Goal: Task Accomplishment & Management: Manage account settings

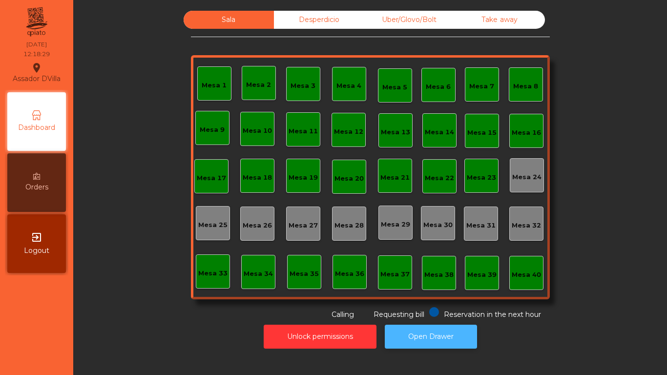
click at [456, 328] on button "Open Drawer" at bounding box center [431, 337] width 92 height 24
click at [458, 342] on button "Open Drawer" at bounding box center [431, 337] width 92 height 24
drag, startPoint x: 414, startPoint y: 7, endPoint x: 429, endPoint y: 18, distance: 19.2
click at [429, 18] on div "Uber/Glovo/Bolt" at bounding box center [409, 20] width 90 height 18
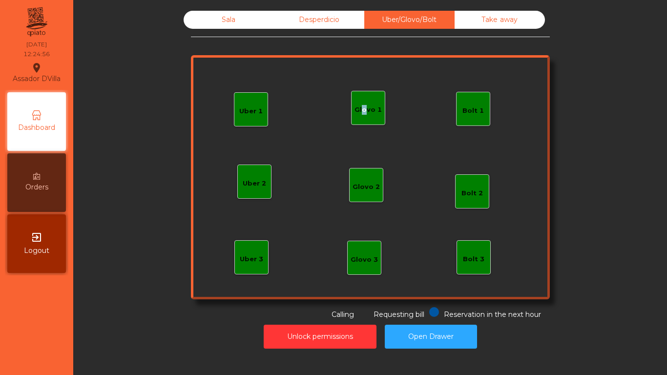
click at [358, 114] on div "Glovo 1" at bounding box center [368, 110] width 27 height 10
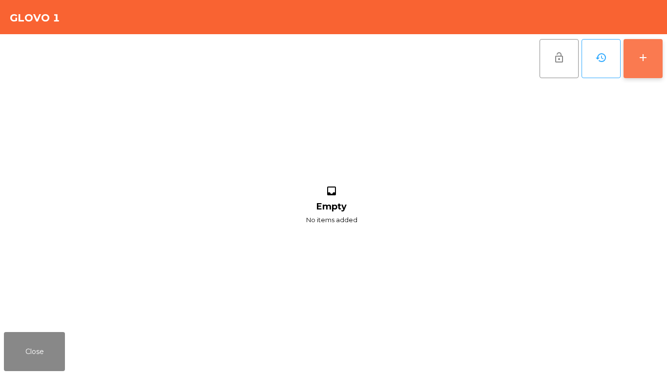
click at [647, 65] on button "add" at bounding box center [643, 58] width 39 height 39
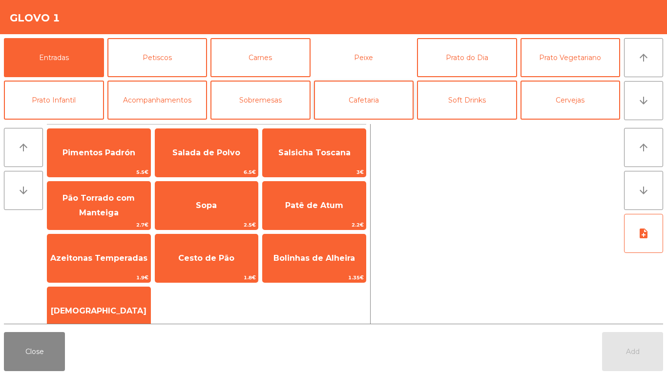
drag, startPoint x: 372, startPoint y: 69, endPoint x: 331, endPoint y: 88, distance: 45.2
click at [373, 69] on button "Peixe" at bounding box center [364, 57] width 100 height 39
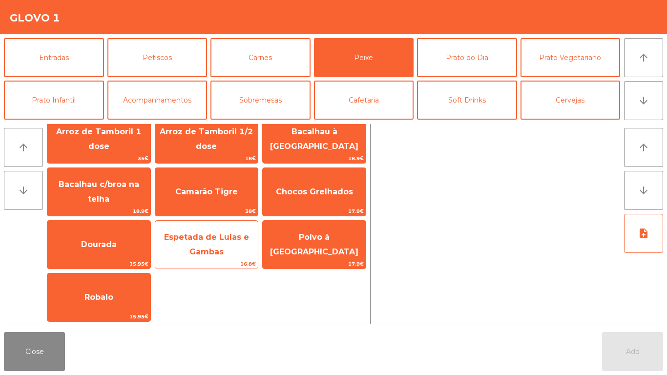
scroll to position [68, 0]
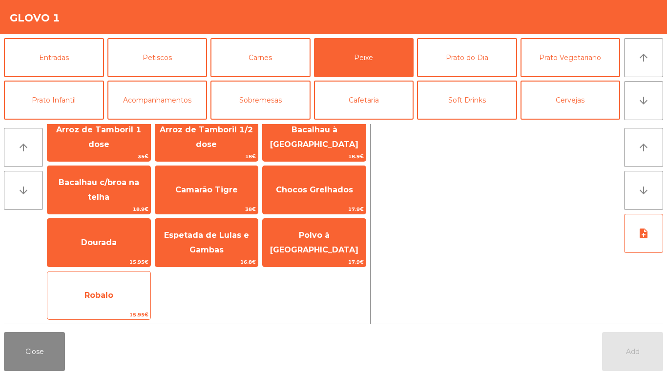
click at [115, 275] on div "Robalo 15.95€" at bounding box center [99, 295] width 104 height 49
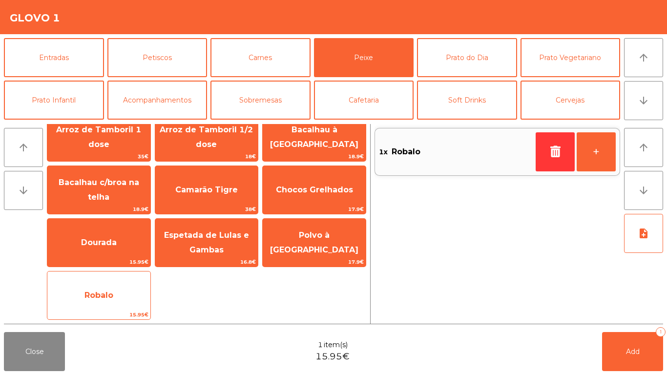
click at [115, 276] on div "Robalo 15.95€" at bounding box center [99, 295] width 104 height 49
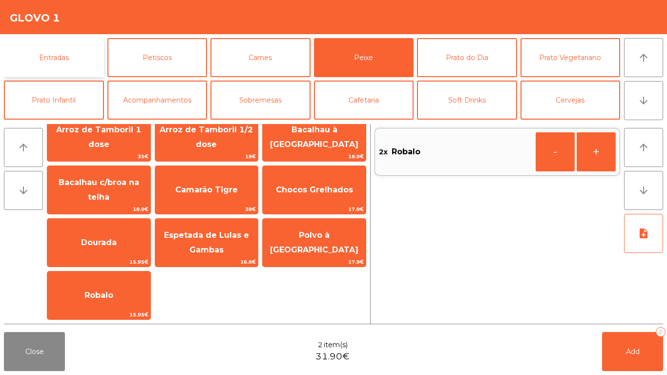
click at [55, 62] on button "Entradas" at bounding box center [54, 57] width 100 height 39
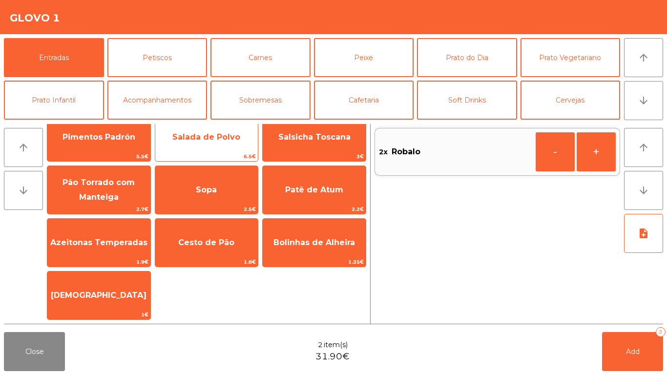
click at [219, 130] on span "Salada de Polvo" at bounding box center [206, 137] width 103 height 26
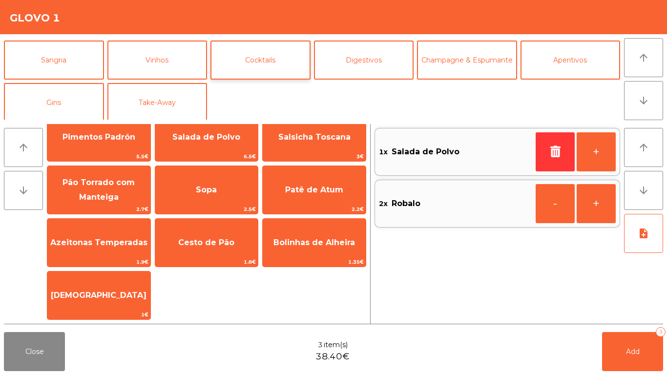
scroll to position [85, 0]
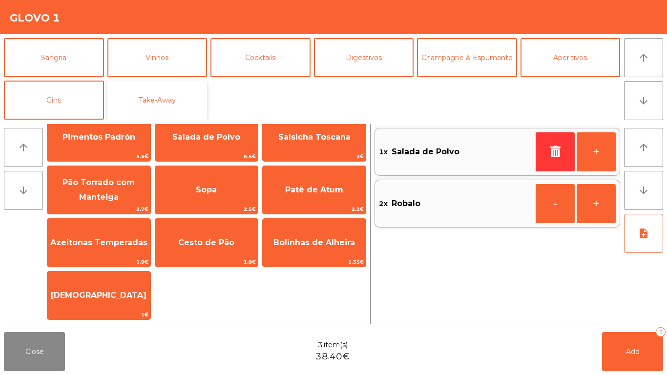
click at [177, 94] on button "Take-Away" at bounding box center [157, 100] width 100 height 39
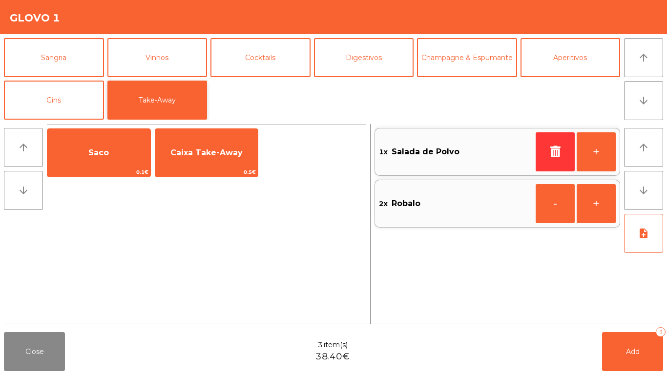
scroll to position [0, 0]
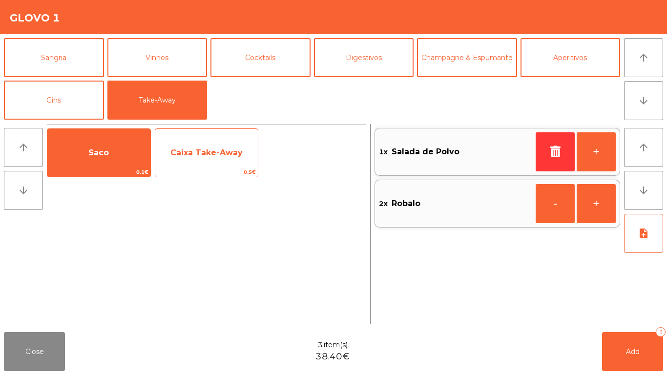
click at [180, 156] on span "Caixa Take-Away" at bounding box center [206, 152] width 72 height 9
click at [181, 156] on span "Caixa Take-Away" at bounding box center [206, 152] width 72 height 9
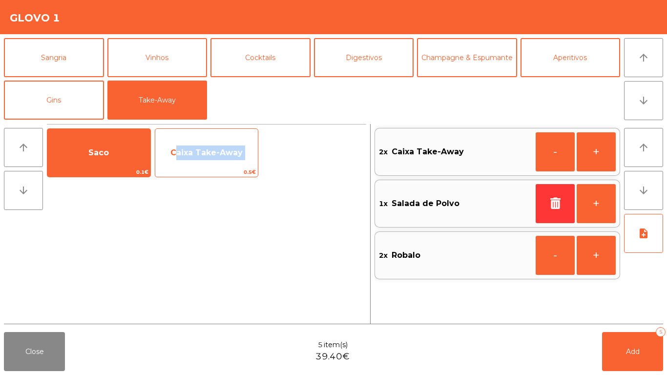
click at [181, 156] on span "Caixa Take-Away" at bounding box center [206, 152] width 72 height 9
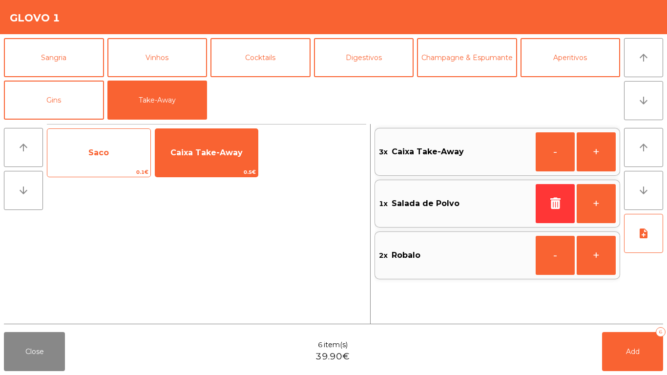
click at [106, 166] on span "Saco" at bounding box center [98, 153] width 103 height 26
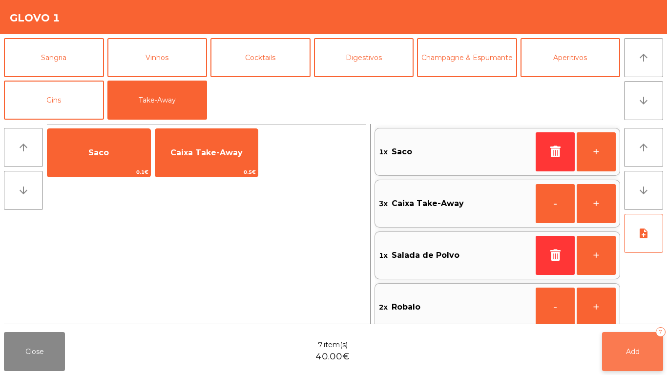
click at [623, 352] on button "Add 7" at bounding box center [632, 351] width 61 height 39
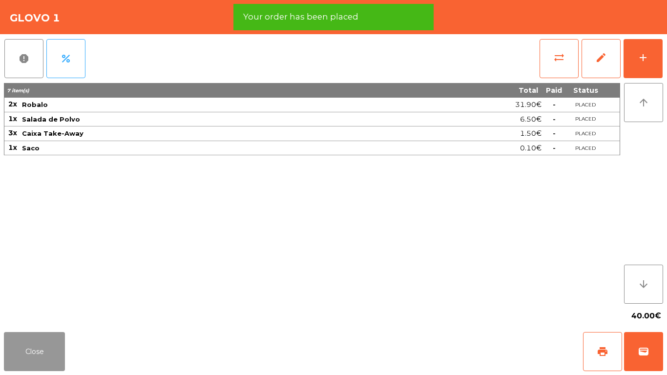
drag, startPoint x: 12, startPoint y: 356, endPoint x: 27, endPoint y: 356, distance: 15.7
click at [12, 356] on button "Close" at bounding box center [34, 351] width 61 height 39
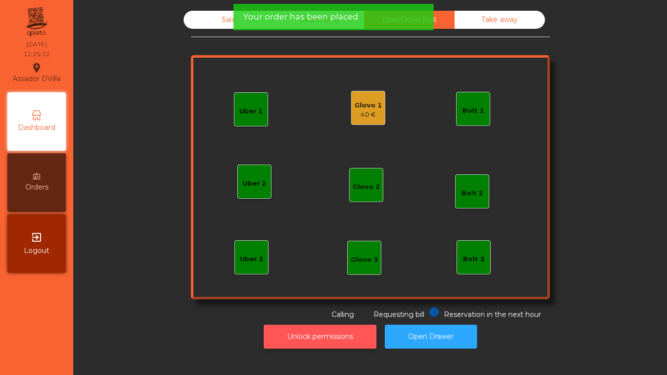
click at [333, 335] on button "Unlock permissions" at bounding box center [320, 337] width 113 height 24
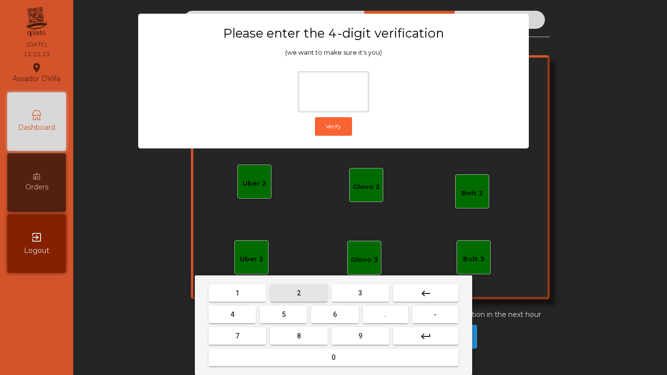
click at [296, 300] on button "2" at bounding box center [299, 293] width 58 height 18
click at [239, 309] on button "4" at bounding box center [232, 315] width 47 height 18
click at [337, 315] on button "6" at bounding box center [334, 315] width 47 height 18
click at [349, 343] on button "9" at bounding box center [361, 336] width 58 height 18
type input "****"
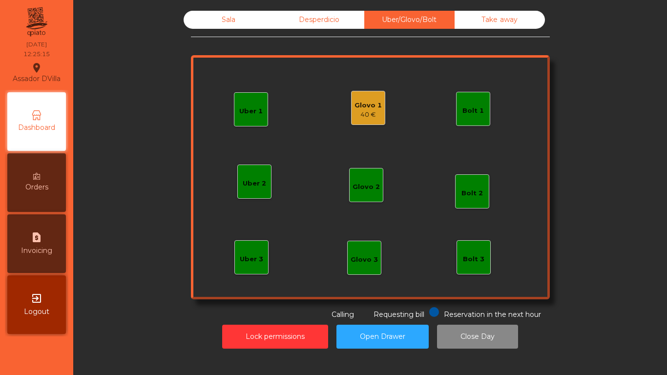
click at [366, 109] on div "Glovo 1" at bounding box center [368, 106] width 27 height 10
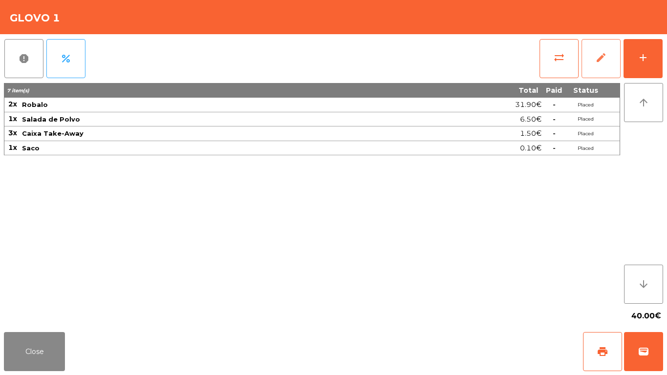
click at [608, 58] on button "edit" at bounding box center [601, 58] width 39 height 39
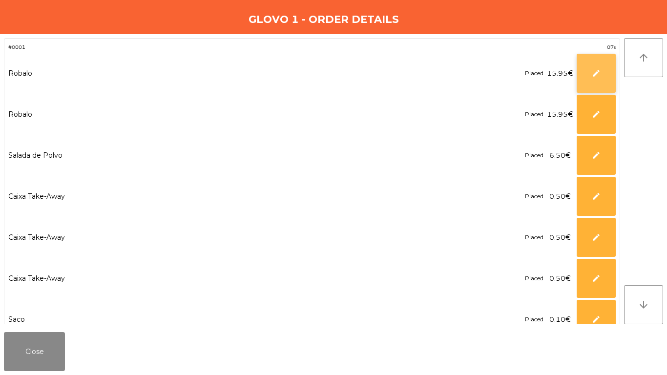
click at [593, 76] on span "edit" at bounding box center [596, 73] width 9 height 9
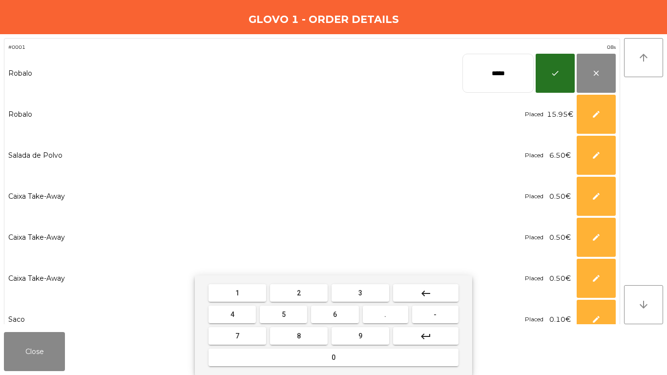
click at [483, 72] on input "*****" at bounding box center [497, 73] width 71 height 39
type input "*****"
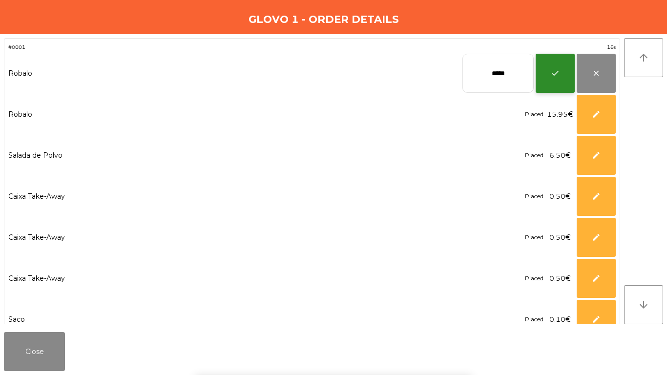
click at [555, 71] on span "check" at bounding box center [555, 73] width 9 height 9
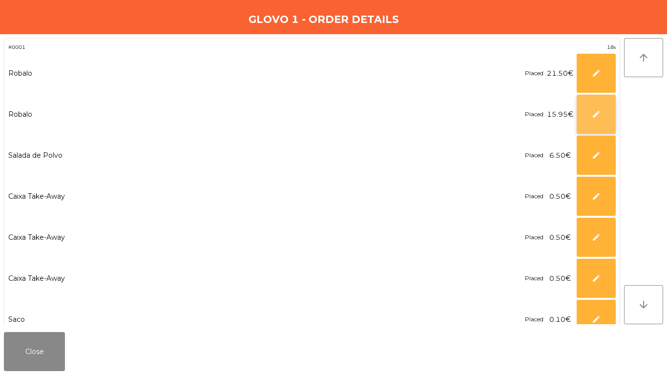
click at [582, 123] on button "edit" at bounding box center [596, 114] width 39 height 39
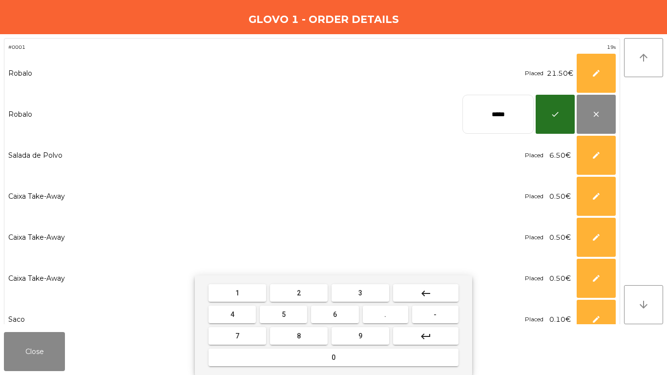
click at [515, 111] on input "*****" at bounding box center [497, 114] width 71 height 39
type input "*****"
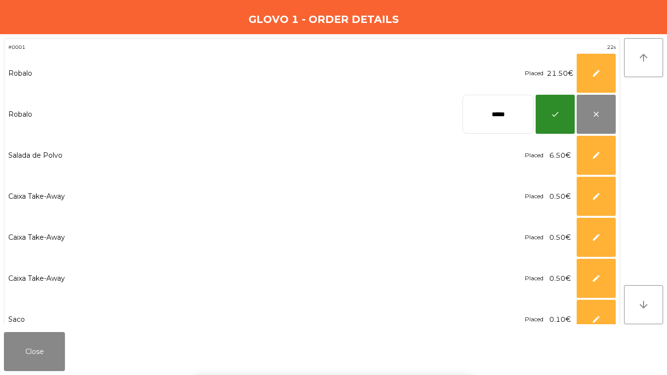
drag, startPoint x: 546, startPoint y: 112, endPoint x: 621, endPoint y: 156, distance: 87.1
click at [548, 112] on button "check" at bounding box center [555, 114] width 39 height 39
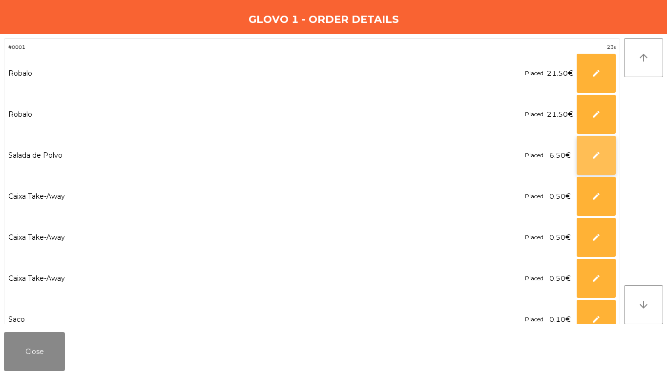
click at [608, 157] on button "edit" at bounding box center [596, 155] width 39 height 39
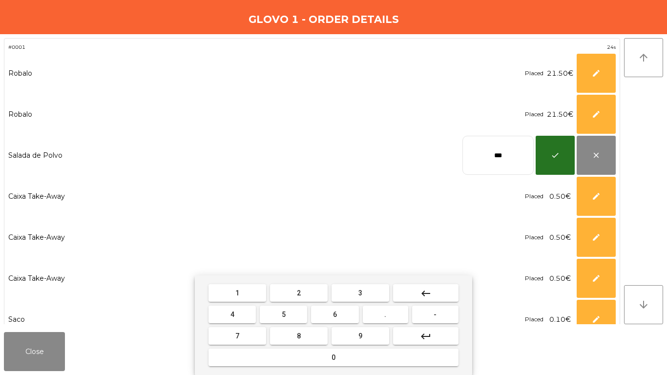
click at [519, 146] on input "***" at bounding box center [497, 155] width 71 height 39
type input "****"
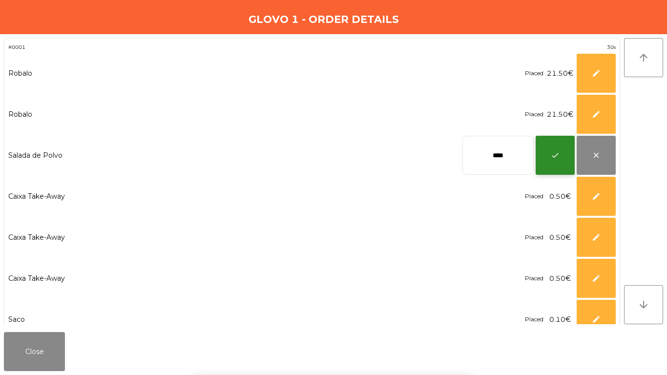
click at [548, 162] on button "check" at bounding box center [555, 155] width 39 height 39
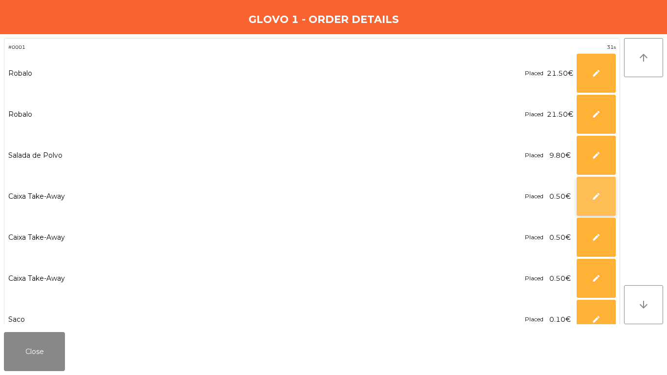
click at [589, 206] on button "edit" at bounding box center [596, 196] width 39 height 39
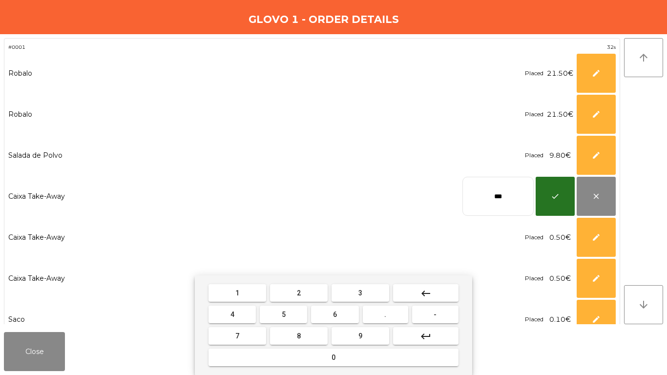
click at [495, 197] on input "***" at bounding box center [497, 196] width 71 height 39
type input "****"
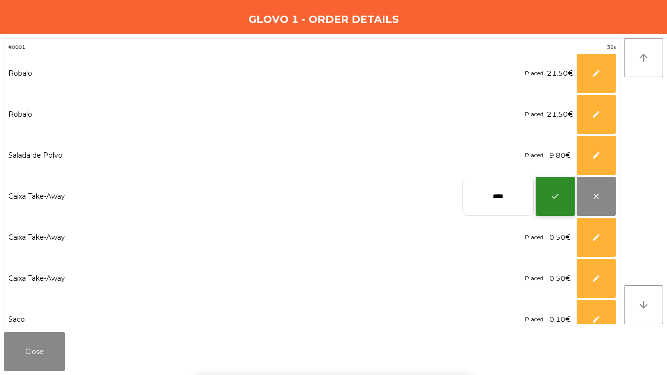
click at [564, 201] on button "check" at bounding box center [555, 196] width 39 height 39
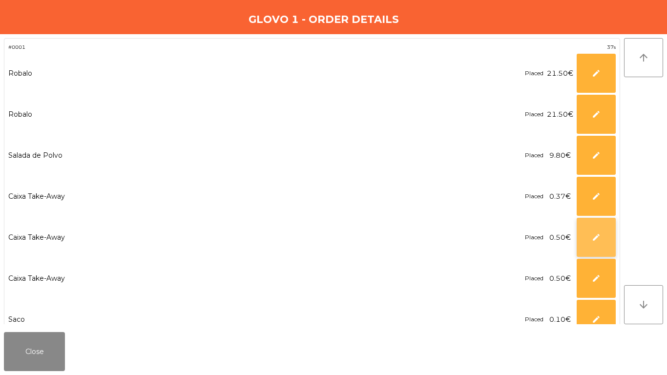
click at [585, 239] on button "edit" at bounding box center [596, 237] width 39 height 39
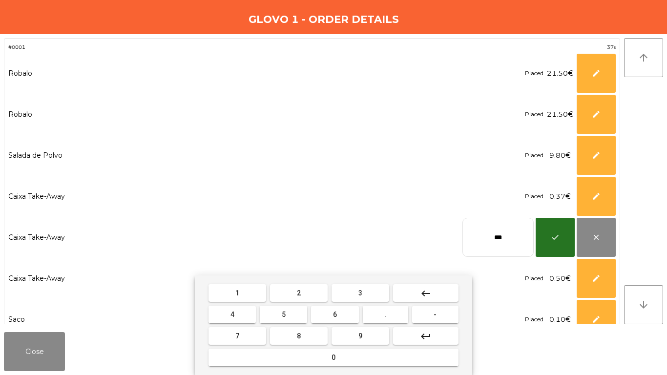
click at [503, 233] on input "***" at bounding box center [497, 237] width 71 height 39
type input "****"
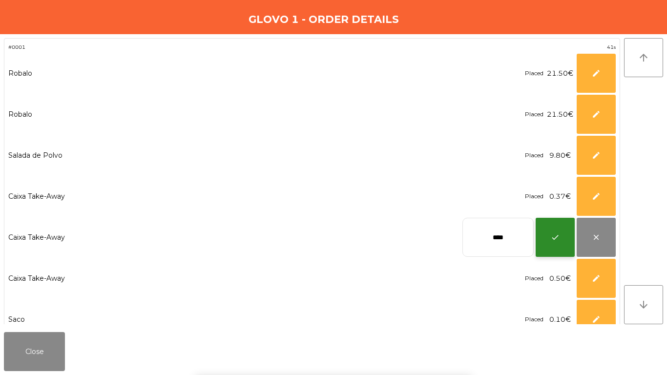
click at [553, 246] on button "check" at bounding box center [555, 237] width 39 height 39
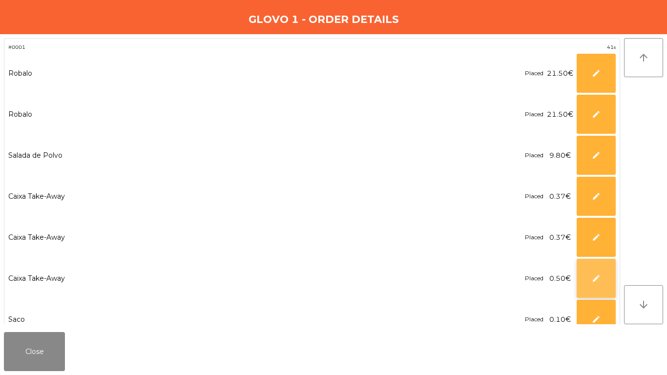
click at [579, 281] on button "edit" at bounding box center [596, 278] width 39 height 39
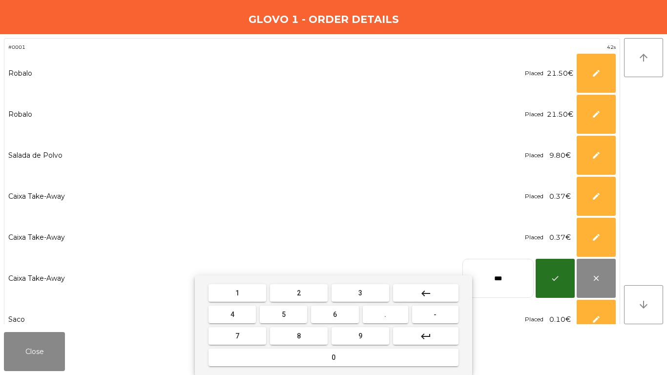
click at [505, 273] on input "***" at bounding box center [497, 278] width 71 height 39
click at [504, 273] on input "***" at bounding box center [497, 278] width 71 height 39
click at [503, 273] on input "***" at bounding box center [497, 278] width 71 height 39
click at [502, 273] on input "***" at bounding box center [497, 278] width 71 height 39
click at [498, 273] on input "***" at bounding box center [497, 278] width 71 height 39
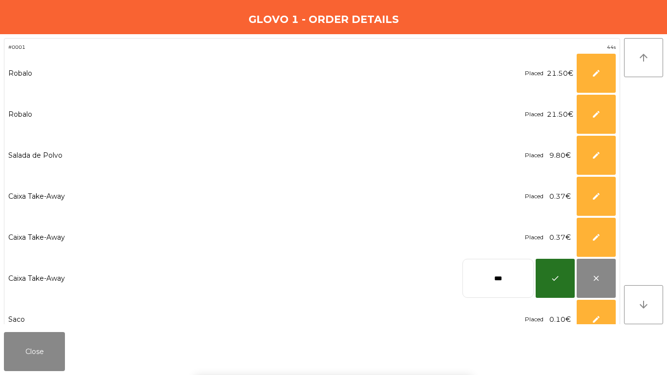
click at [491, 275] on div "1 2 3 keyboard_backspace 4 5 6 . - 7 8 9 keyboard_return 0" at bounding box center [333, 325] width 667 height 100
click at [490, 277] on body "Assador DVilla location_on 24/08/2025 12:25:55 Dashboard Orders request_page In…" at bounding box center [333, 187] width 667 height 375
click at [490, 277] on div "1 2 3 keyboard_backspace 4 5 6 . - 7 8 9 keyboard_return 0" at bounding box center [333, 325] width 667 height 100
click at [490, 277] on body "Assador DVilla location_on 24/08/2025 12:25:56 Dashboard Orders request_page In…" at bounding box center [333, 187] width 667 height 375
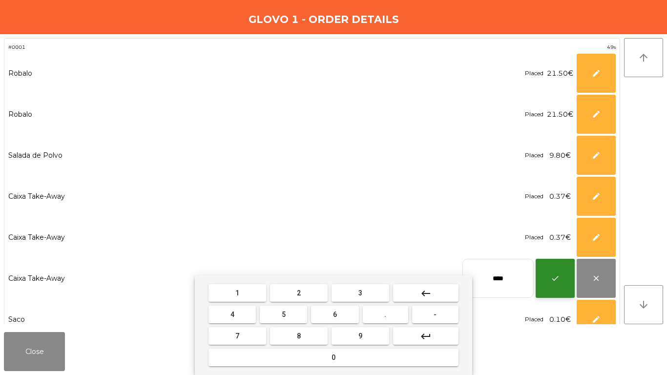
type input "****"
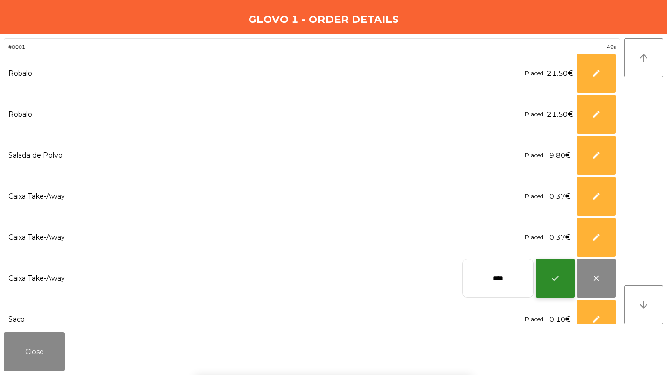
click at [563, 268] on button "check" at bounding box center [555, 278] width 39 height 39
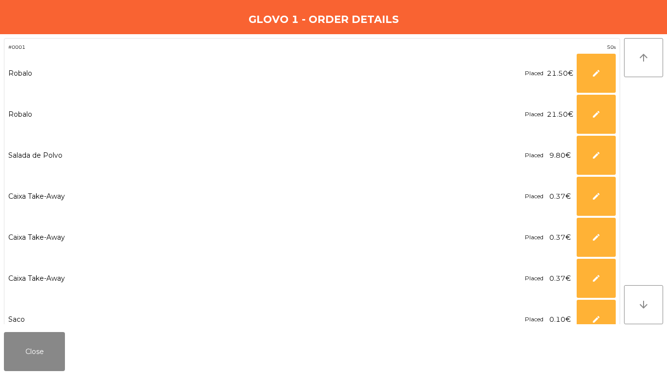
scroll to position [60, 0]
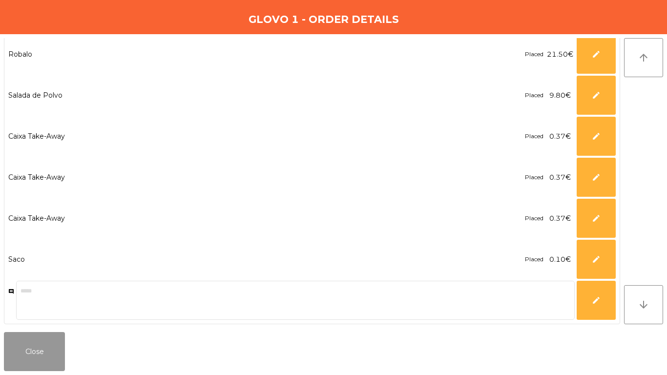
click at [64, 354] on button "Close" at bounding box center [34, 351] width 61 height 39
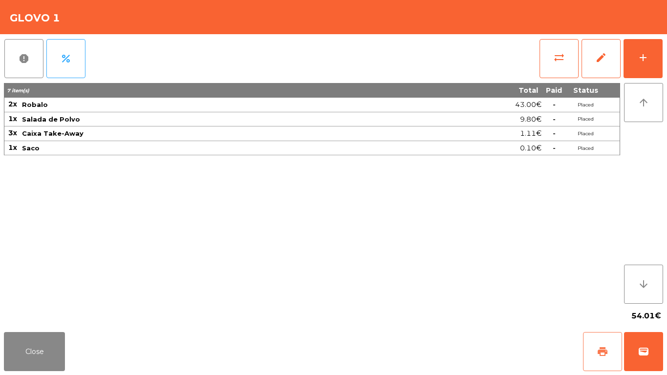
click at [608, 343] on button "print" at bounding box center [602, 351] width 39 height 39
click at [651, 348] on button "wallet" at bounding box center [643, 351] width 39 height 39
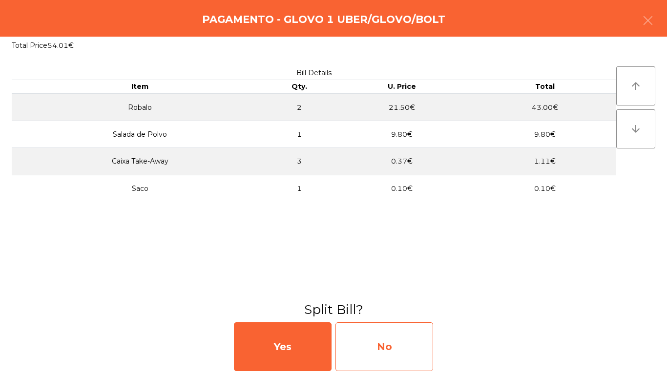
click at [368, 353] on div "No" at bounding box center [384, 346] width 98 height 49
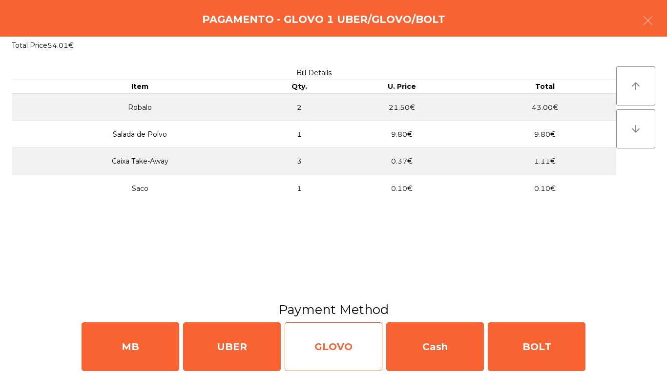
click at [321, 331] on div "GLOVO" at bounding box center [334, 346] width 98 height 49
select select "**"
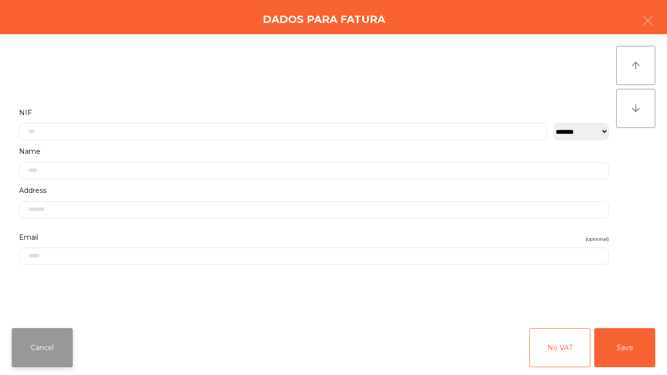
click at [53, 339] on button "Cancel" at bounding box center [42, 347] width 61 height 39
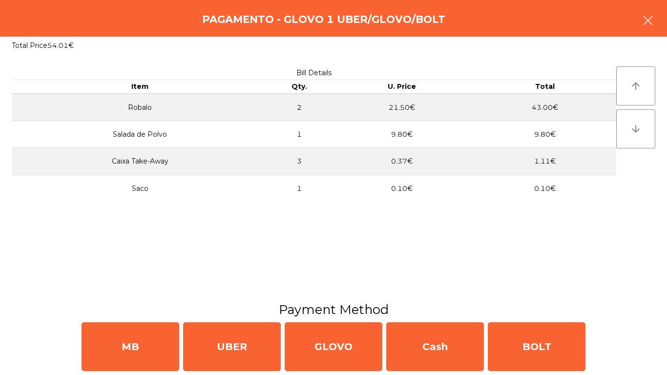
click at [651, 20] on icon "button" at bounding box center [648, 21] width 12 height 12
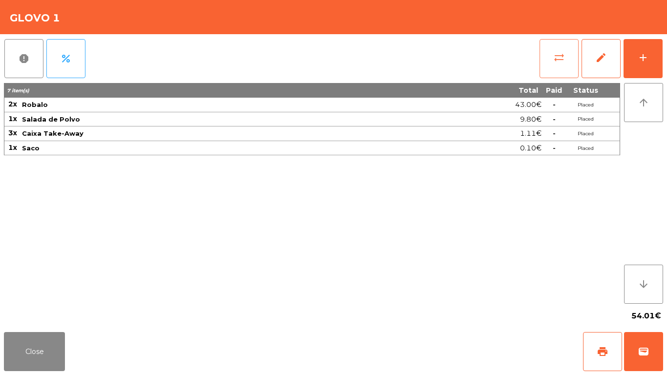
click at [561, 49] on button "sync_alt" at bounding box center [559, 58] width 39 height 39
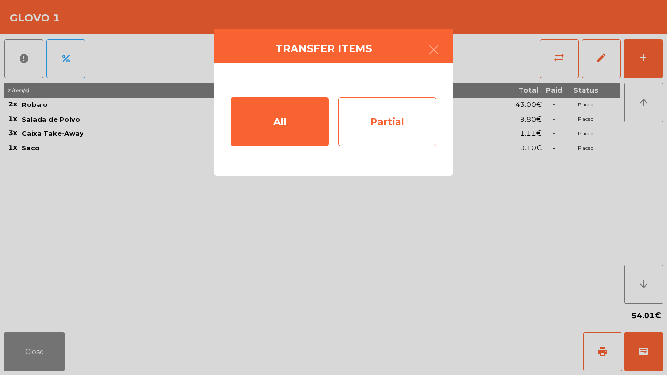
click at [404, 113] on div "Partial" at bounding box center [387, 121] width 98 height 49
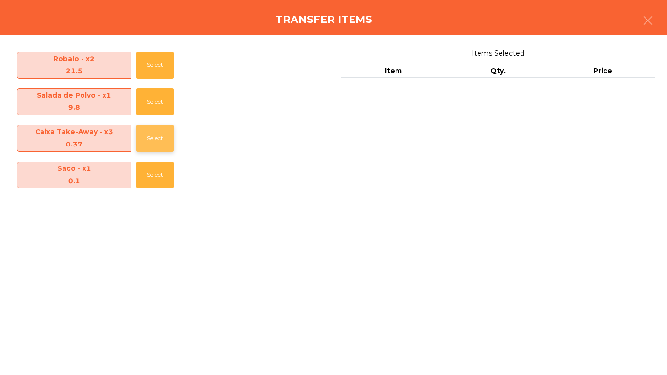
click at [150, 145] on button "Select" at bounding box center [155, 138] width 38 height 27
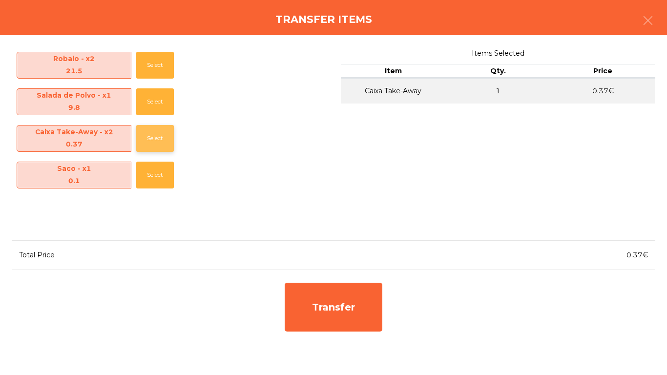
click at [161, 142] on button "Select" at bounding box center [155, 138] width 38 height 27
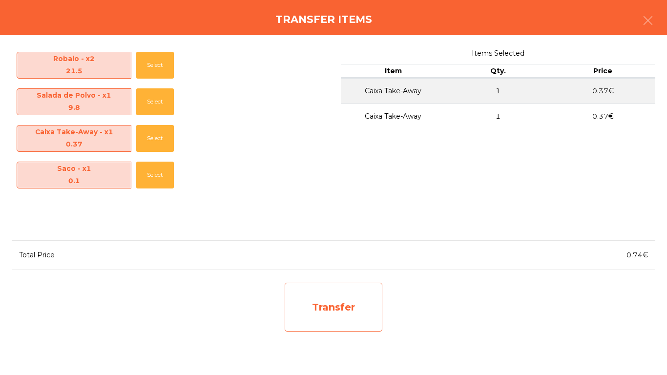
click at [299, 289] on div "Transfer" at bounding box center [334, 307] width 98 height 49
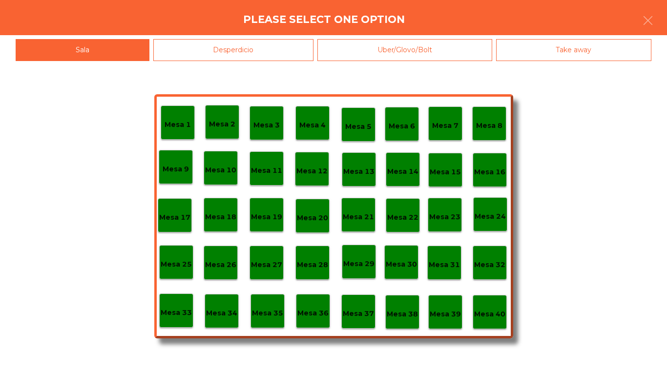
click at [389, 44] on div "Uber/Glovo/Bolt" at bounding box center [404, 50] width 175 height 22
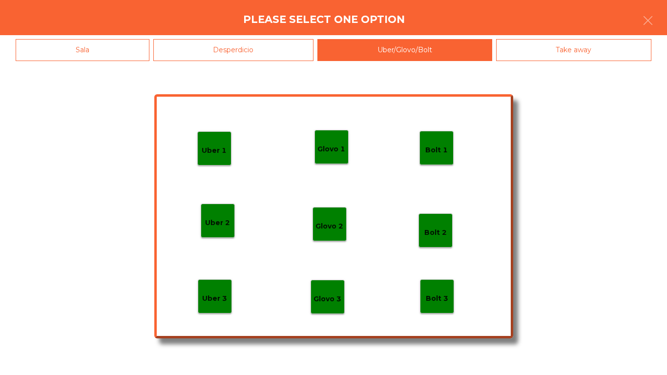
click at [325, 228] on p "Glovo 2" at bounding box center [329, 226] width 28 height 11
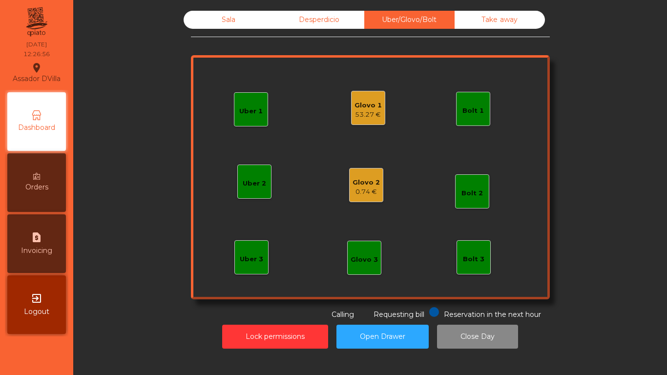
click at [362, 193] on div "0.74 €" at bounding box center [366, 192] width 27 height 10
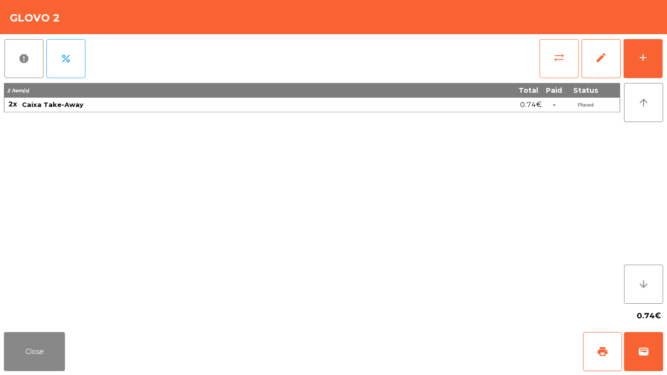
click at [559, 61] on span "sync_alt" at bounding box center [559, 58] width 12 height 12
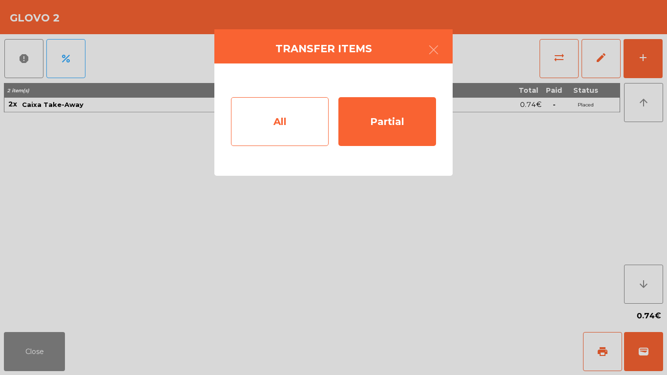
click at [259, 111] on div "All" at bounding box center [280, 121] width 98 height 49
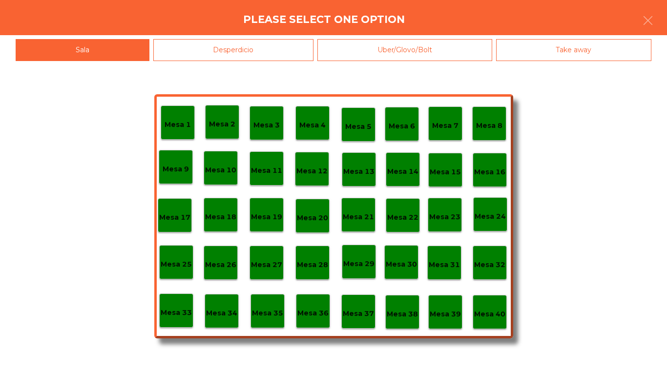
click at [399, 60] on div "Uber/Glovo/Bolt" at bounding box center [404, 50] width 175 height 22
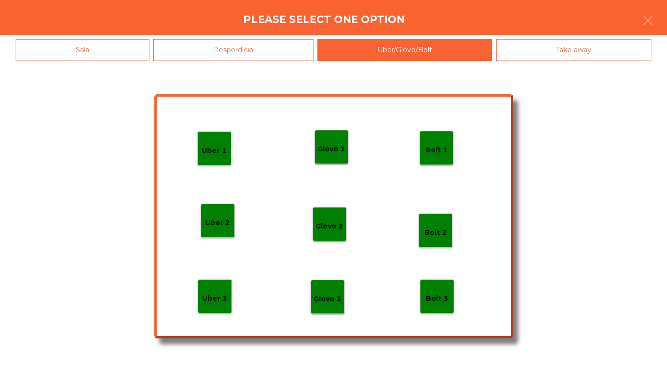
click at [331, 124] on div "Uber 1 Uber 3 Bolt 2 Glovo 2 Uber 2 Glovo 1 Bolt 1 Bolt 3 Glovo 3" at bounding box center [333, 216] width 359 height 244
click at [335, 134] on div "Glovo 1" at bounding box center [331, 147] width 34 height 34
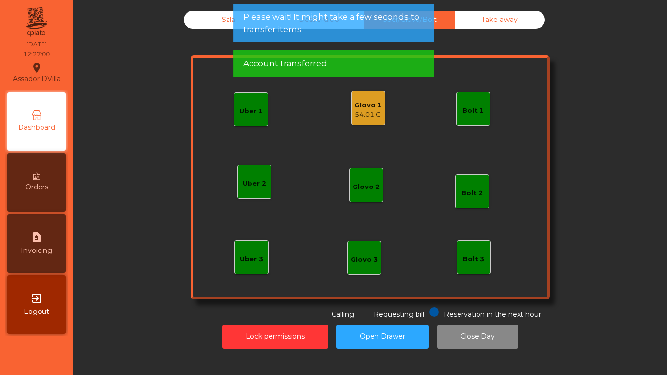
click at [369, 115] on div "54.01 €" at bounding box center [368, 115] width 27 height 10
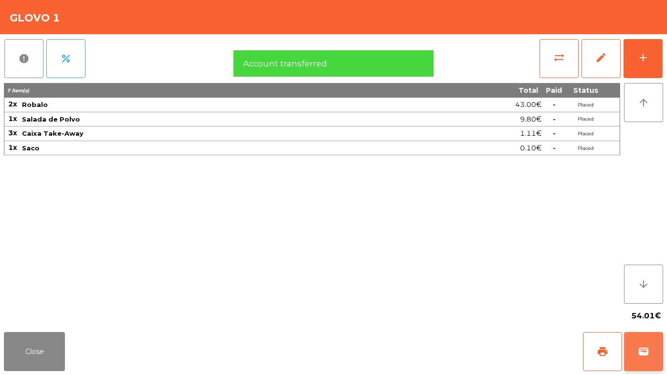
click at [639, 355] on span "wallet" at bounding box center [644, 352] width 12 height 12
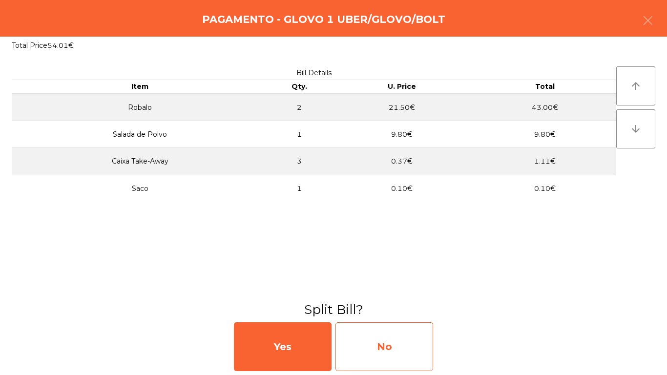
click at [388, 322] on div "No" at bounding box center [384, 346] width 98 height 49
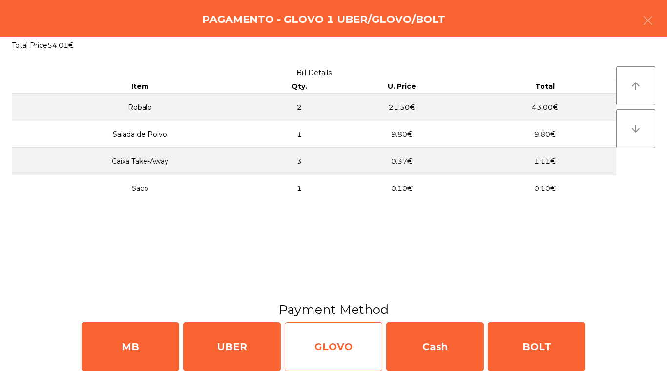
click at [316, 345] on div "GLOVO" at bounding box center [334, 346] width 98 height 49
select select "**"
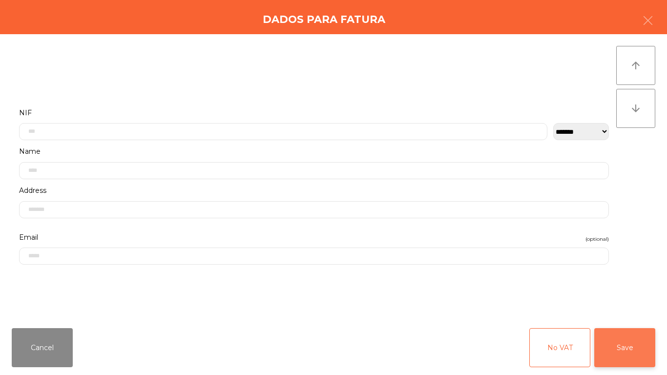
click at [639, 351] on button "Save" at bounding box center [624, 347] width 61 height 39
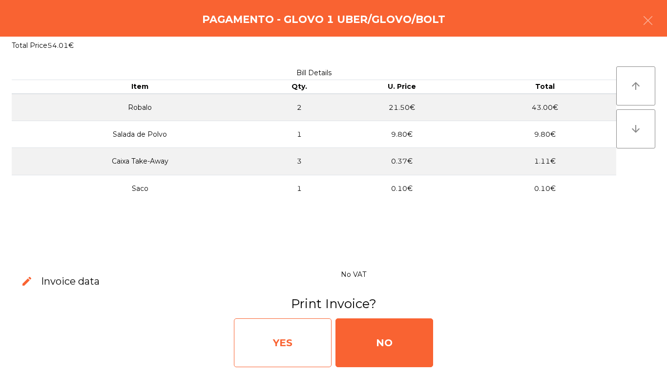
click at [301, 325] on div "YES" at bounding box center [283, 342] width 98 height 49
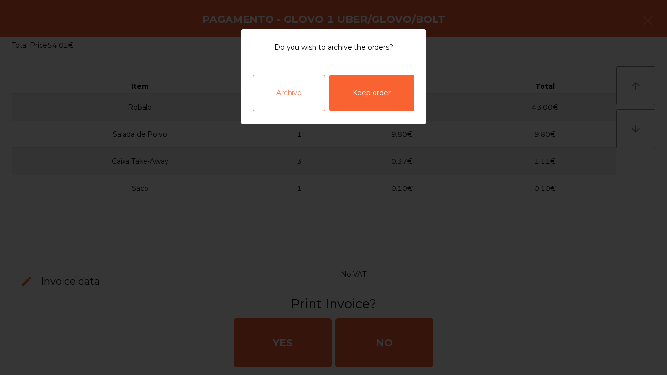
click at [273, 90] on div "Archive" at bounding box center [289, 93] width 72 height 37
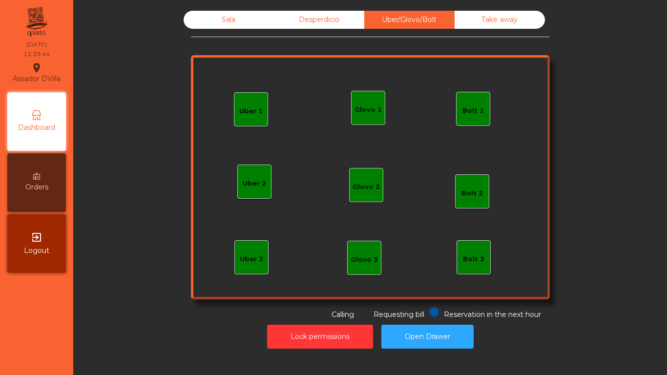
click at [360, 194] on div "Uber 1 Uber 3 Bolt 2 Glovo 2 Uber 2 Glovo 1 Bolt 1 Bolt 3 Glovo 3" at bounding box center [370, 177] width 359 height 244
click at [231, 10] on div "Sala Desperdicio Uber/Glovo/Bolt Take away Uber 1 Uber 3 Bolt 2 Glovo 2 Uber 2 …" at bounding box center [370, 180] width 582 height 348
drag, startPoint x: 232, startPoint y: 21, endPoint x: 237, endPoint y: 28, distance: 8.4
click at [233, 22] on div "Sala" at bounding box center [229, 20] width 90 height 18
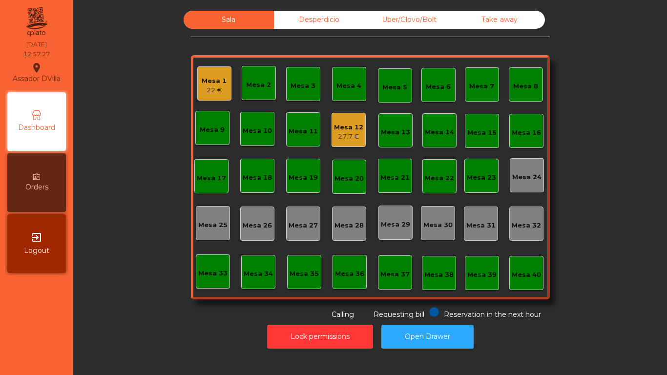
click at [334, 125] on div "Mesa 12" at bounding box center [348, 128] width 29 height 10
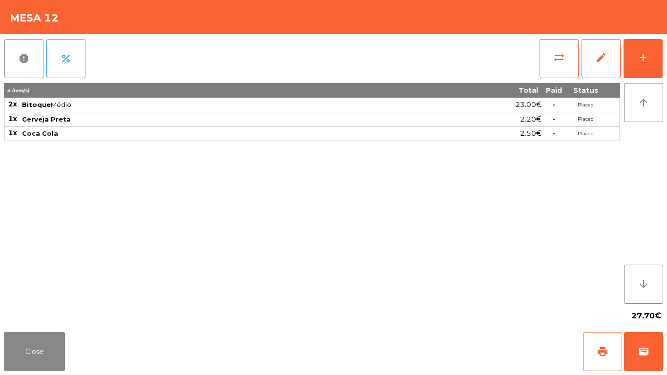
click at [667, 68] on div "report percent sync_alt edit add 4 item(s) Total Paid Status 2x Bitoque Médio 2…" at bounding box center [333, 181] width 667 height 294
click at [662, 67] on div "report percent sync_alt edit add 4 item(s) Total Paid Status 2x Bitoque Médio 2…" at bounding box center [333, 181] width 667 height 294
click at [646, 67] on button "add" at bounding box center [643, 58] width 39 height 39
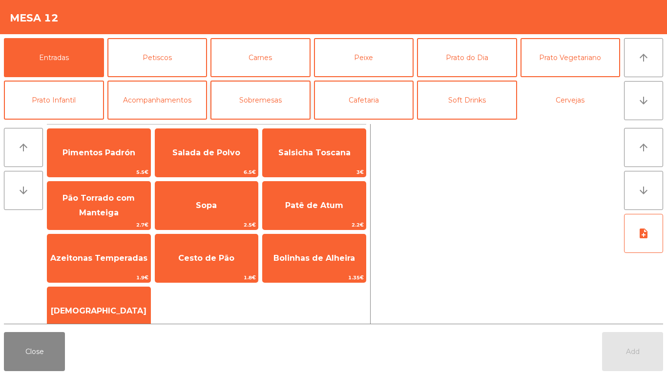
drag, startPoint x: 564, startPoint y: 100, endPoint x: 245, endPoint y: 112, distance: 319.1
click at [563, 100] on button "Cervejas" at bounding box center [571, 100] width 100 height 39
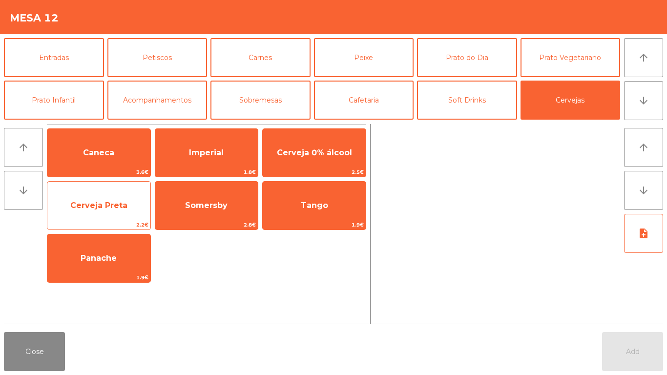
click at [116, 207] on span "Cerveja Preta" at bounding box center [98, 205] width 57 height 9
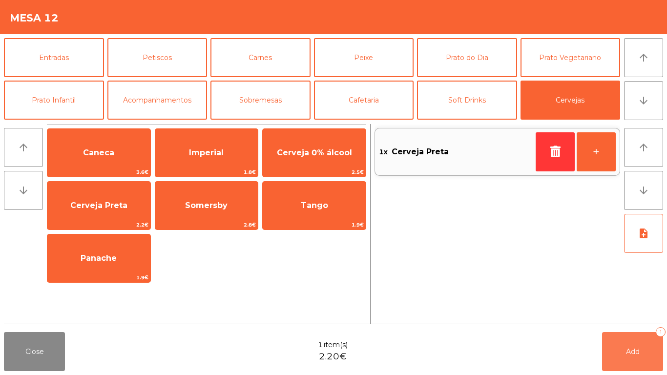
drag, startPoint x: 607, startPoint y: 355, endPoint x: 595, endPoint y: 351, distance: 12.2
click at [604, 354] on button "Add 1" at bounding box center [632, 351] width 61 height 39
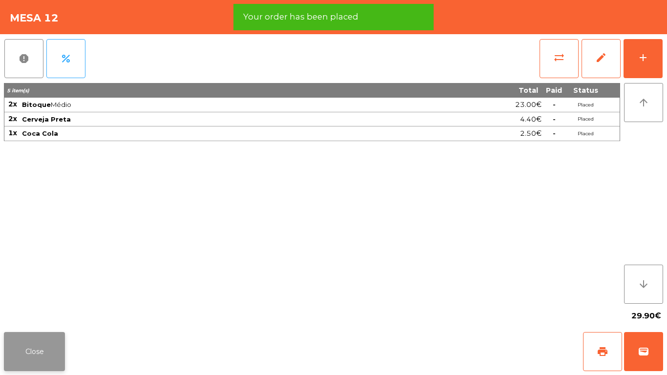
click at [23, 346] on button "Close" at bounding box center [34, 351] width 61 height 39
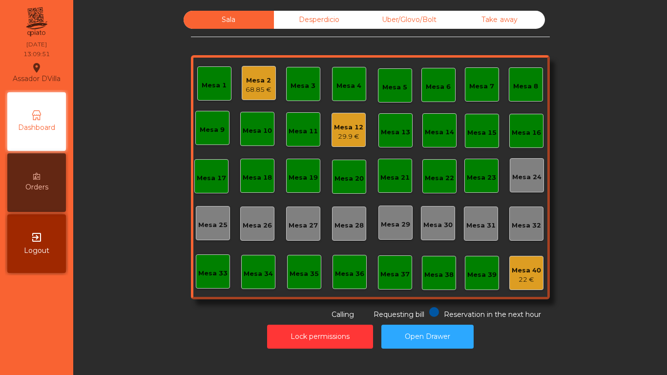
click at [43, 303] on nav "Assador DVilla location_on 24/08/2025 13:09:51 Dashboard Orders exit_to_app Log…" at bounding box center [36, 187] width 73 height 375
click at [528, 133] on div "Mesa 16" at bounding box center [526, 133] width 29 height 10
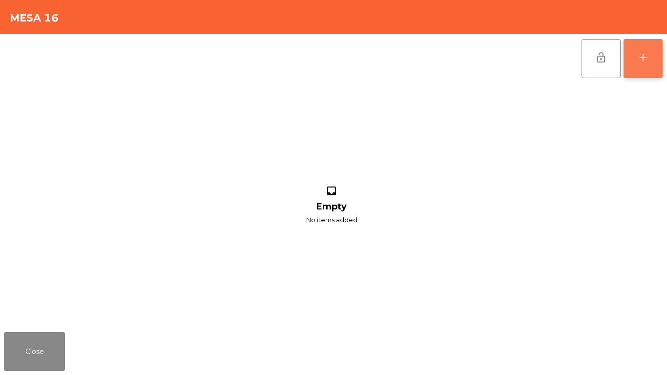
click at [643, 42] on button "add" at bounding box center [643, 58] width 39 height 39
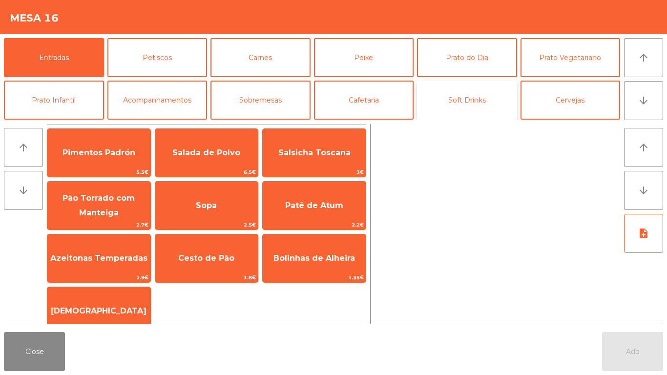
click at [443, 90] on button "Soft Drinks" at bounding box center [467, 100] width 100 height 39
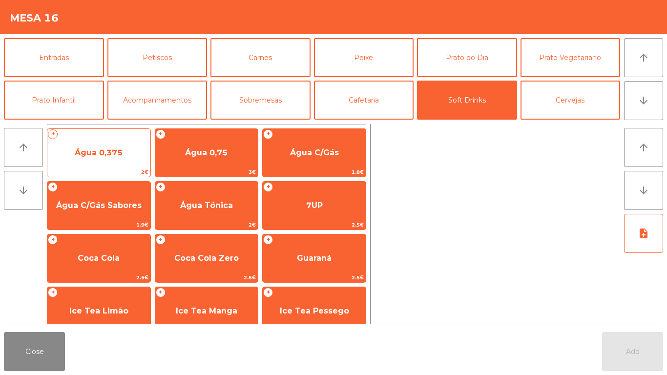
drag, startPoint x: 105, startPoint y: 143, endPoint x: 113, endPoint y: 142, distance: 7.9
click at [113, 142] on span "Água 0,375" at bounding box center [98, 153] width 103 height 26
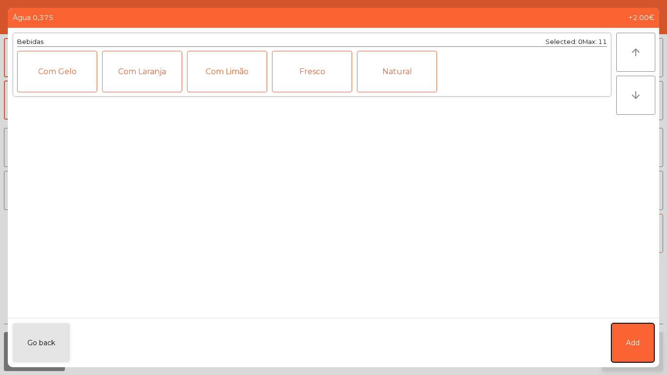
click at [632, 340] on span "Add" at bounding box center [633, 343] width 14 height 10
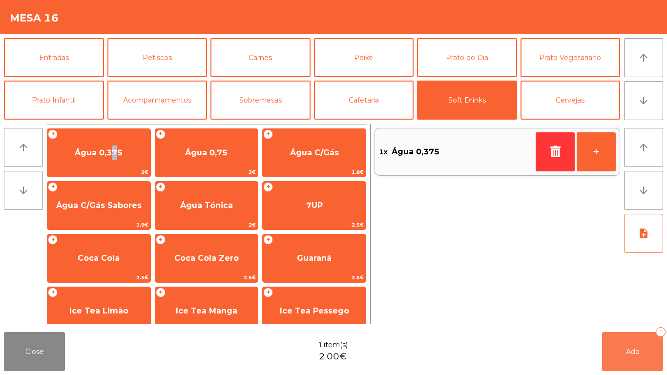
click at [625, 366] on button "Add 1" at bounding box center [632, 351] width 61 height 39
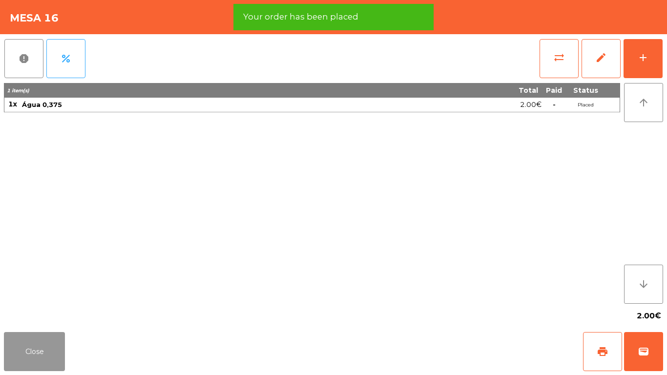
click at [24, 346] on button "Close" at bounding box center [34, 351] width 61 height 39
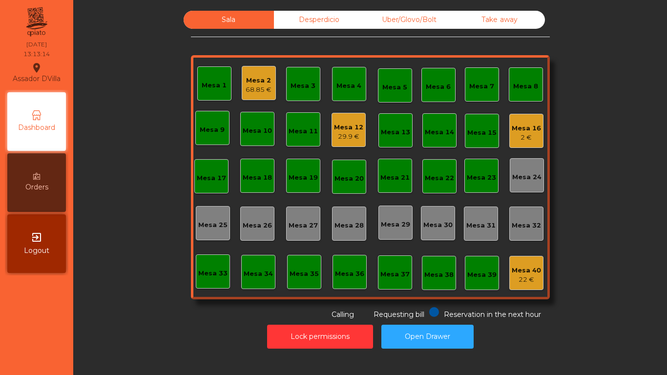
click at [492, 13] on div "Take away" at bounding box center [500, 20] width 90 height 18
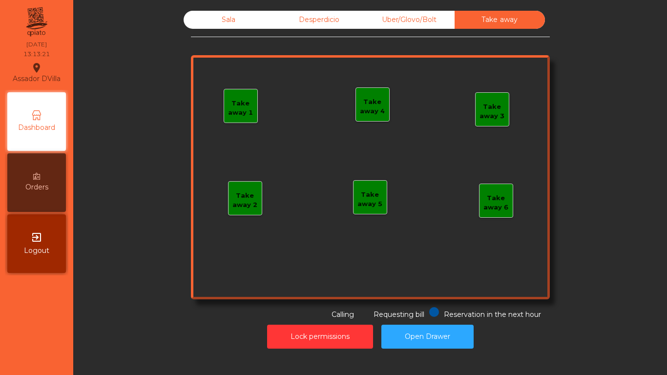
click at [216, 18] on div "Sala" at bounding box center [229, 20] width 90 height 18
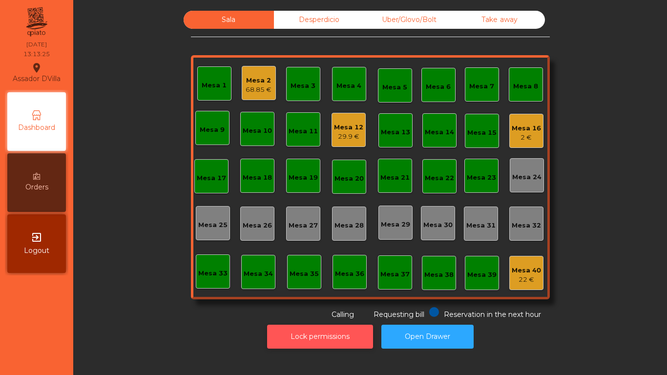
click at [291, 335] on button "Lock permissions" at bounding box center [320, 337] width 106 height 24
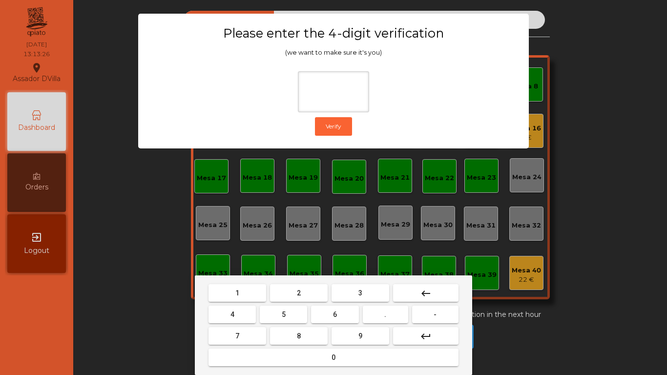
click at [294, 289] on button "2" at bounding box center [299, 293] width 58 height 18
drag, startPoint x: 230, startPoint y: 321, endPoint x: 277, endPoint y: 320, distance: 46.4
click at [235, 321] on button "4" at bounding box center [232, 315] width 47 height 18
click at [339, 320] on button "6" at bounding box center [334, 315] width 47 height 18
click at [354, 340] on button "9" at bounding box center [361, 336] width 58 height 18
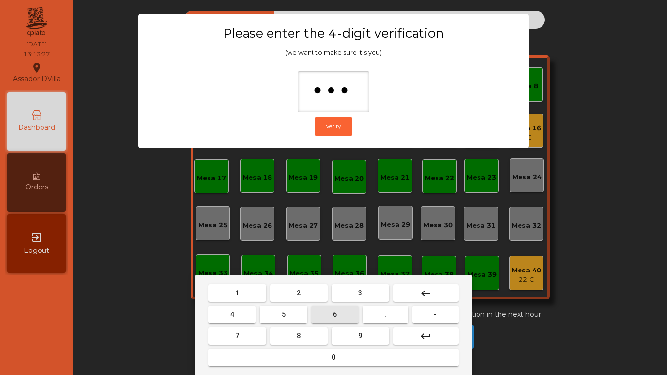
type input "****"
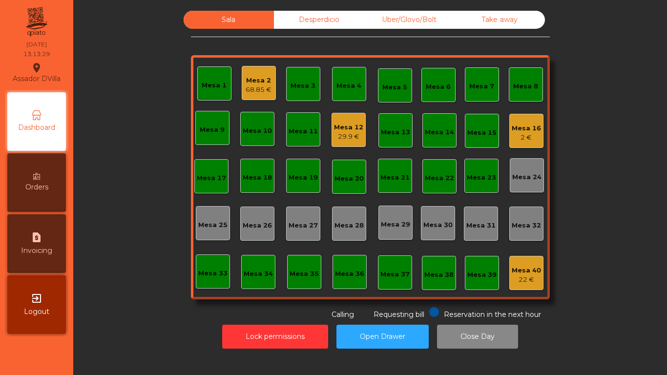
click at [40, 239] on icon "request_page" at bounding box center [37, 237] width 12 height 12
select select "*"
select select "****"
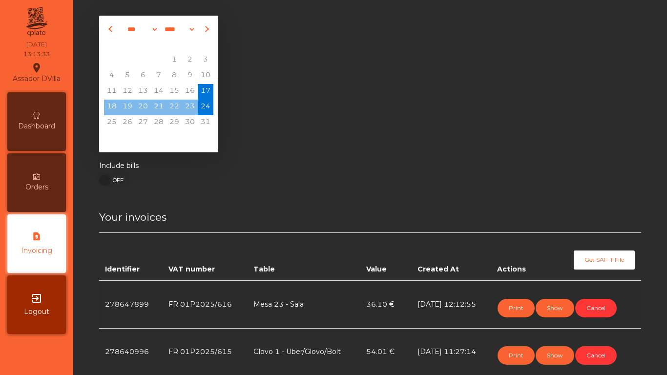
click at [48, 124] on span "Dashboard" at bounding box center [36, 126] width 37 height 10
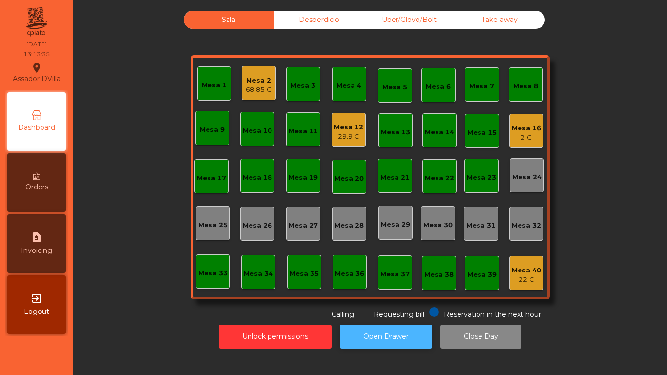
click at [362, 328] on button "Open Drawer" at bounding box center [386, 337] width 92 height 24
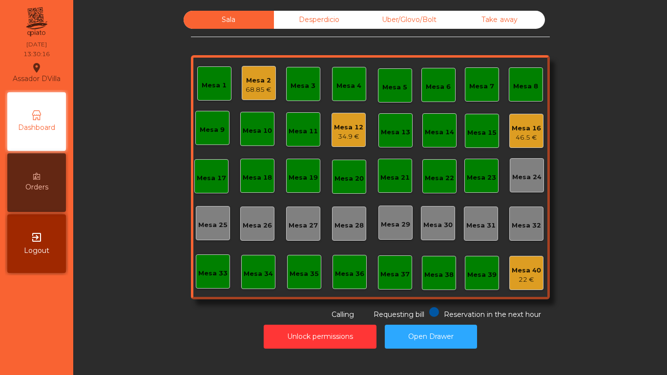
click at [197, 90] on div "Mesa 1" at bounding box center [214, 83] width 34 height 34
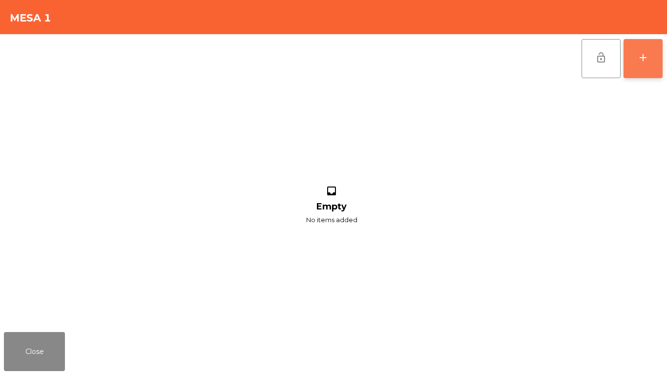
click at [643, 65] on button "add" at bounding box center [643, 58] width 39 height 39
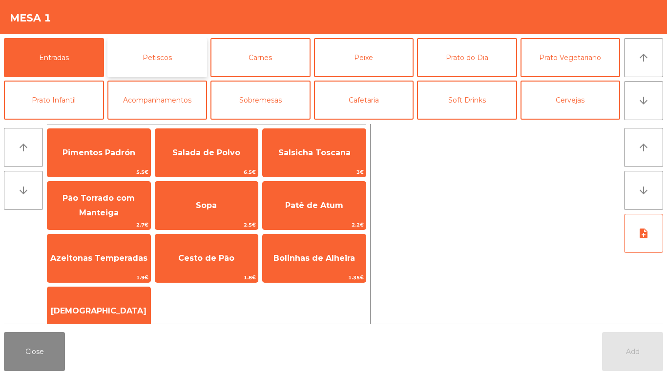
click at [148, 62] on button "Petiscos" at bounding box center [157, 57] width 100 height 39
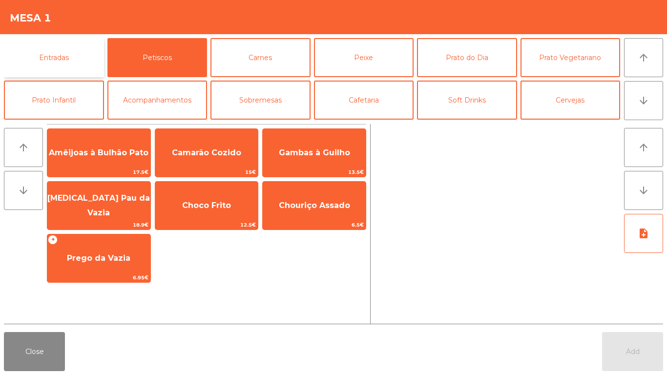
click at [58, 52] on button "Entradas" at bounding box center [54, 57] width 100 height 39
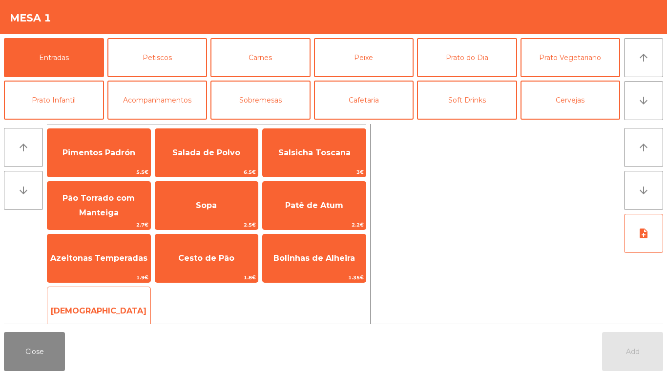
click at [97, 297] on div "Manteiga 1€" at bounding box center [99, 311] width 104 height 49
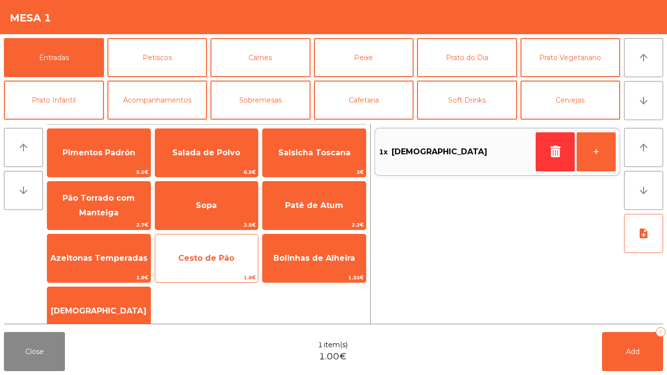
click at [208, 249] on span "Cesto de Pão" at bounding box center [206, 258] width 103 height 26
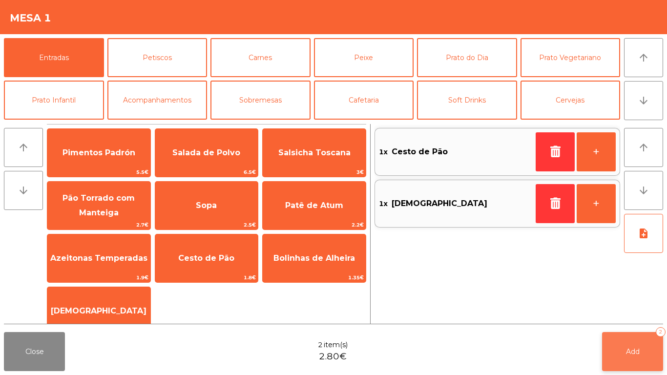
click at [640, 346] on button "Add 2" at bounding box center [632, 351] width 61 height 39
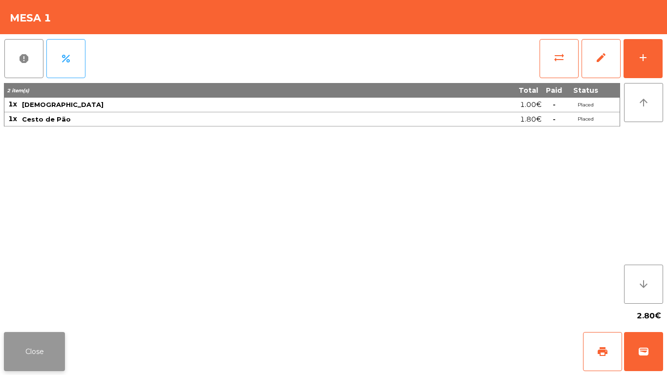
click at [31, 344] on button "Close" at bounding box center [34, 351] width 61 height 39
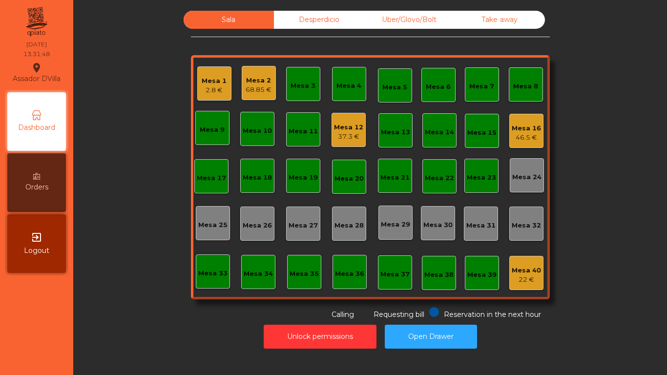
click at [343, 129] on div "Mesa 12" at bounding box center [348, 128] width 29 height 10
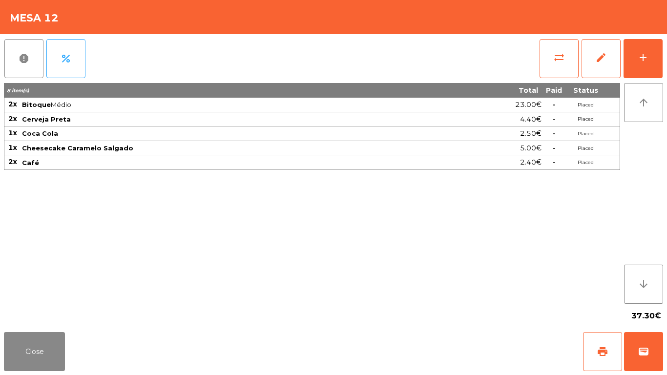
click at [661, 37] on div "sync_alt edit add" at bounding box center [601, 58] width 124 height 49
click at [658, 60] on button "add" at bounding box center [643, 58] width 39 height 39
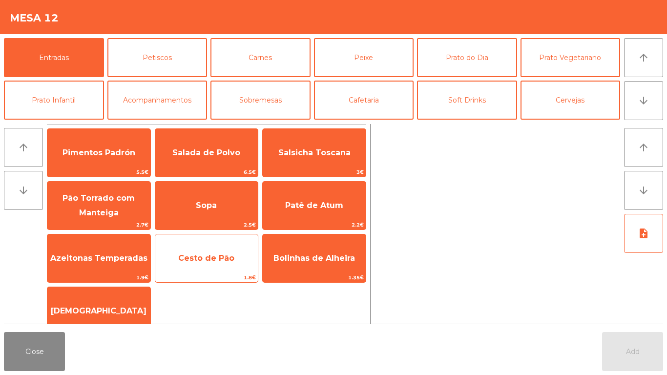
click at [209, 264] on span "Cesto de Pão" at bounding box center [206, 258] width 103 height 26
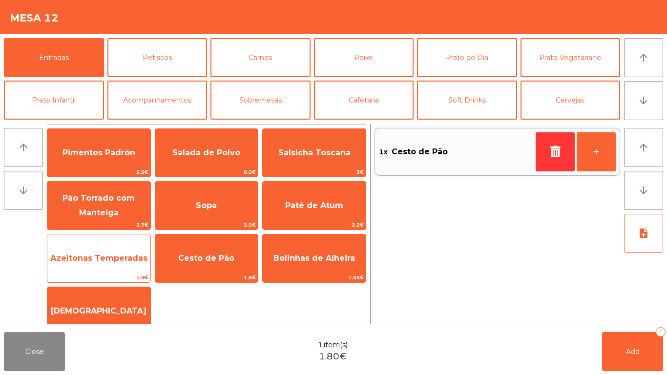
click at [97, 257] on span "Azeitonas Temperadas" at bounding box center [98, 257] width 97 height 9
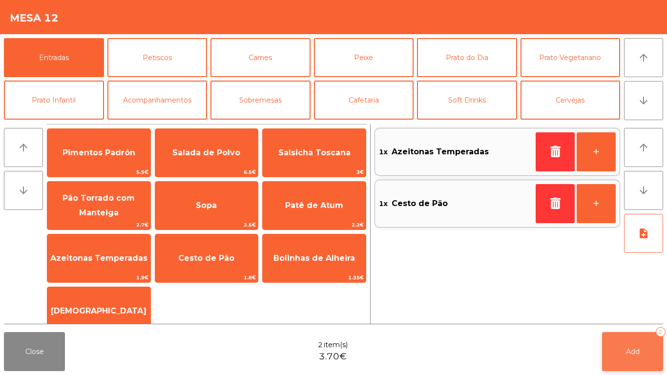
click at [639, 341] on button "Add 2" at bounding box center [632, 351] width 61 height 39
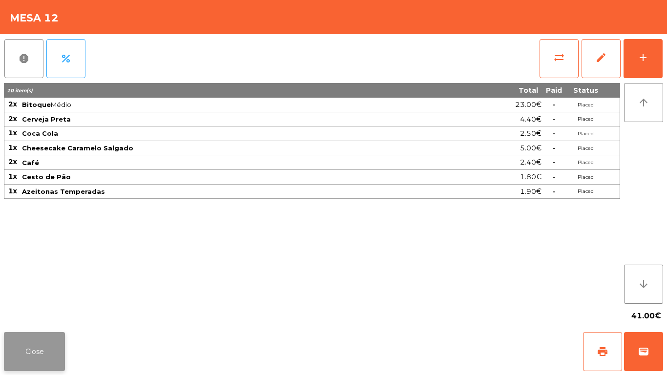
click at [33, 351] on button "Close" at bounding box center [34, 351] width 61 height 39
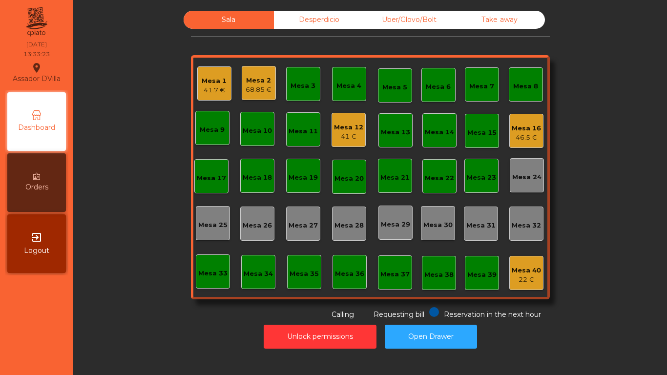
click at [315, 21] on div "Desperdicio" at bounding box center [319, 20] width 90 height 18
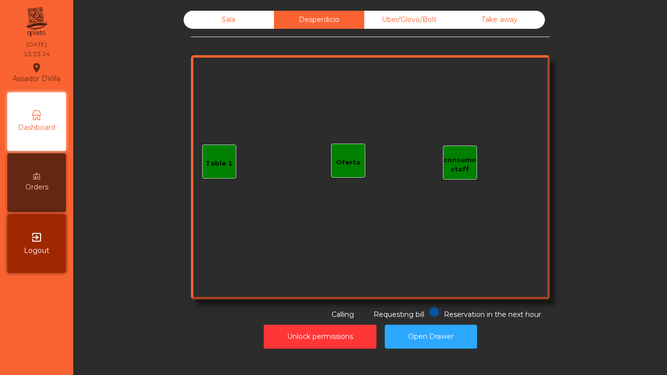
click at [416, 28] on div "Uber/Glovo/Bolt" at bounding box center [409, 20] width 90 height 18
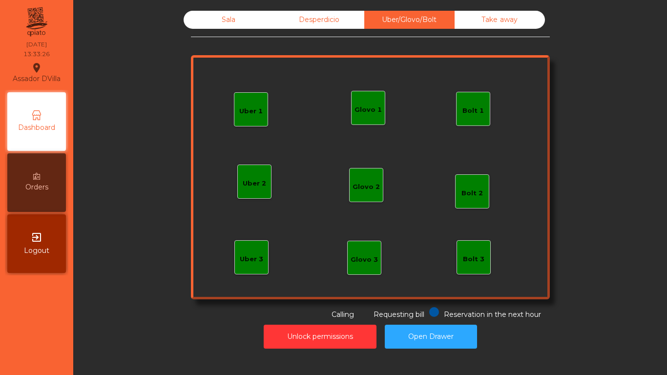
click at [468, 101] on div "Bolt 1" at bounding box center [473, 109] width 34 height 34
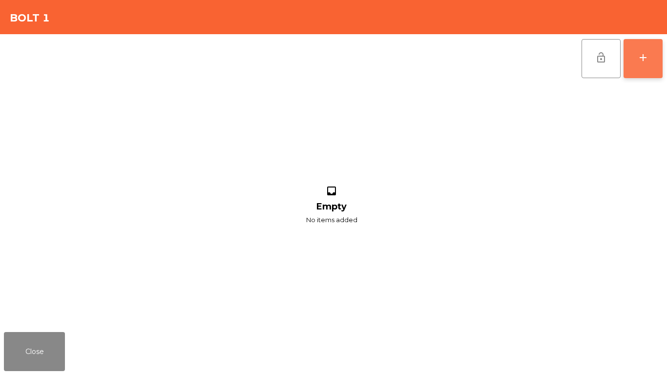
click at [653, 65] on button "add" at bounding box center [643, 58] width 39 height 39
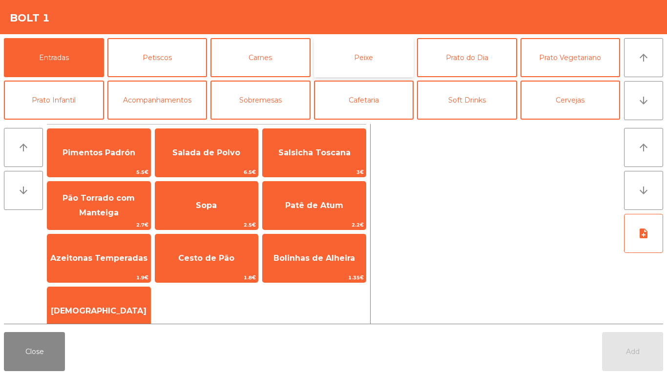
click at [333, 63] on button "Peixe" at bounding box center [364, 57] width 100 height 39
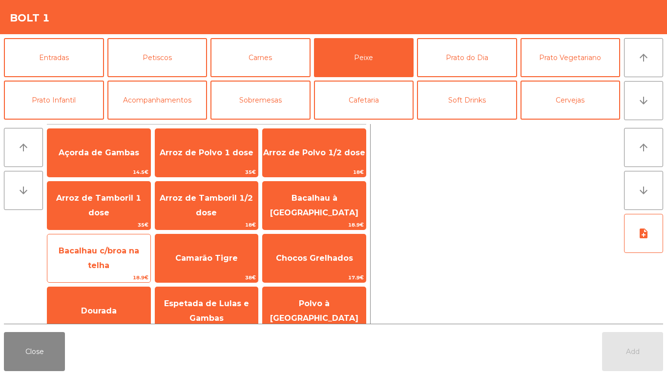
click at [129, 259] on span "Bacalhau c/broa na telha" at bounding box center [99, 258] width 81 height 24
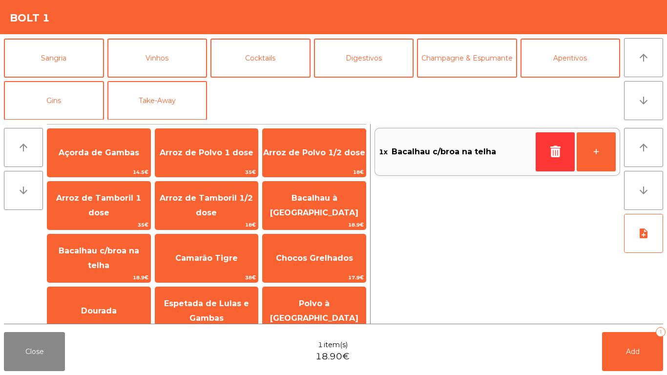
scroll to position [85, 0]
click at [190, 106] on button "Take-Away" at bounding box center [157, 100] width 100 height 39
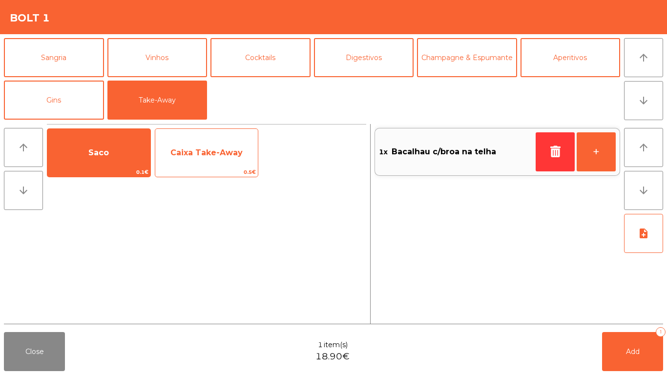
click at [241, 171] on span "0.5€" at bounding box center [206, 172] width 103 height 9
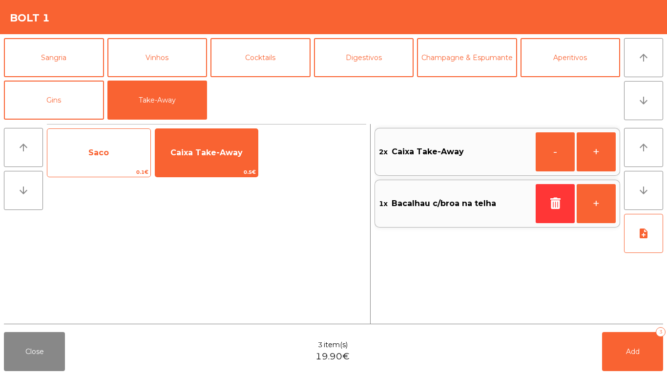
click at [122, 166] on span "Saco" at bounding box center [98, 153] width 103 height 26
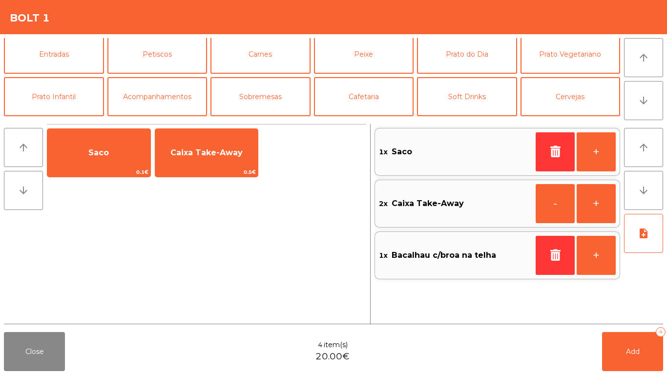
scroll to position [0, 0]
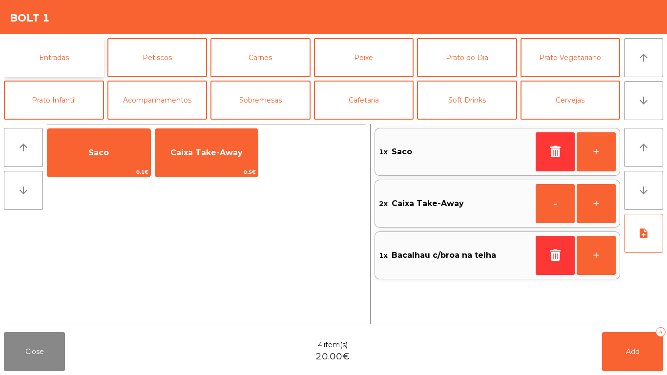
click at [91, 54] on button "Entradas" at bounding box center [54, 57] width 100 height 39
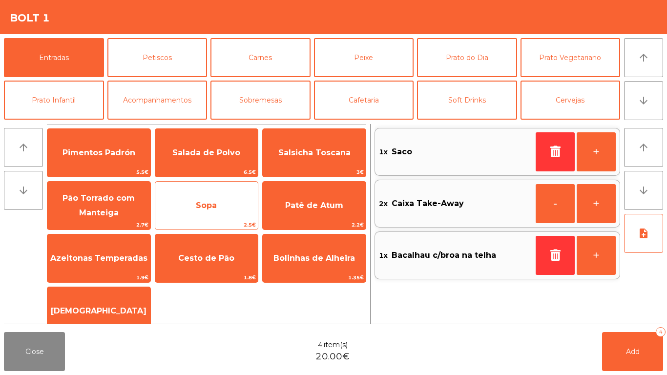
click at [221, 213] on span "Sopa" at bounding box center [206, 205] width 103 height 26
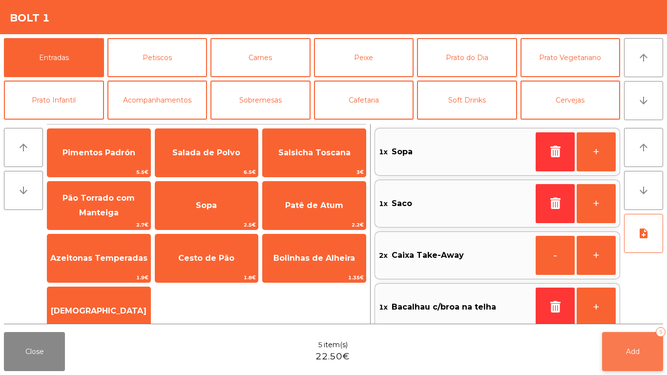
click at [618, 362] on button "Add 5" at bounding box center [632, 351] width 61 height 39
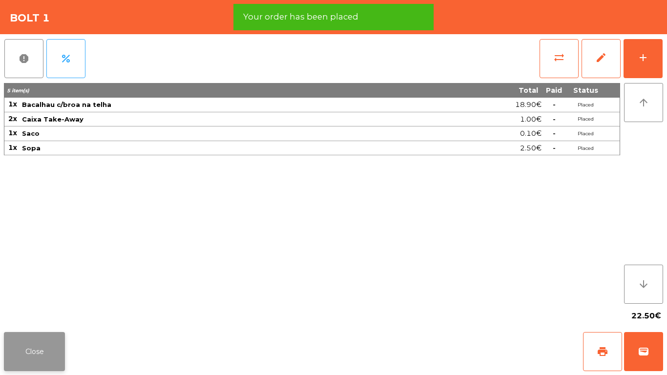
click at [30, 341] on button "Close" at bounding box center [34, 351] width 61 height 39
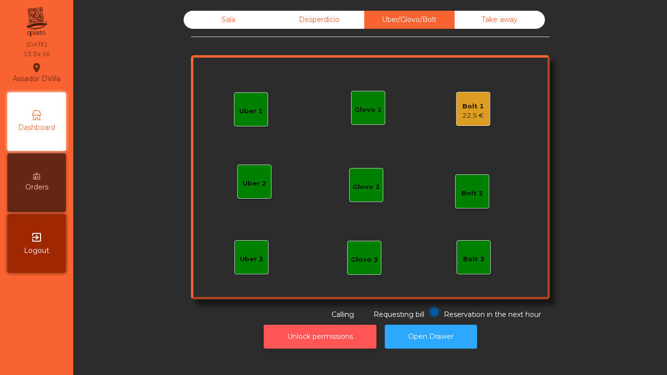
click at [325, 337] on button "Unlock permissions" at bounding box center [320, 337] width 113 height 24
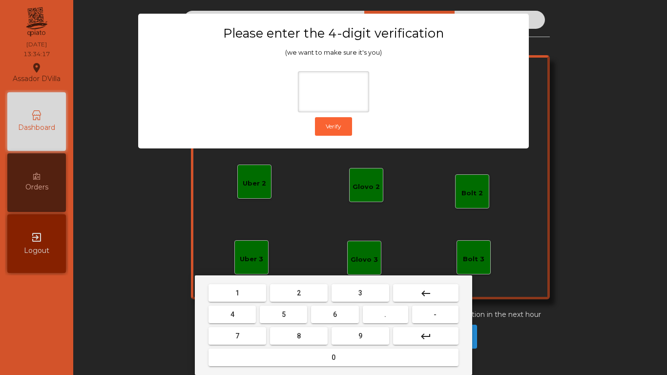
click at [243, 288] on button "1" at bounding box center [238, 293] width 58 height 18
click at [338, 342] on button "9" at bounding box center [361, 336] width 58 height 18
click at [228, 316] on button "4" at bounding box center [232, 315] width 47 height 18
click at [273, 358] on button "0" at bounding box center [334, 358] width 250 height 18
type input "****"
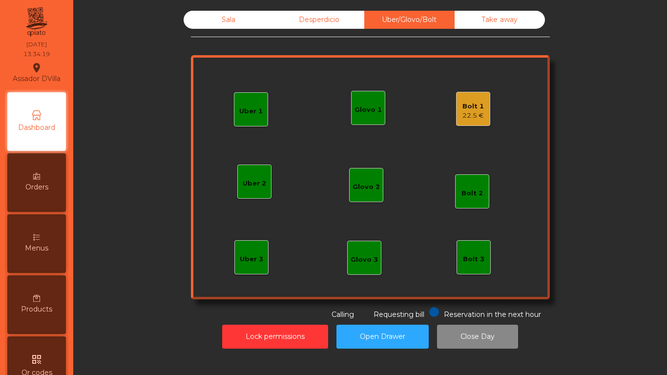
click at [456, 99] on div "Bolt 1 22.5 €" at bounding box center [473, 109] width 34 height 34
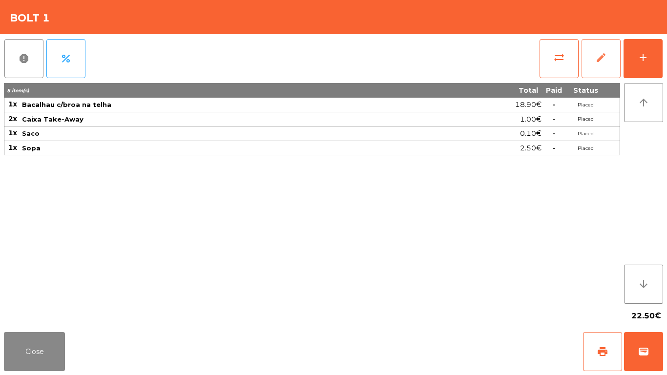
click at [594, 71] on button "edit" at bounding box center [601, 58] width 39 height 39
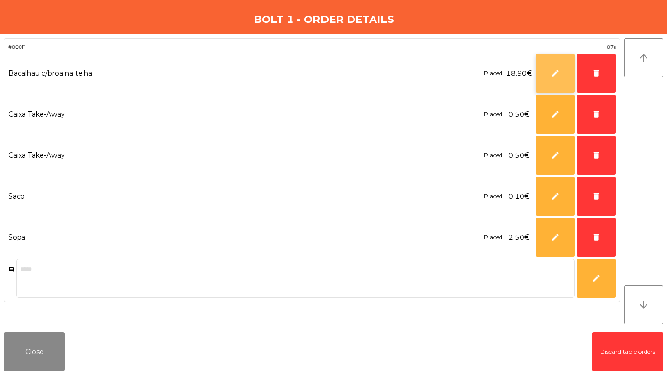
click at [554, 80] on button "edit" at bounding box center [555, 73] width 39 height 39
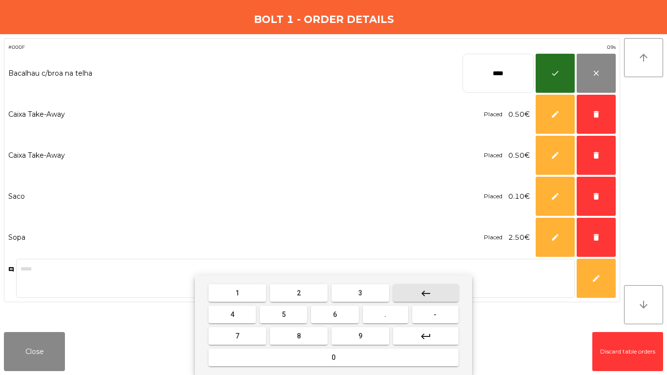
click at [432, 291] on button "keyboard_backspace" at bounding box center [425, 293] width 65 height 18
type input "***"
click at [432, 291] on button "keyboard_backspace" at bounding box center [425, 293] width 65 height 18
click at [433, 291] on button "keyboard_backspace" at bounding box center [425, 293] width 65 height 18
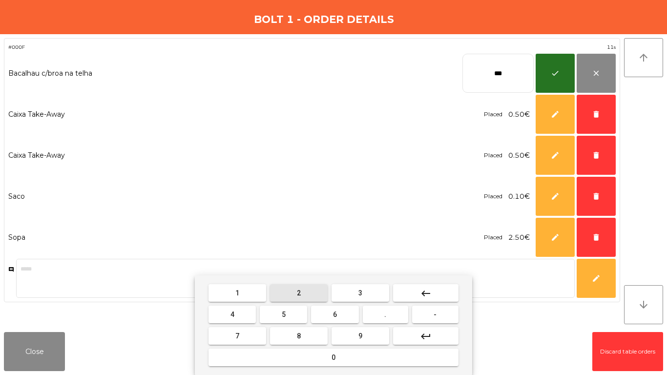
click at [312, 296] on button "2" at bounding box center [299, 293] width 58 height 18
click at [215, 323] on button "4" at bounding box center [232, 315] width 47 height 18
drag, startPoint x: 392, startPoint y: 314, endPoint x: 297, endPoint y: 315, distance: 94.8
click at [390, 314] on button "." at bounding box center [385, 315] width 45 height 18
click at [297, 315] on button "5" at bounding box center [283, 315] width 47 height 18
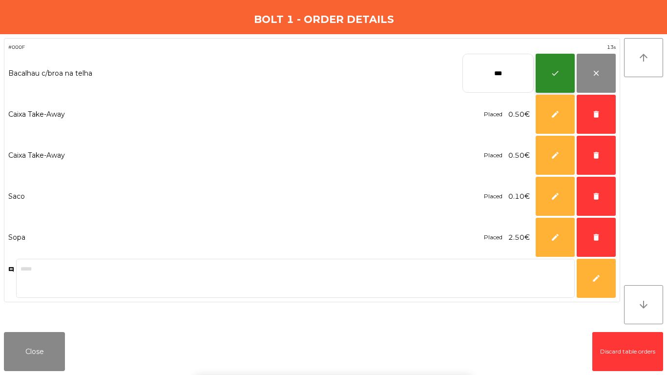
click at [553, 82] on button "check" at bounding box center [555, 73] width 39 height 39
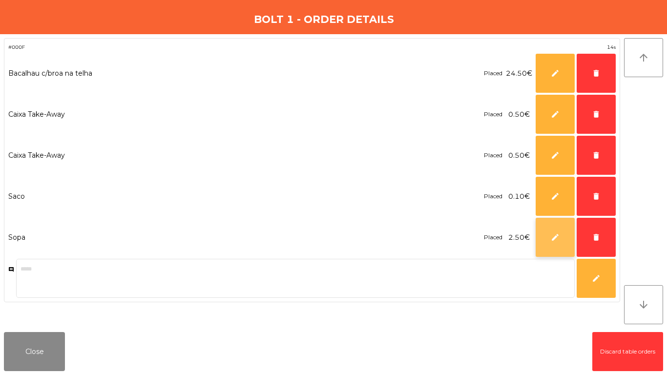
click at [542, 242] on button "edit" at bounding box center [555, 237] width 39 height 39
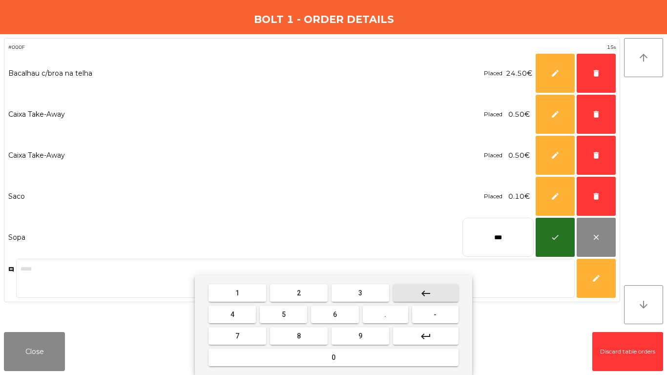
click at [435, 292] on button "keyboard_backspace" at bounding box center [425, 293] width 65 height 18
click at [434, 291] on button "keyboard_backspace" at bounding box center [425, 293] width 65 height 18
drag, startPoint x: 435, startPoint y: 289, endPoint x: 379, endPoint y: 286, distance: 55.3
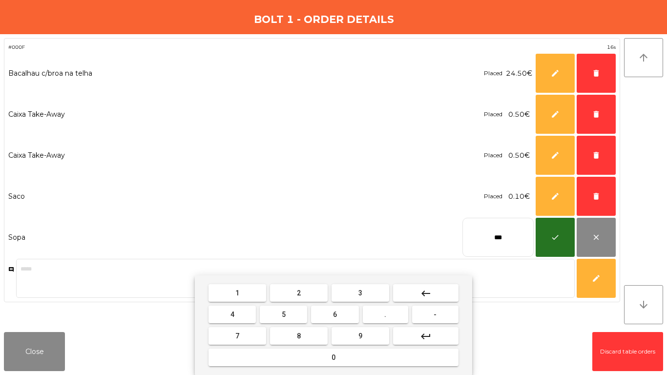
click at [435, 289] on button "keyboard_backspace" at bounding box center [425, 293] width 65 height 18
click at [368, 291] on button "3" at bounding box center [361, 293] width 58 height 18
drag, startPoint x: 382, startPoint y: 317, endPoint x: 266, endPoint y: 316, distance: 115.7
click at [379, 317] on button "." at bounding box center [385, 315] width 45 height 18
click at [273, 314] on button "5" at bounding box center [283, 315] width 47 height 18
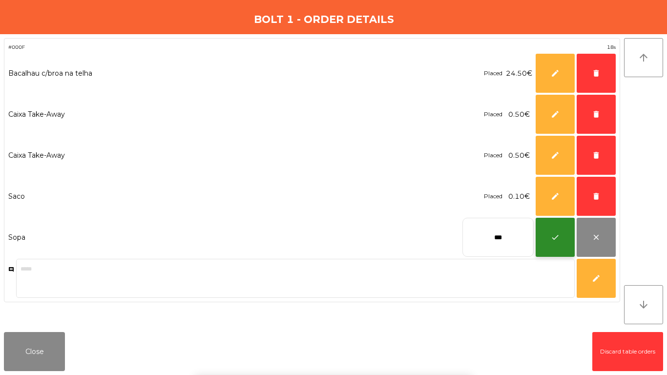
click at [548, 227] on button "check" at bounding box center [555, 237] width 39 height 39
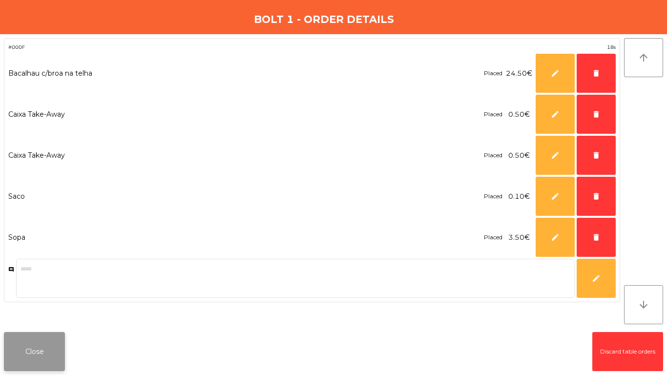
click at [56, 348] on button "Close" at bounding box center [34, 351] width 61 height 39
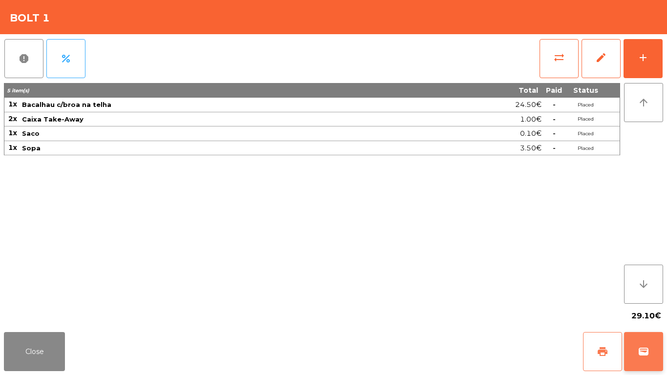
drag, startPoint x: 586, startPoint y: 337, endPoint x: 655, endPoint y: 349, distance: 70.9
click at [587, 338] on button "print" at bounding box center [602, 351] width 39 height 39
click at [657, 349] on button "wallet" at bounding box center [643, 351] width 39 height 39
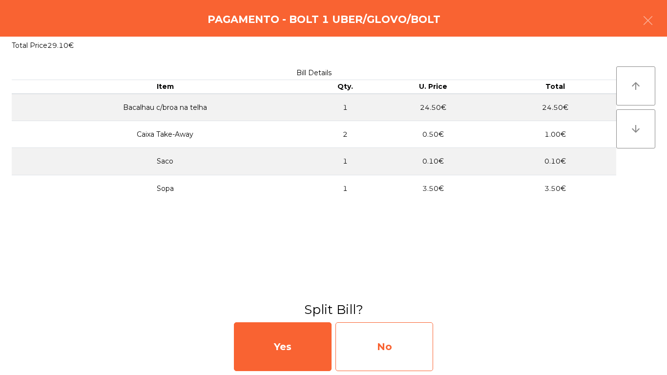
click at [404, 343] on div "No" at bounding box center [384, 346] width 98 height 49
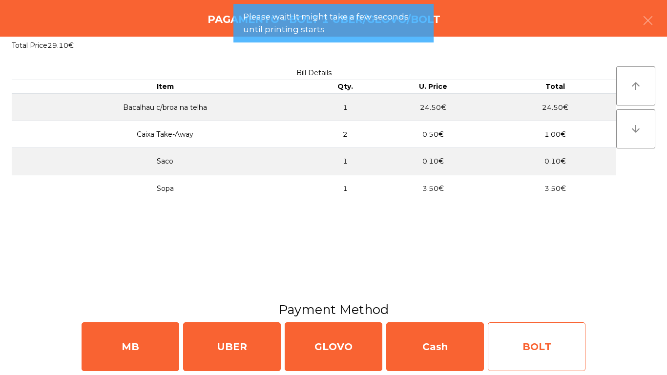
click at [507, 343] on div "BOLT" at bounding box center [537, 346] width 98 height 49
select select "**"
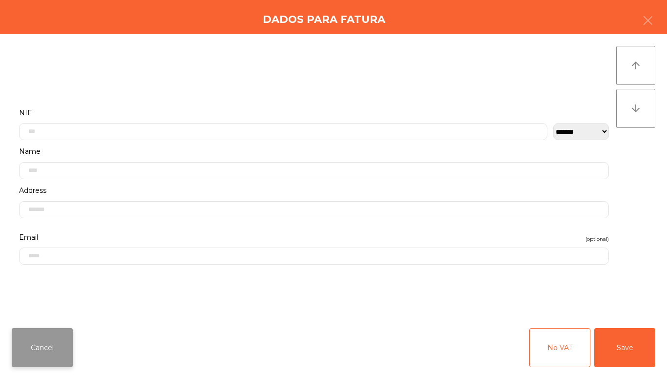
click at [45, 347] on button "Cancel" at bounding box center [42, 347] width 61 height 39
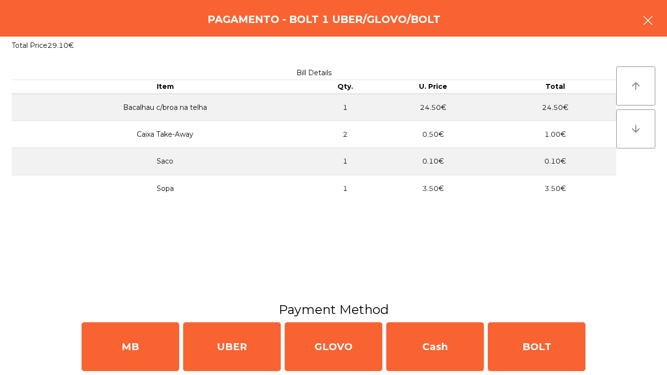
click at [652, 17] on icon "button" at bounding box center [648, 21] width 12 height 12
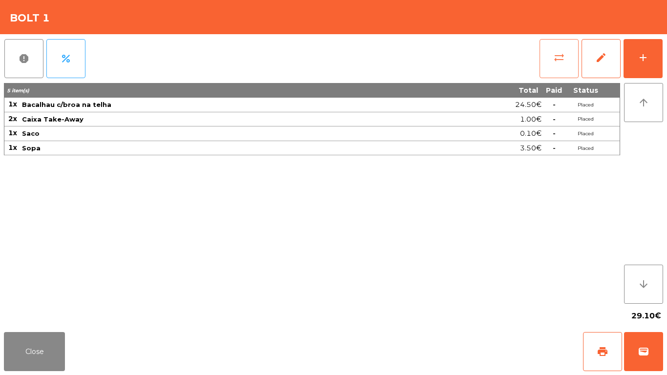
click at [574, 55] on button "sync_alt" at bounding box center [559, 58] width 39 height 39
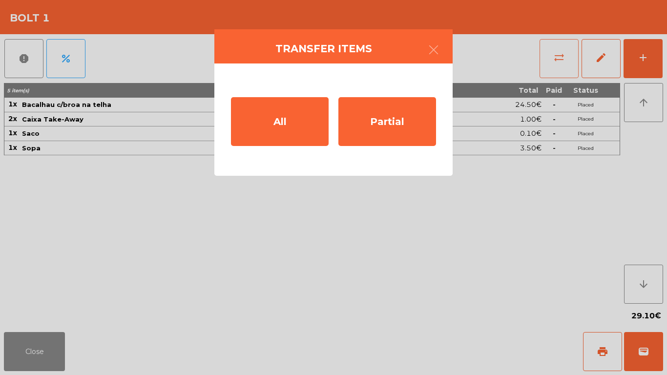
click at [316, 125] on div "All" at bounding box center [280, 121] width 98 height 49
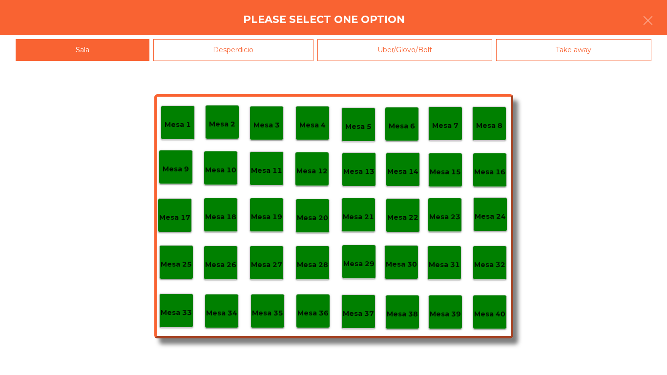
click at [216, 61] on div "Mesa 1 Mesa 2 Mesa 3 Mesa 4 Mesa 5 Mesa 6 Mesa 7 Mesa 8 Mesa 9 Mesa 10 Mesa 11 …" at bounding box center [333, 218] width 667 height 314
click at [230, 48] on div "Desperdicio" at bounding box center [233, 50] width 161 height 22
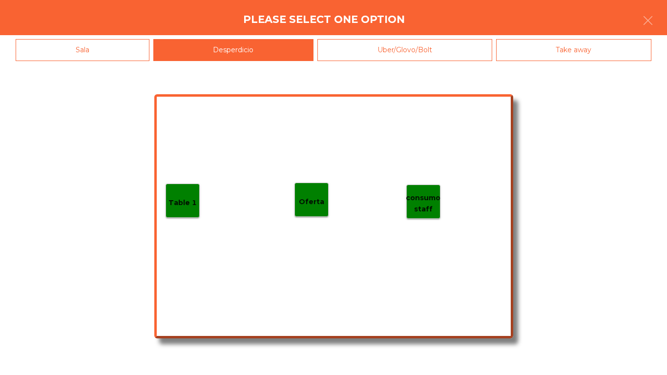
click at [196, 215] on div "Table 1" at bounding box center [183, 201] width 34 height 34
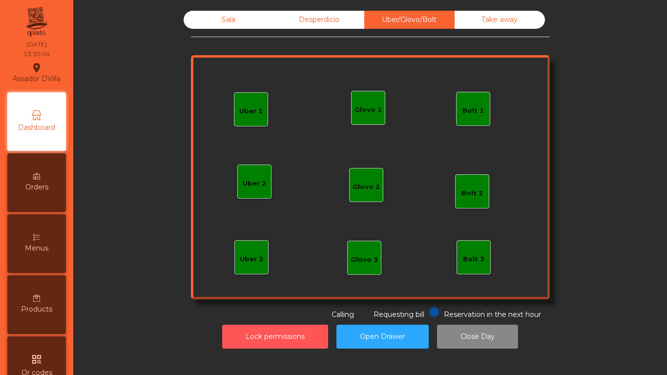
drag, startPoint x: 277, startPoint y: 346, endPoint x: 314, endPoint y: 100, distance: 249.3
click at [277, 346] on button "Lock permissions" at bounding box center [275, 337] width 106 height 24
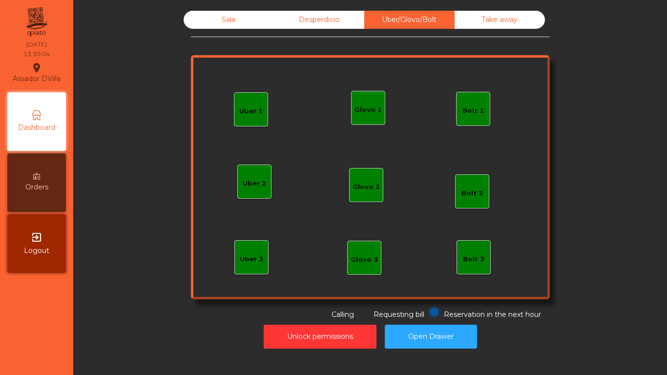
click at [310, 11] on div "Desperdicio" at bounding box center [319, 20] width 90 height 18
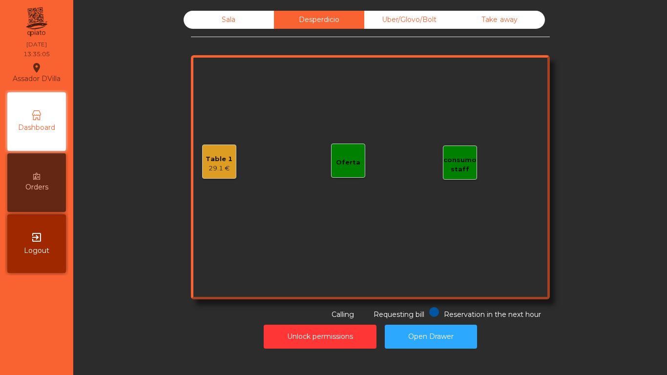
click at [220, 21] on div "Sala" at bounding box center [229, 20] width 90 height 18
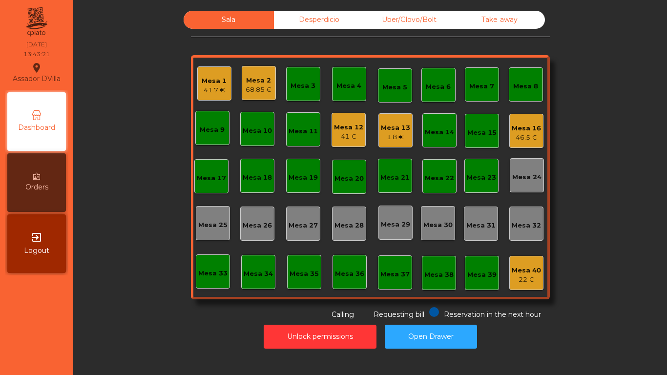
click at [517, 138] on div "46.5 €" at bounding box center [526, 138] width 29 height 10
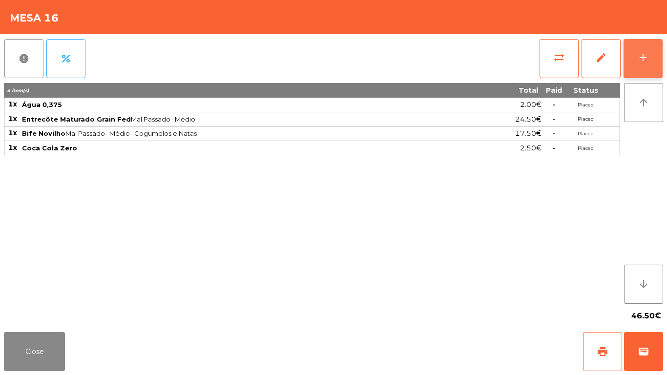
click at [659, 58] on button "add" at bounding box center [643, 58] width 39 height 39
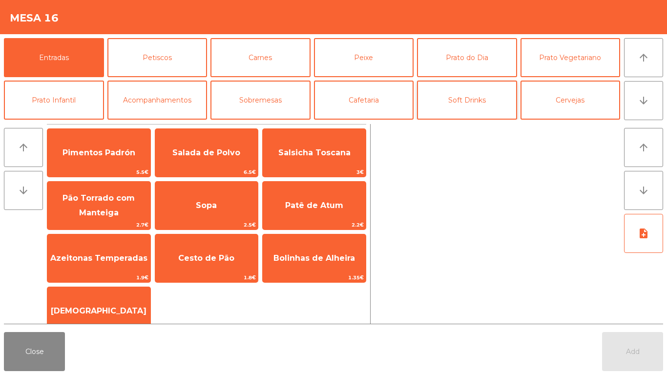
click at [468, 103] on button "Soft Drinks" at bounding box center [467, 100] width 100 height 39
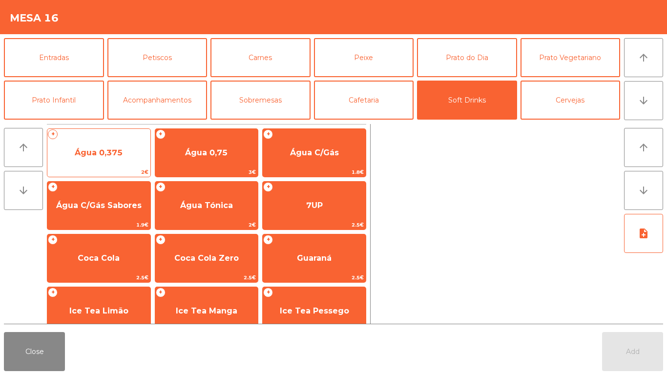
click at [83, 155] on span "Água 0,375" at bounding box center [99, 152] width 48 height 9
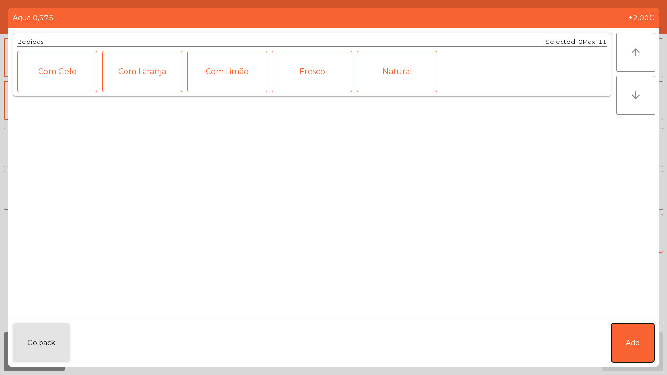
click at [630, 344] on span "Add" at bounding box center [633, 343] width 14 height 10
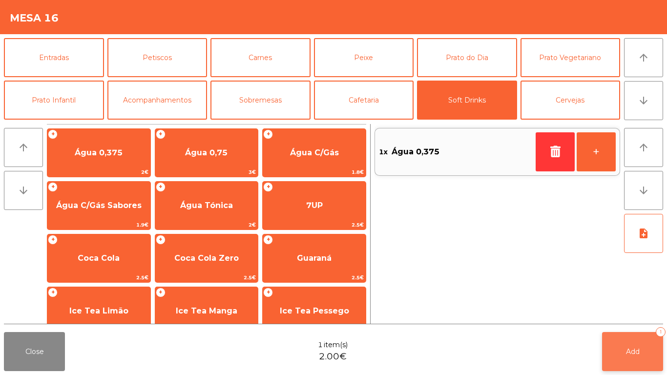
click at [635, 347] on span "Add" at bounding box center [633, 351] width 14 height 9
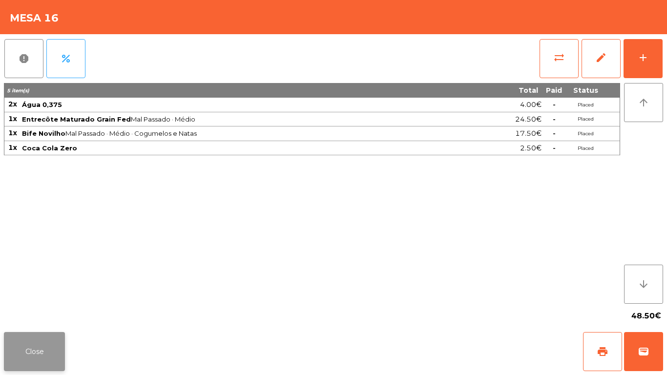
click at [28, 353] on button "Close" at bounding box center [34, 351] width 61 height 39
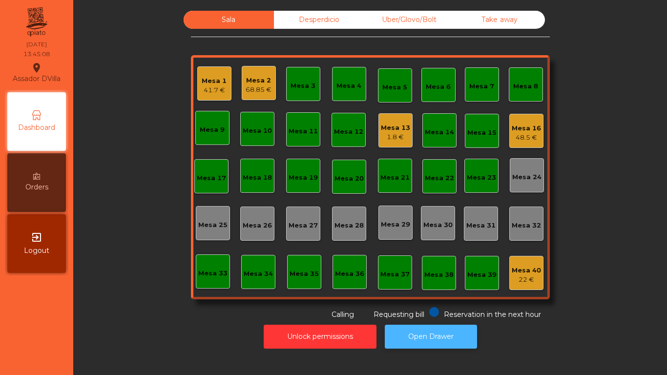
click at [448, 327] on button "Open Drawer" at bounding box center [431, 337] width 92 height 24
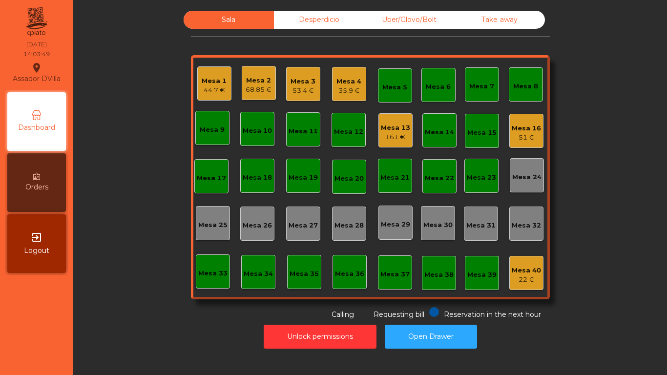
click at [381, 133] on div "161 €" at bounding box center [395, 137] width 29 height 10
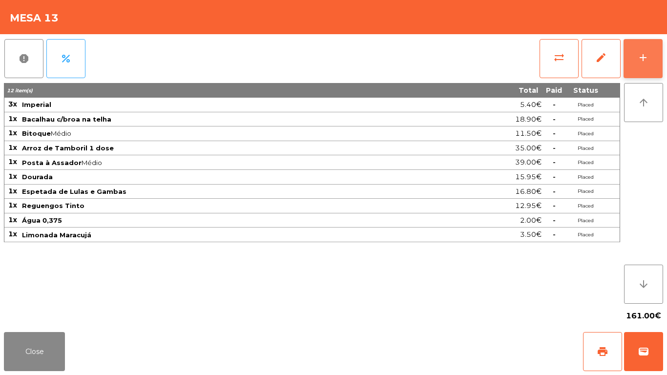
click at [646, 67] on button "add" at bounding box center [643, 58] width 39 height 39
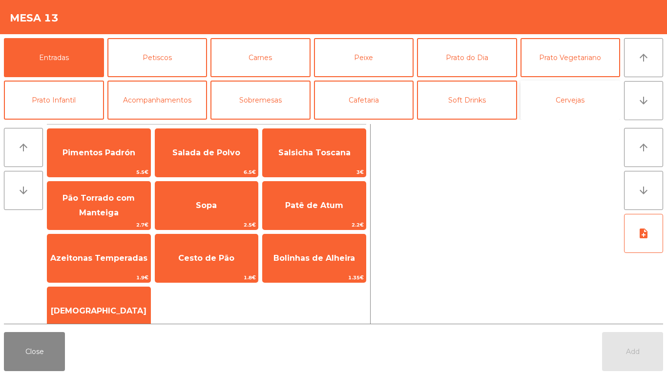
click at [570, 105] on button "Cervejas" at bounding box center [571, 100] width 100 height 39
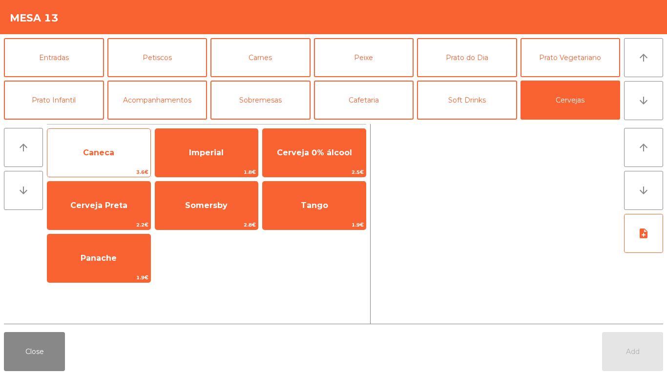
click at [87, 157] on span "Caneca" at bounding box center [98, 152] width 31 height 9
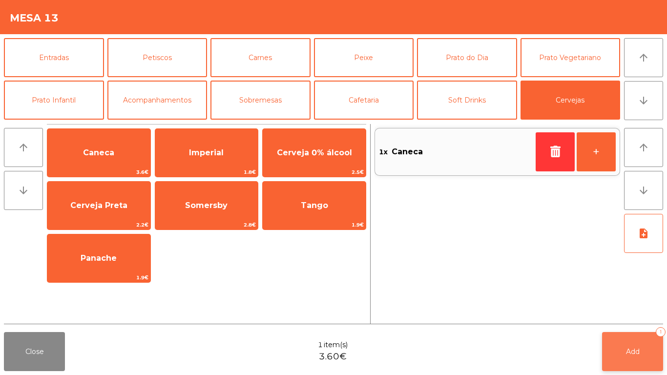
click at [649, 336] on button "Add 1" at bounding box center [632, 351] width 61 height 39
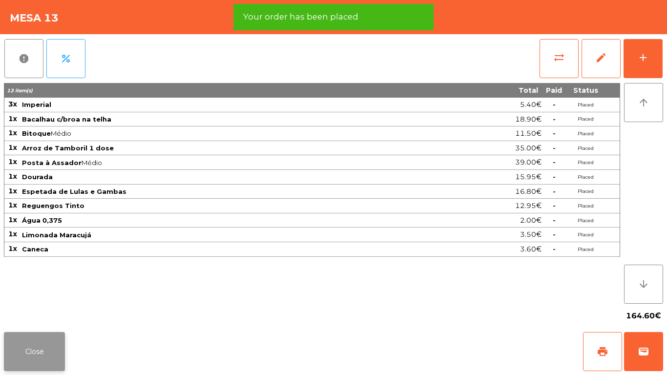
click at [28, 360] on button "Close" at bounding box center [34, 351] width 61 height 39
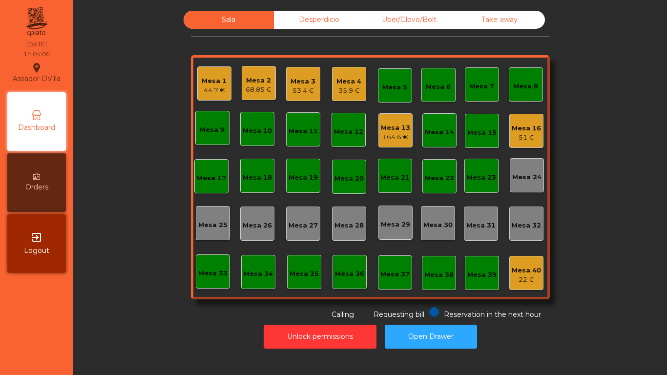
click at [381, 130] on div "Mesa 13" at bounding box center [395, 128] width 29 height 10
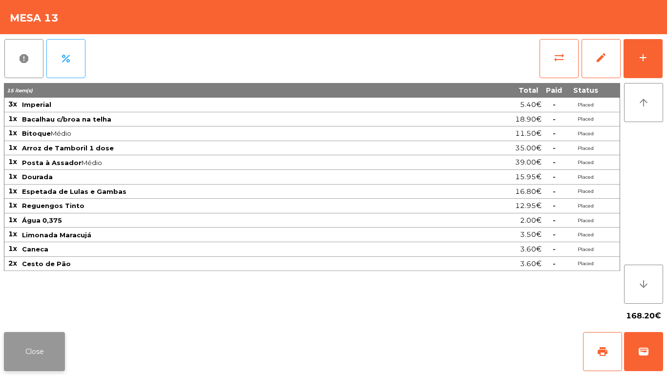
click at [25, 350] on button "Close" at bounding box center [34, 351] width 61 height 39
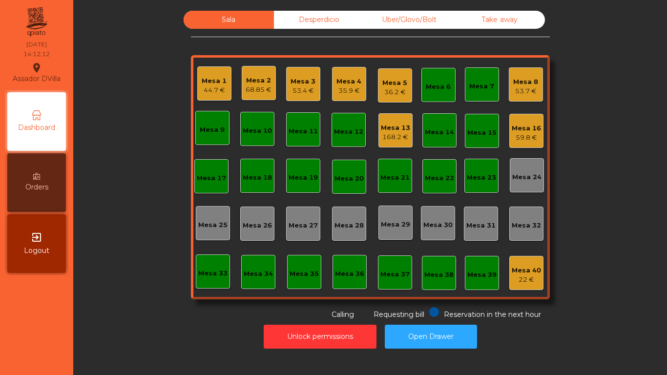
click at [393, 90] on div "36.2 €" at bounding box center [394, 92] width 25 height 10
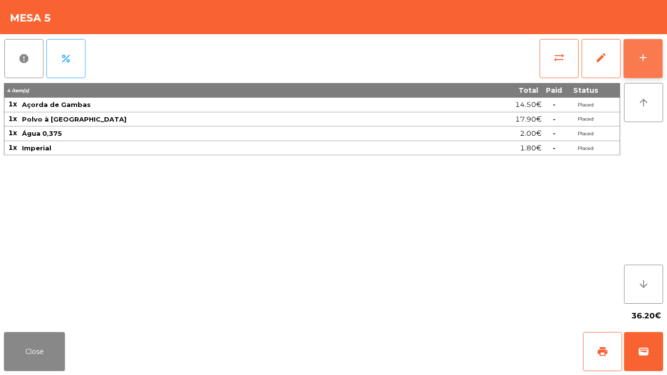
click at [656, 56] on button "add" at bounding box center [643, 58] width 39 height 39
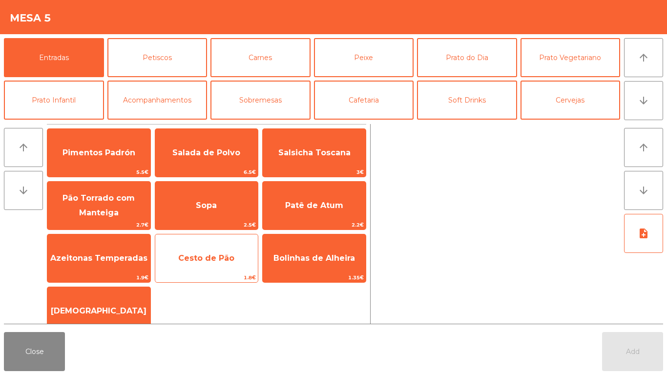
click at [203, 257] on span "Cesto de Pão" at bounding box center [206, 257] width 56 height 9
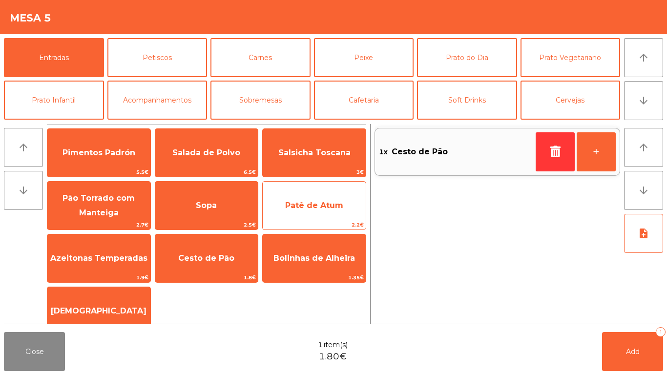
click at [312, 194] on span "Patê de Atum" at bounding box center [314, 205] width 103 height 26
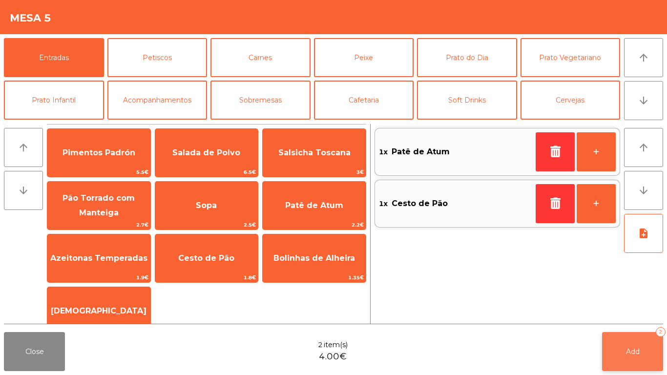
click at [655, 351] on button "Add 2" at bounding box center [632, 351] width 61 height 39
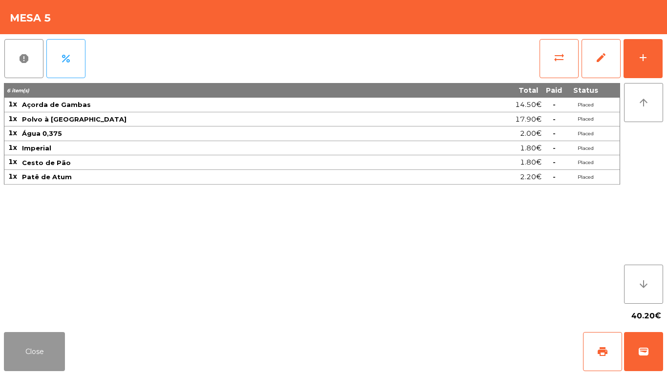
click at [27, 354] on button "Close" at bounding box center [34, 351] width 61 height 39
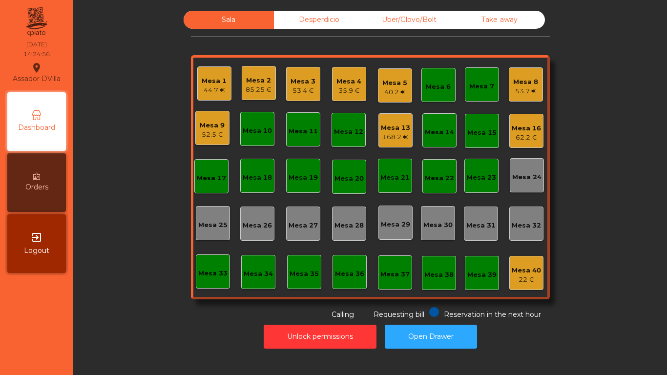
click at [385, 128] on div "Mesa 13" at bounding box center [395, 128] width 29 height 10
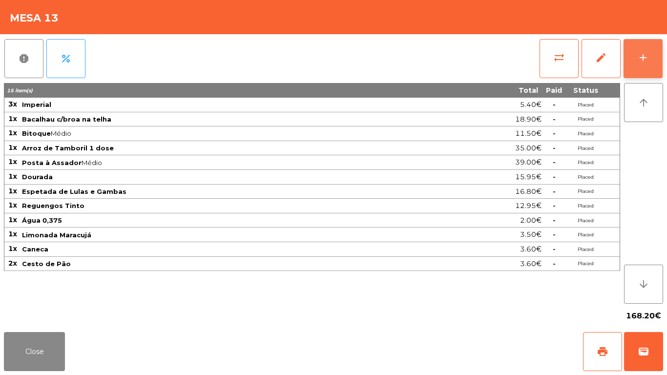
click at [648, 63] on button "add" at bounding box center [643, 58] width 39 height 39
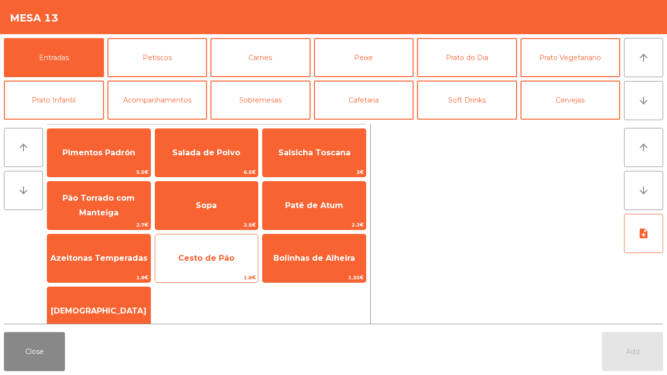
click at [229, 257] on span "Cesto de Pão" at bounding box center [206, 257] width 56 height 9
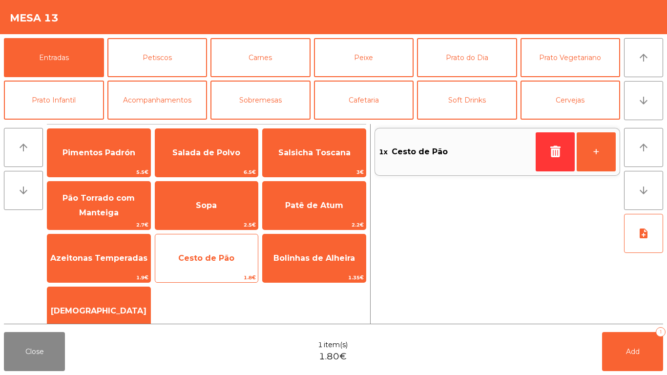
click at [229, 257] on span "Cesto de Pão" at bounding box center [206, 257] width 56 height 9
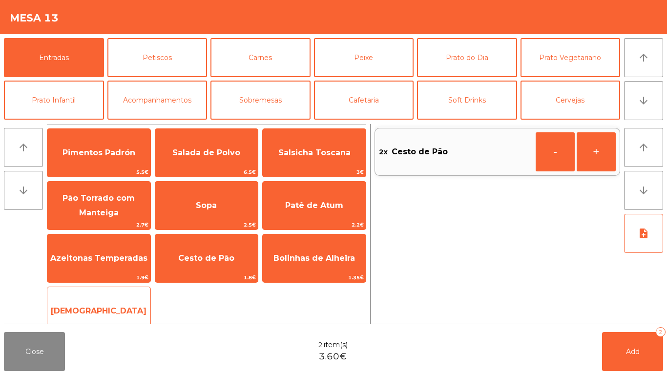
click at [139, 293] on div "Manteiga 1€" at bounding box center [99, 311] width 104 height 49
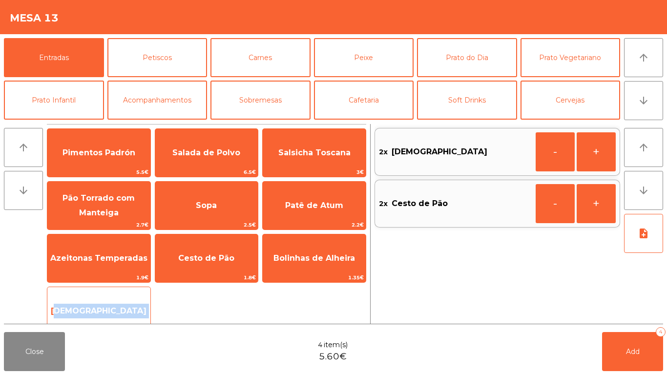
click at [137, 293] on div "Manteiga 1€" at bounding box center [99, 311] width 104 height 49
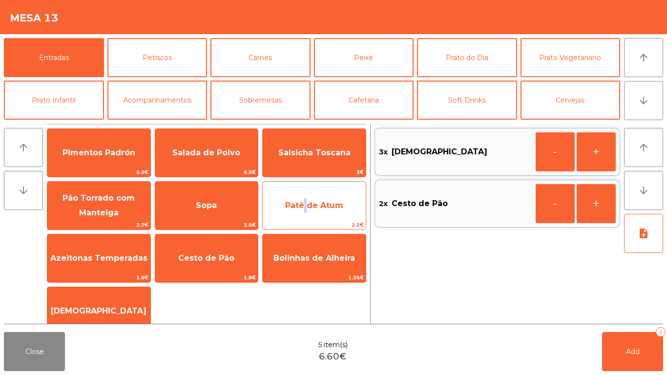
drag, startPoint x: 305, startPoint y: 201, endPoint x: 307, endPoint y: 194, distance: 7.6
click at [306, 201] on span "Patê de Atum" at bounding box center [314, 205] width 103 height 26
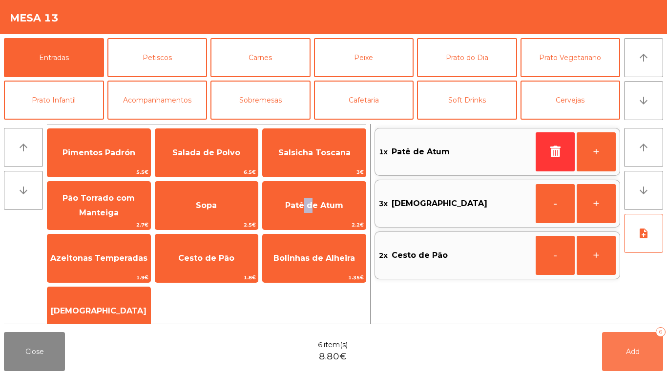
click at [612, 347] on button "Add 6" at bounding box center [632, 351] width 61 height 39
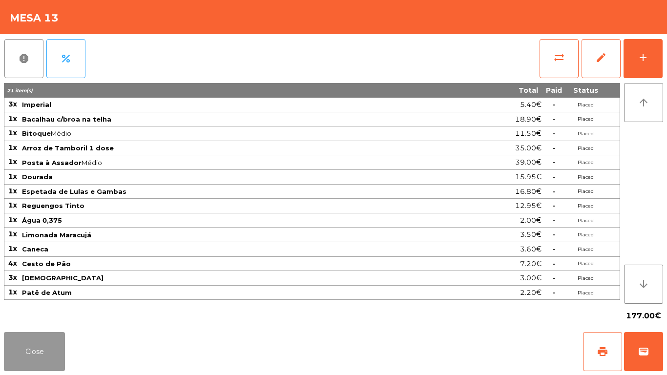
click at [103, 310] on app-table-orders "Mesa 13 report percent sync_alt edit add 21 item(s) Total Paid Status 3x Imperi…" at bounding box center [333, 187] width 667 height 375
click at [32, 354] on button "Close" at bounding box center [34, 351] width 61 height 39
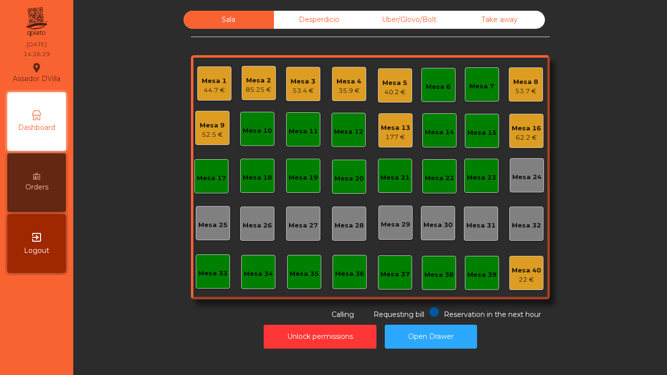
click at [529, 127] on div "Mesa 16" at bounding box center [526, 129] width 29 height 10
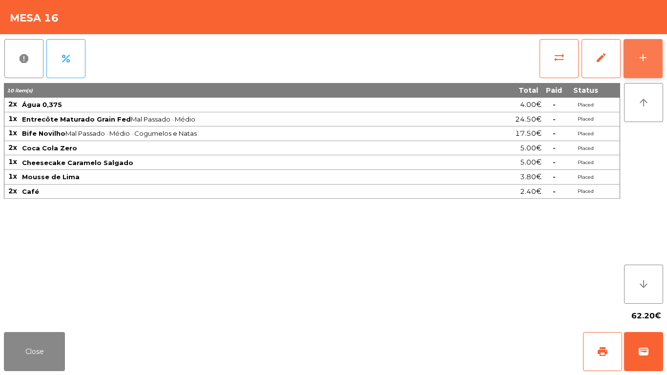
click at [656, 54] on button "add" at bounding box center [643, 58] width 39 height 39
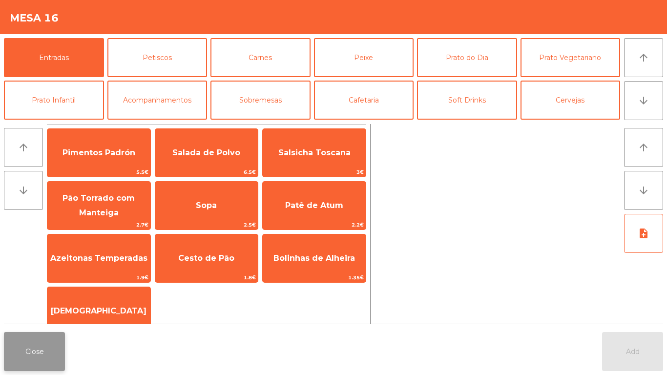
click at [50, 350] on button "Close" at bounding box center [34, 351] width 61 height 39
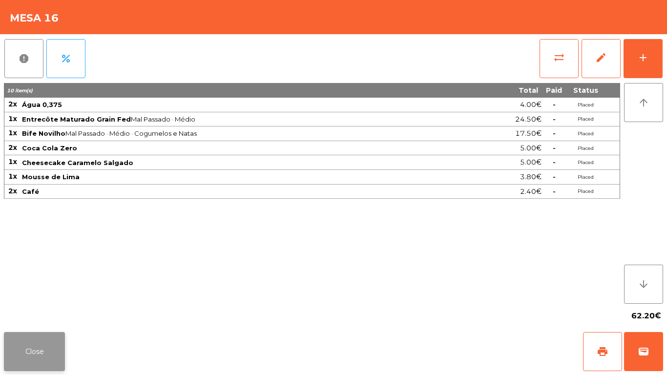
click at [20, 367] on button "Close" at bounding box center [34, 351] width 61 height 39
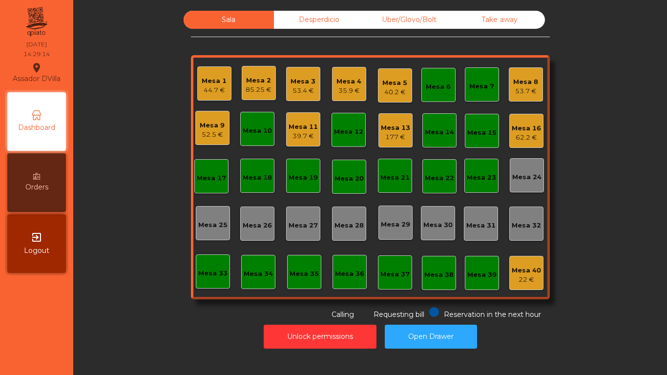
drag, startPoint x: 498, startPoint y: 130, endPoint x: 515, endPoint y: 177, distance: 50.2
click at [512, 172] on div "Mesa 1 44.7 € Mesa 2 85.25 € Mesa 3 53.4 € Mesa 4 35.9 € Mesa 5 40.2 € Mesa 6 M…" at bounding box center [370, 177] width 359 height 244
click at [527, 140] on div "62.2 €" at bounding box center [526, 138] width 29 height 10
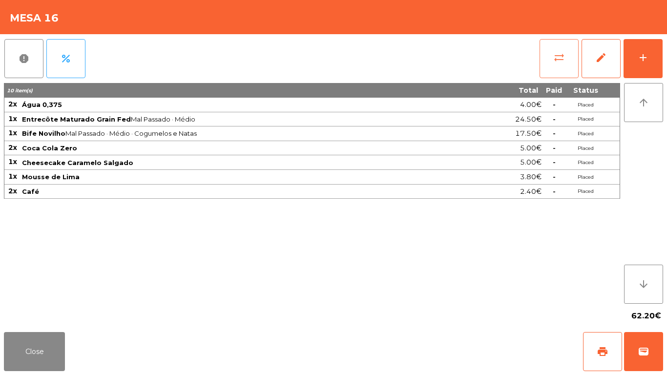
click at [560, 49] on button "sync_alt" at bounding box center [559, 58] width 39 height 39
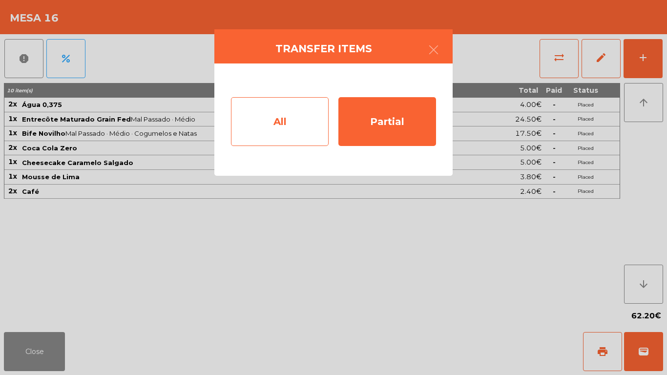
click at [286, 139] on div "All" at bounding box center [280, 121] width 98 height 49
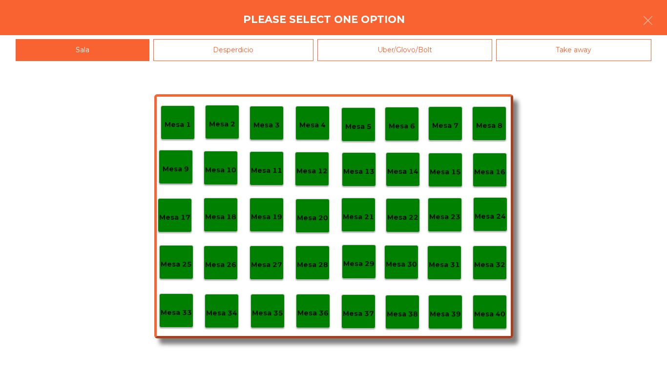
click at [440, 320] on div "Mesa 39" at bounding box center [445, 312] width 34 height 34
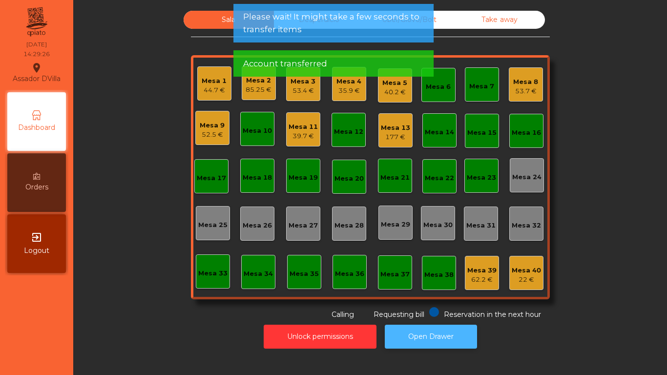
click at [420, 335] on button "Open Drawer" at bounding box center [431, 337] width 92 height 24
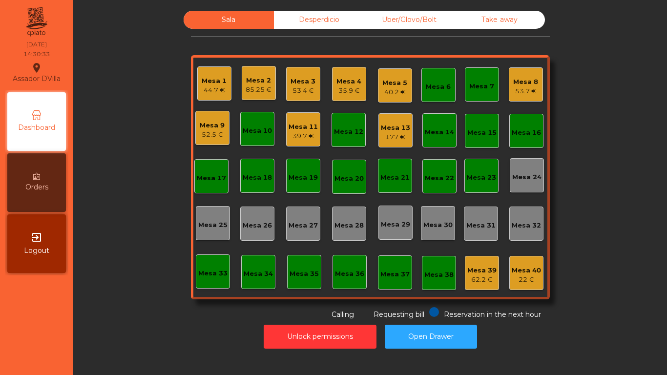
click at [392, 127] on div "Mesa 13" at bounding box center [395, 128] width 29 height 10
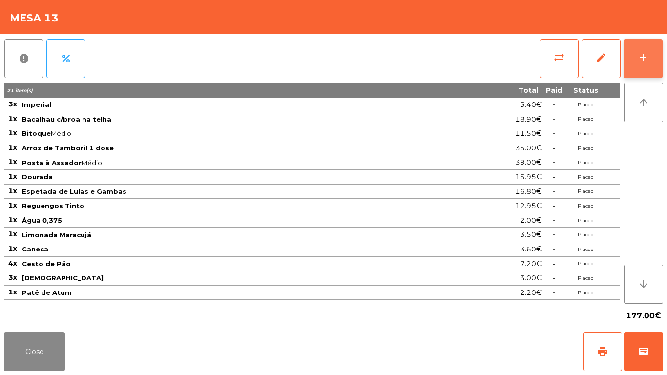
click at [647, 54] on div "add" at bounding box center [643, 58] width 12 height 12
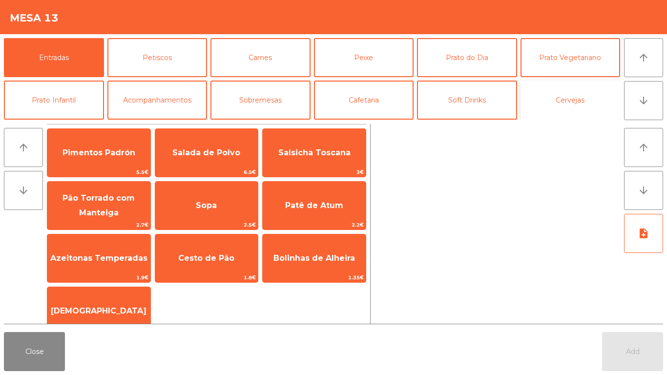
click at [574, 101] on button "Cervejas" at bounding box center [571, 100] width 100 height 39
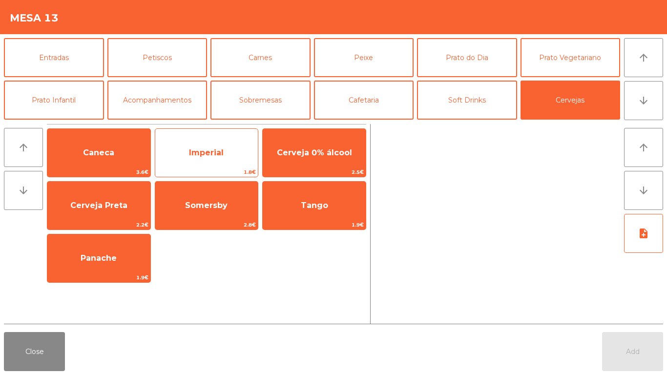
click at [200, 153] on span "Imperial" at bounding box center [206, 152] width 35 height 9
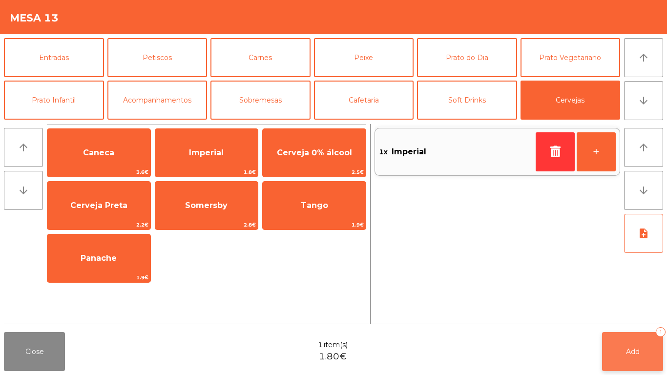
click at [624, 342] on button "Add 1" at bounding box center [632, 351] width 61 height 39
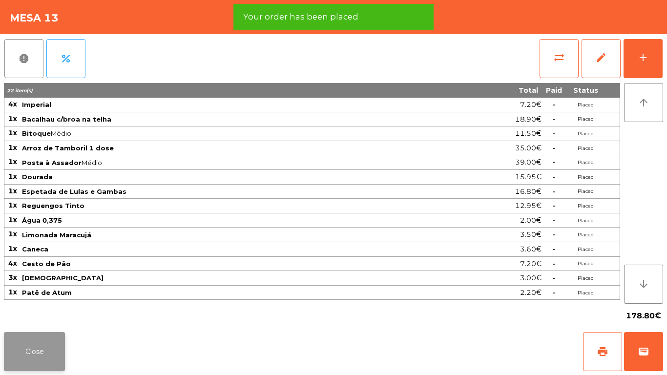
click at [5, 343] on button "Close" at bounding box center [34, 351] width 61 height 39
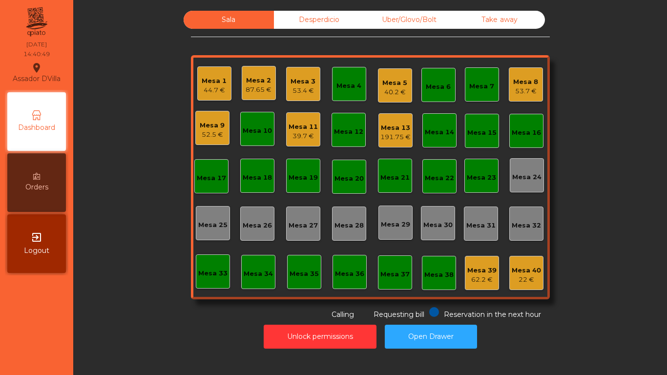
drag, startPoint x: 5, startPoint y: 343, endPoint x: 472, endPoint y: 292, distance: 469.2
click at [459, 297] on div "Mesa 1 44.7 € Mesa 2 87.65 € Mesa 3 53.4 € Mesa 4 Mesa 5 40.2 € Mesa 6 Mesa 7 M…" at bounding box center [370, 177] width 359 height 244
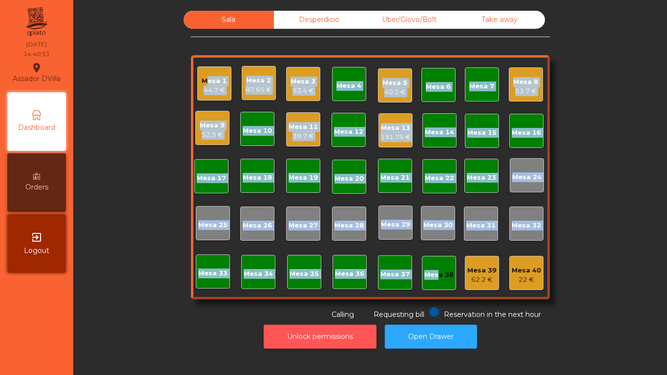
click at [280, 338] on button "Unlock permissions" at bounding box center [320, 337] width 113 height 24
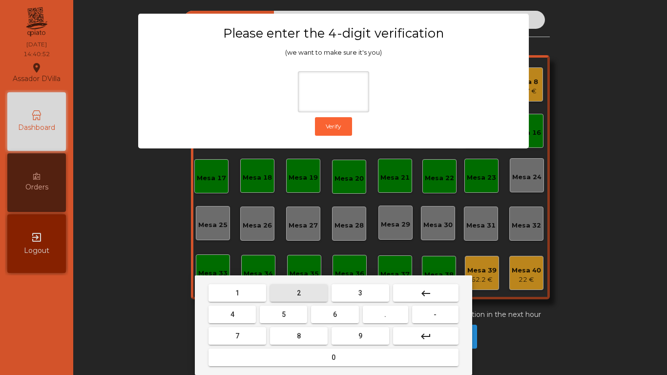
drag, startPoint x: 296, startPoint y: 296, endPoint x: 133, endPoint y: 352, distance: 172.0
click at [295, 295] on button "2" at bounding box center [299, 293] width 58 height 18
click at [239, 326] on mat-keyboard-key "7" at bounding box center [238, 335] width 62 height 21
click at [239, 323] on button "4" at bounding box center [232, 315] width 47 height 18
click at [331, 313] on button "6" at bounding box center [334, 315] width 47 height 18
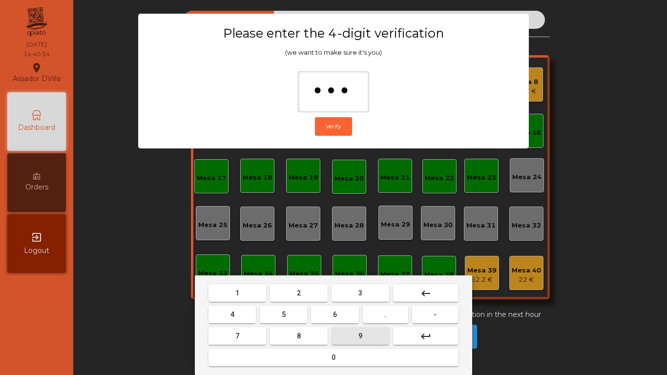
click at [347, 330] on button "9" at bounding box center [361, 336] width 58 height 18
type input "****"
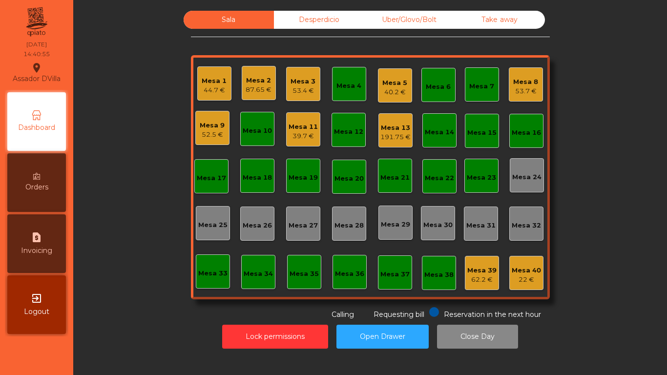
click at [32, 236] on icon "request_page" at bounding box center [37, 237] width 12 height 12
select select "*"
select select "****"
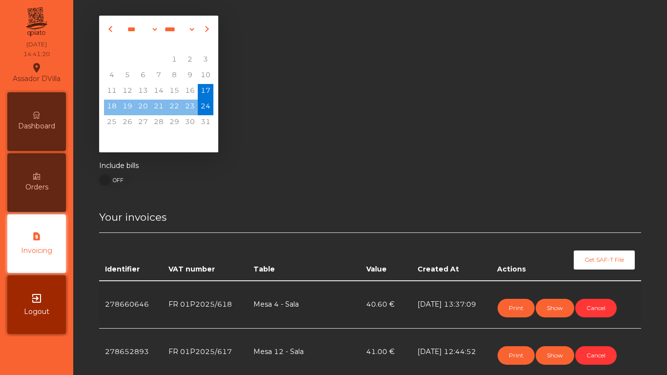
click at [39, 113] on icon at bounding box center [36, 115] width 7 height 7
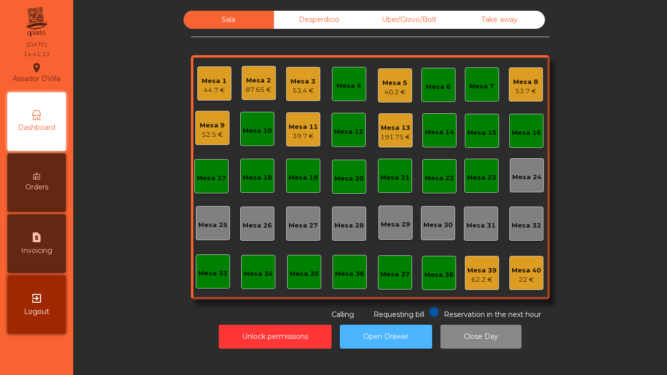
click at [383, 326] on button "Open Drawer" at bounding box center [386, 337] width 92 height 24
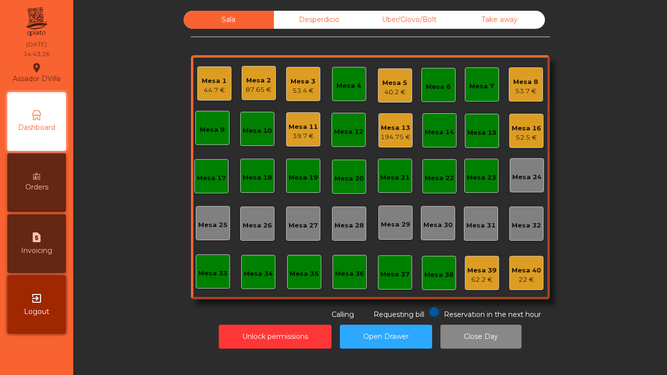
click at [250, 80] on div "Mesa 2" at bounding box center [259, 81] width 26 height 10
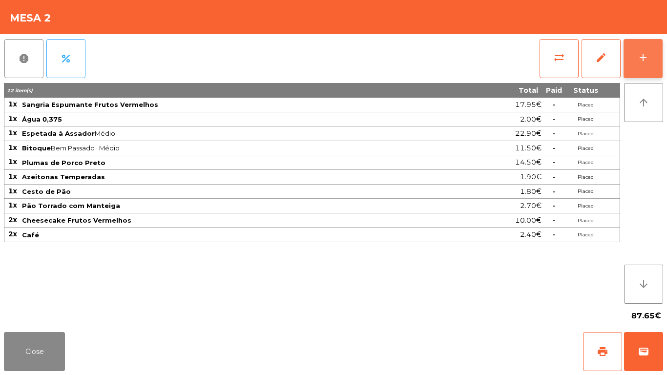
click at [650, 59] on button "add" at bounding box center [643, 58] width 39 height 39
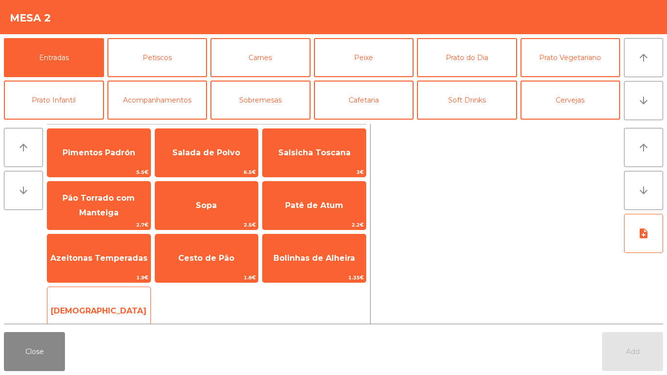
click at [95, 299] on span "[DEMOGRAPHIC_DATA]" at bounding box center [98, 311] width 103 height 26
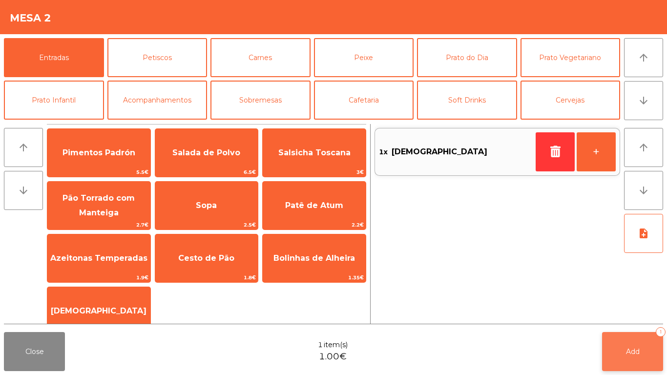
click at [629, 349] on span "Add" at bounding box center [633, 351] width 14 height 9
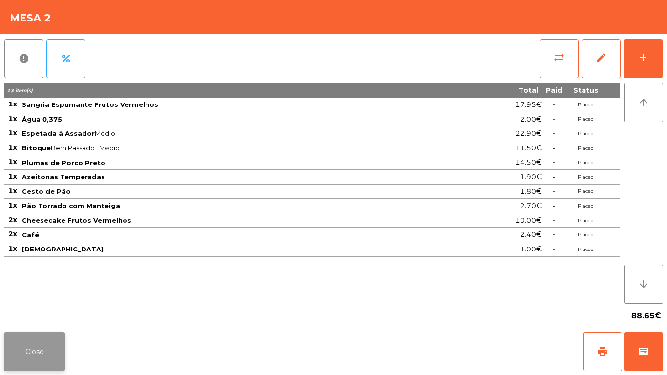
click at [60, 345] on button "Close" at bounding box center [34, 351] width 61 height 39
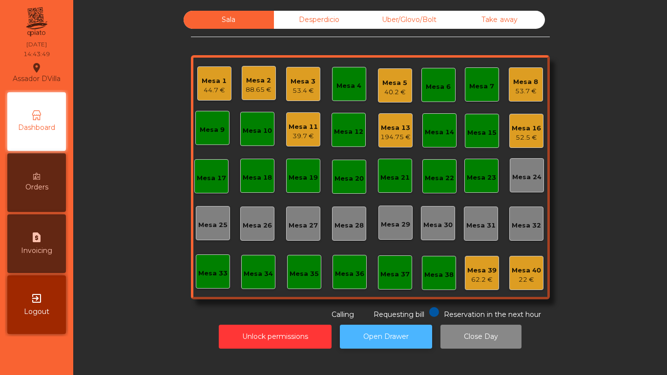
click at [385, 327] on button "Open Drawer" at bounding box center [386, 337] width 92 height 24
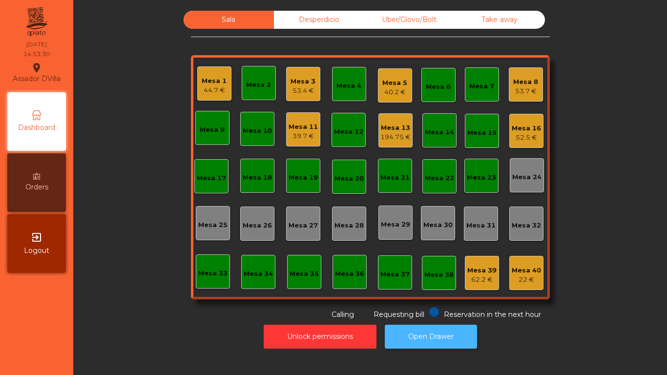
click at [431, 347] on button "Open Drawer" at bounding box center [431, 337] width 92 height 24
click at [536, 93] on div "Mesa 8 53.7 €" at bounding box center [526, 84] width 34 height 34
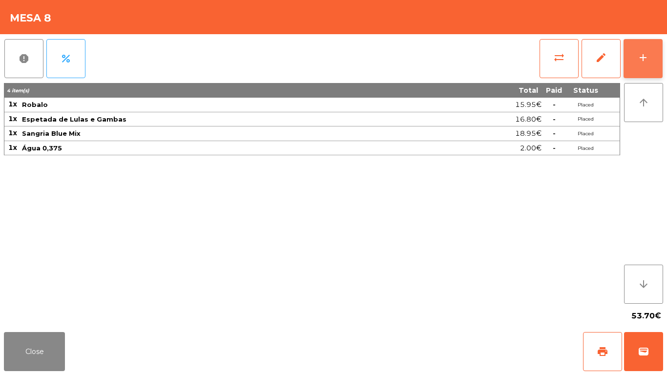
click at [651, 54] on button "add" at bounding box center [643, 58] width 39 height 39
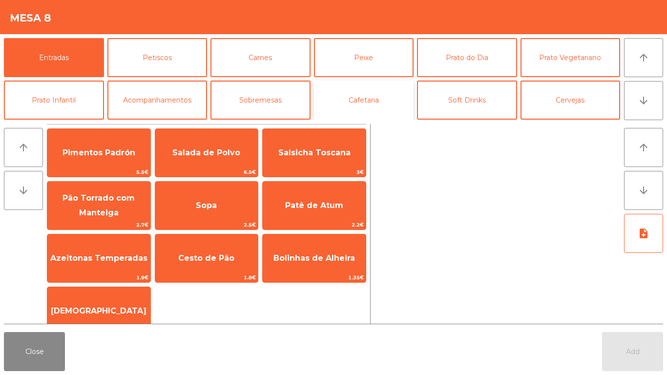
click at [362, 104] on button "Cafetaria" at bounding box center [364, 100] width 100 height 39
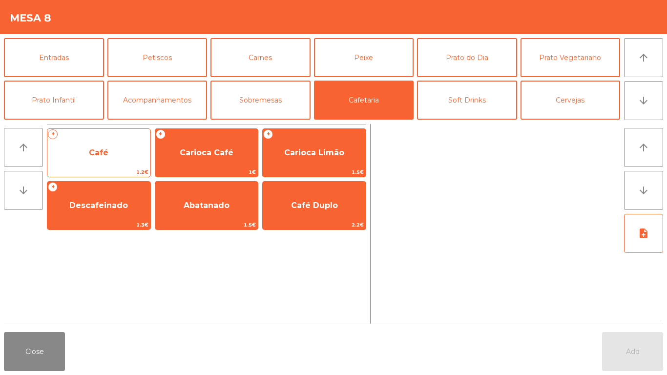
click at [108, 148] on span "Café" at bounding box center [99, 152] width 20 height 9
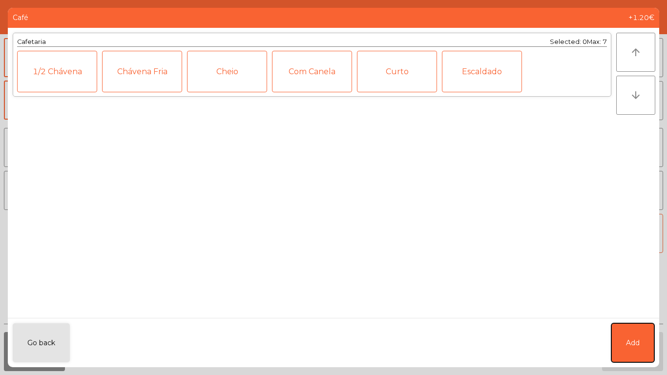
click at [651, 347] on button "Add" at bounding box center [632, 342] width 43 height 39
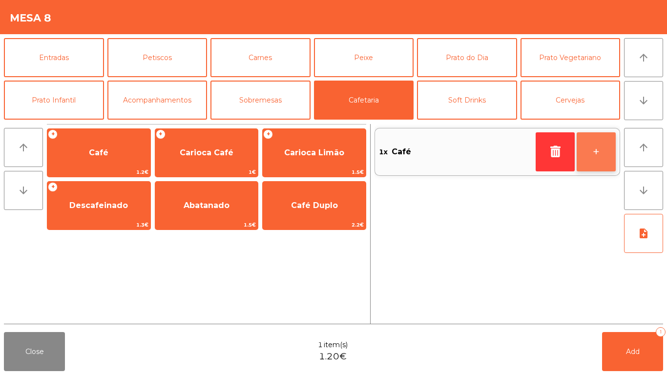
click at [589, 144] on button "+" at bounding box center [596, 151] width 39 height 39
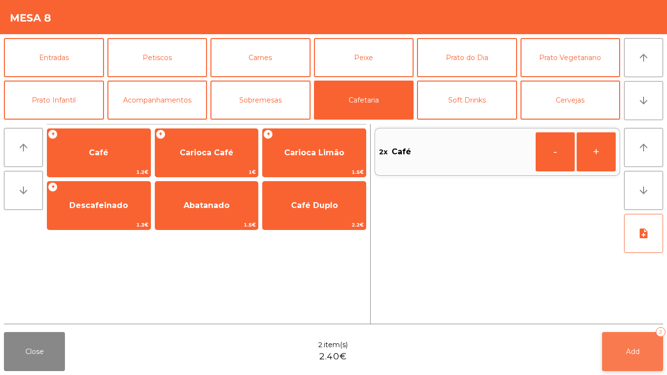
click at [649, 338] on button "Add 2" at bounding box center [632, 351] width 61 height 39
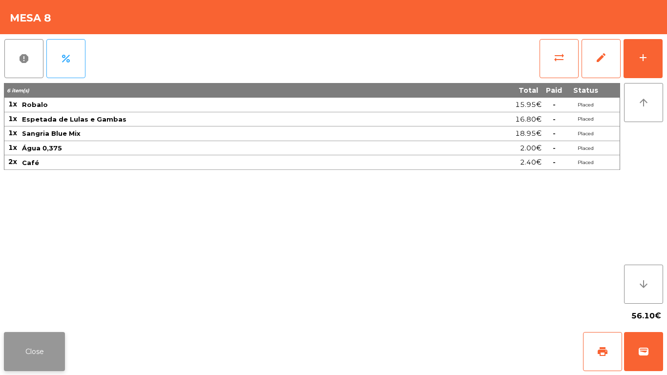
click at [42, 341] on button "Close" at bounding box center [34, 351] width 61 height 39
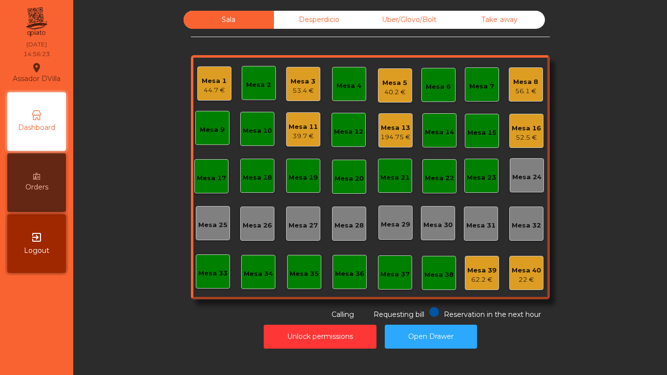
click at [286, 81] on div "Mesa 3 53.4 €" at bounding box center [303, 84] width 34 height 34
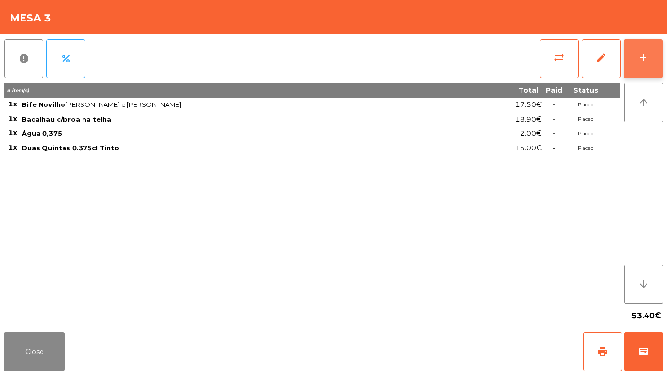
click at [649, 51] on button "add" at bounding box center [643, 58] width 39 height 39
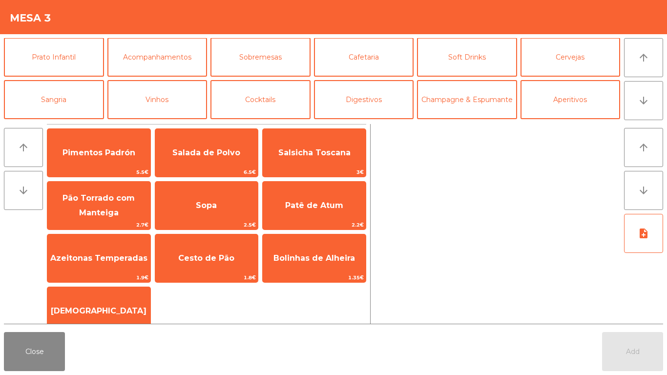
scroll to position [85, 0]
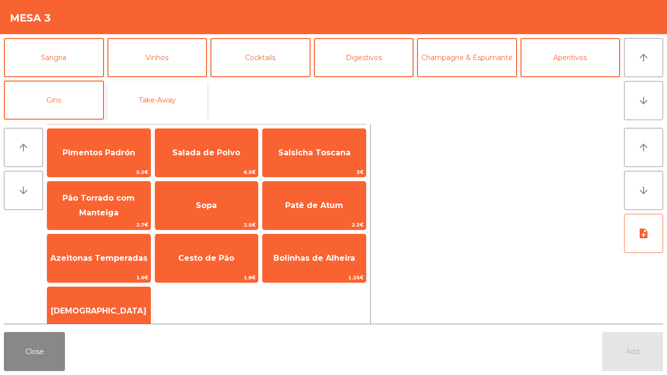
click at [146, 92] on button "Take-Away" at bounding box center [157, 100] width 100 height 39
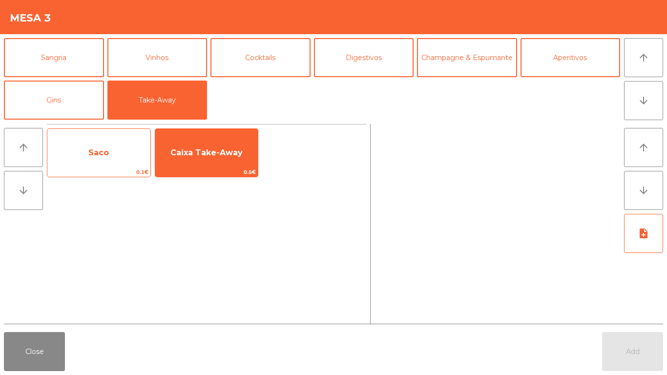
click at [93, 141] on span "Saco" at bounding box center [98, 153] width 103 height 26
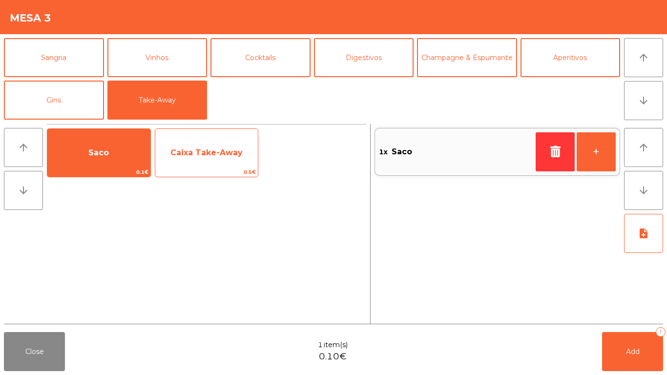
click at [192, 147] on span "Caixa Take-Away" at bounding box center [206, 153] width 103 height 26
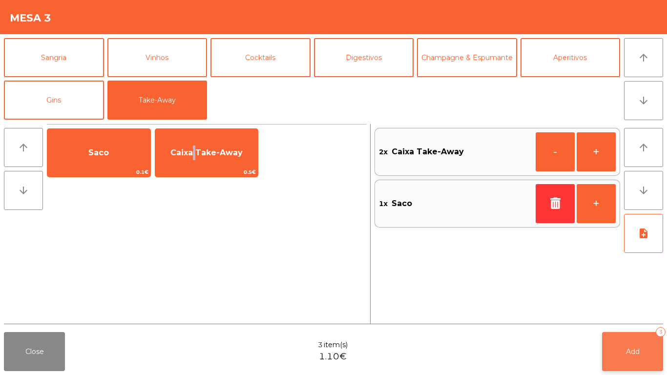
click at [638, 357] on button "Add 3" at bounding box center [632, 351] width 61 height 39
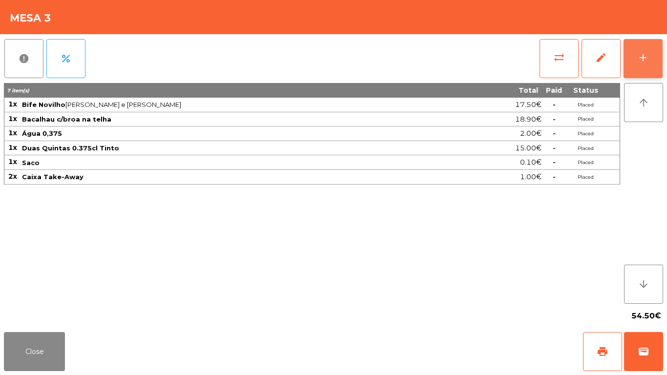
click at [652, 54] on button "add" at bounding box center [643, 58] width 39 height 39
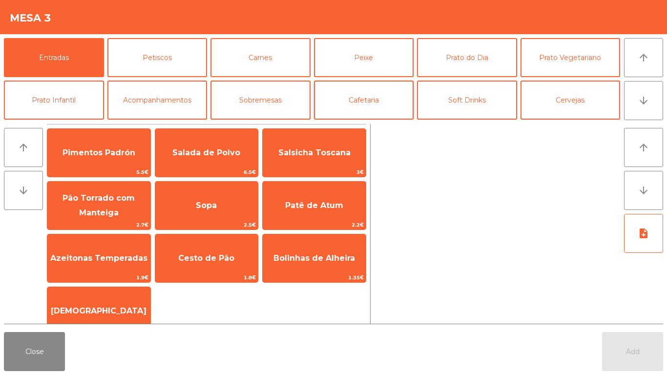
click at [393, 90] on button "Cafetaria" at bounding box center [364, 100] width 100 height 39
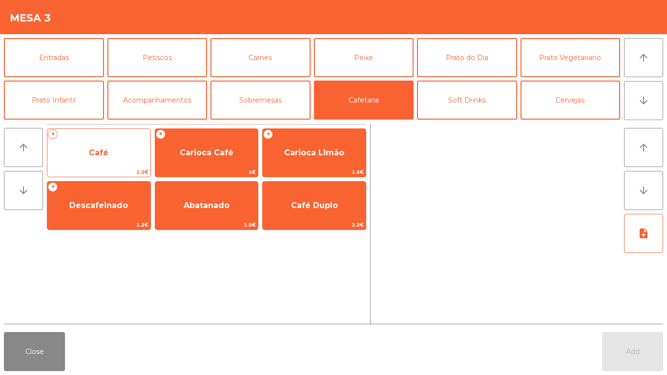
click at [118, 148] on span "Café" at bounding box center [98, 153] width 103 height 26
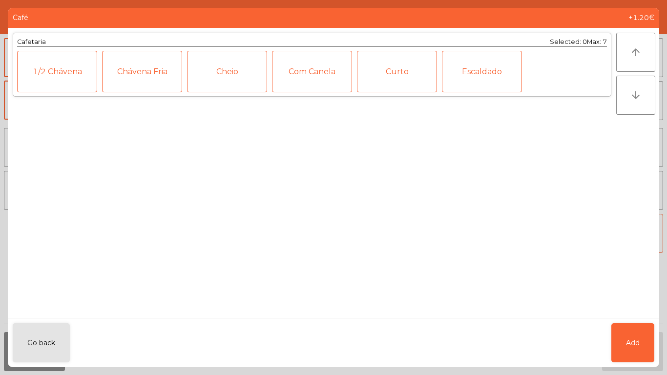
click at [219, 66] on div "Cheio" at bounding box center [227, 72] width 80 height 42
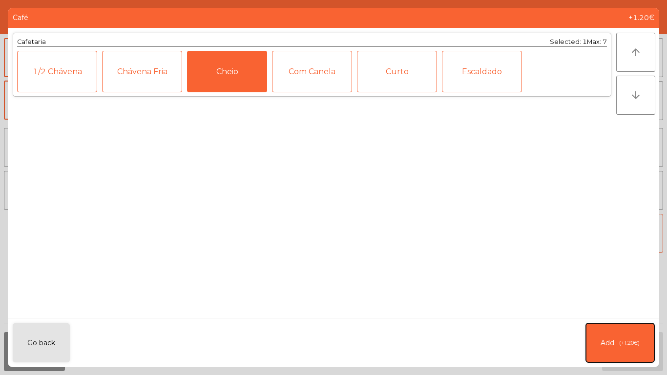
click at [632, 342] on span "(+1.20€)" at bounding box center [629, 343] width 21 height 8
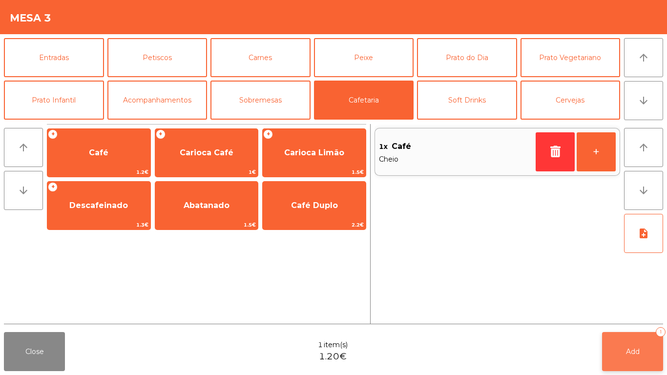
click at [636, 345] on button "Add 1" at bounding box center [632, 351] width 61 height 39
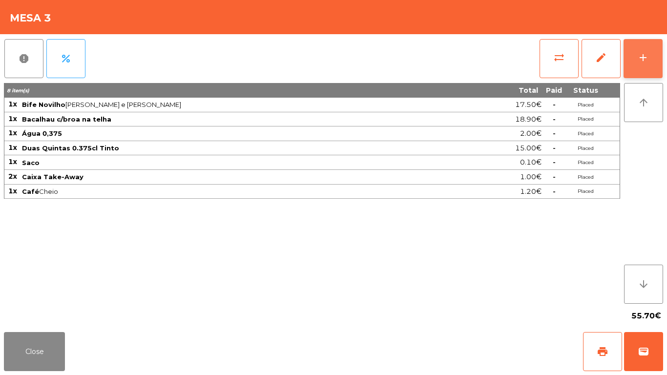
click at [656, 57] on button "add" at bounding box center [643, 58] width 39 height 39
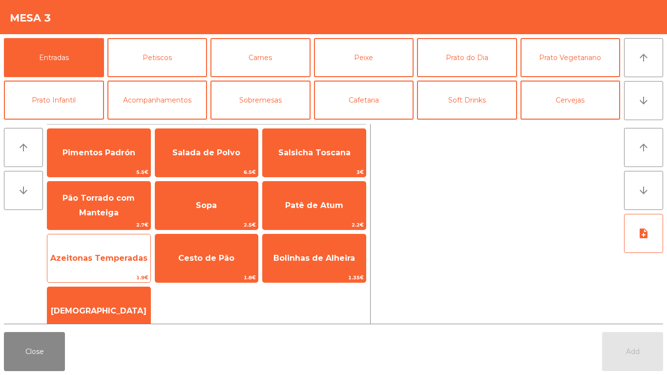
drag, startPoint x: 194, startPoint y: 270, endPoint x: 122, endPoint y: 272, distance: 72.3
click at [194, 270] on span "Cesto de Pão" at bounding box center [206, 258] width 103 height 26
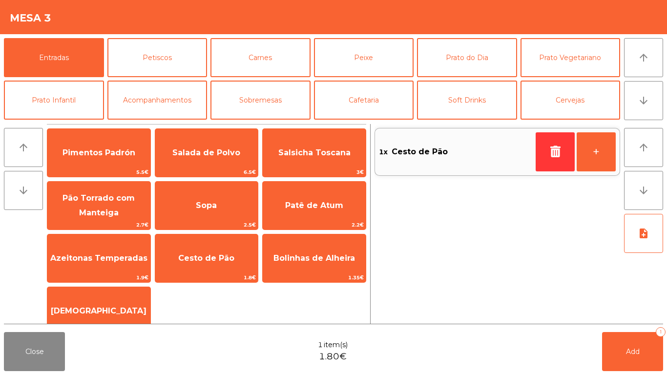
drag, startPoint x: 119, startPoint y: 272, endPoint x: 151, endPoint y: 259, distance: 34.9
click at [118, 272] on span "Azeitonas Temperadas" at bounding box center [98, 258] width 103 height 26
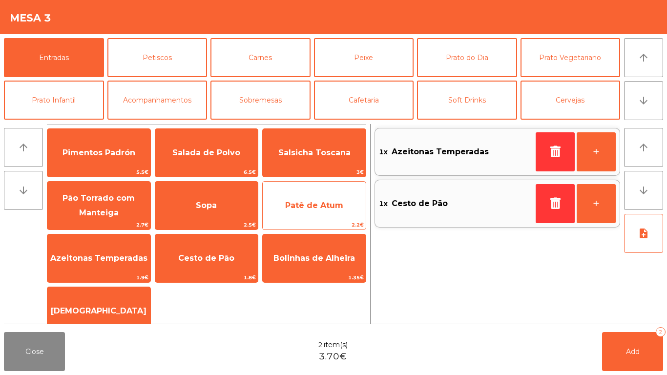
click at [290, 201] on span "Patê de Atum" at bounding box center [314, 205] width 58 height 9
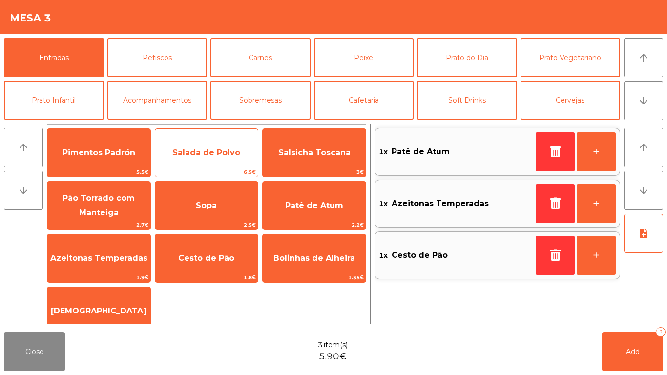
click at [199, 161] on span "Salada de Polvo" at bounding box center [206, 153] width 103 height 26
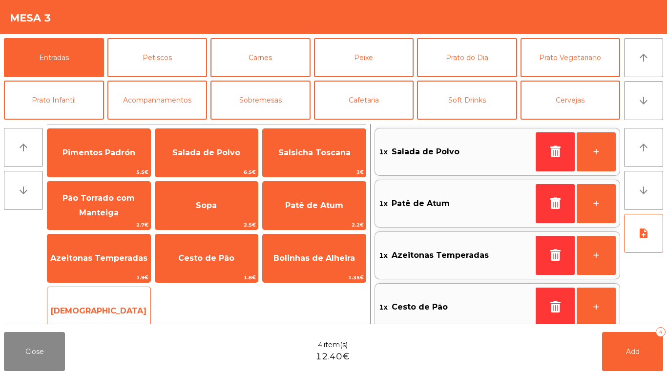
click at [89, 312] on span "[DEMOGRAPHIC_DATA]" at bounding box center [99, 310] width 96 height 9
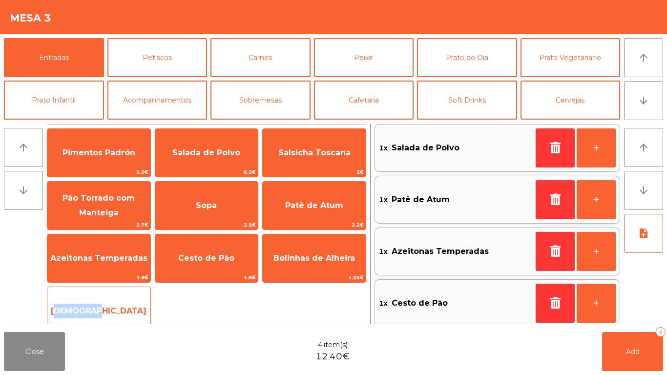
click at [89, 312] on span "[DEMOGRAPHIC_DATA]" at bounding box center [99, 310] width 96 height 9
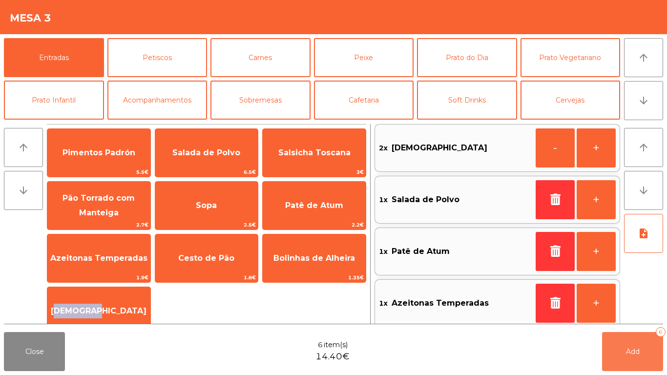
drag, startPoint x: 630, startPoint y: 355, endPoint x: 310, endPoint y: 339, distance: 320.7
click at [628, 354] on span "Add" at bounding box center [633, 351] width 14 height 9
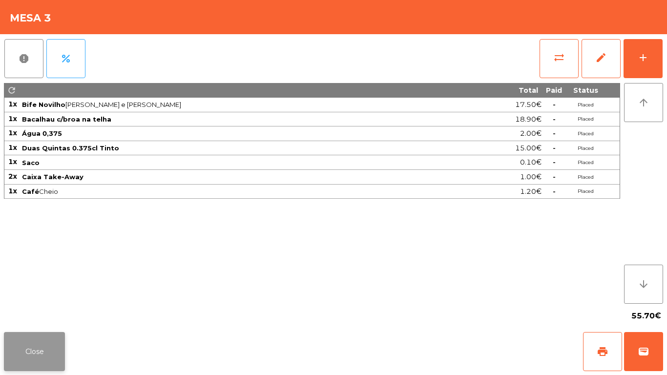
click at [4, 363] on div "Close print wallet" at bounding box center [333, 351] width 667 height 47
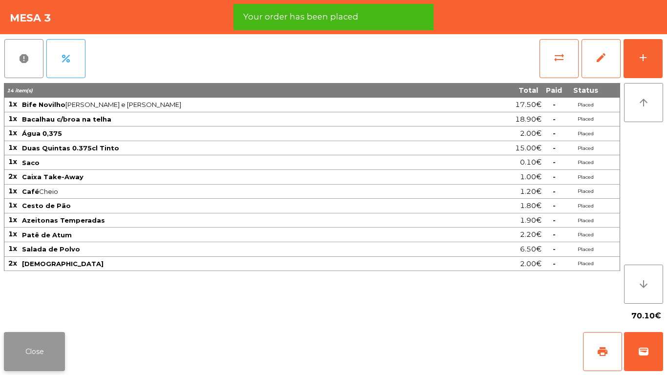
click at [17, 355] on button "Close" at bounding box center [34, 351] width 61 height 39
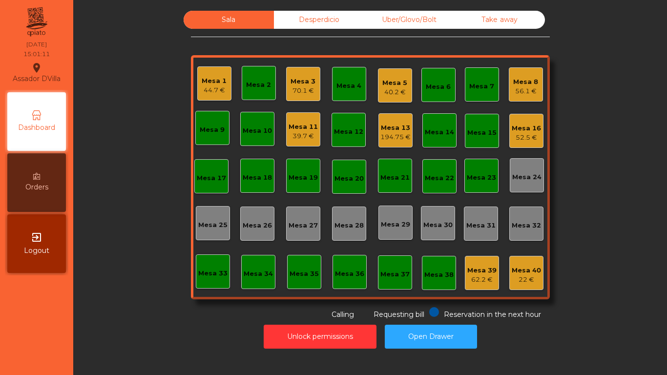
click at [191, 86] on div "Mesa 1 44.7 € Mesa 2 Mesa 3 70.1 € Mesa 4 Mesa 5 40.2 € Mesa 6 Mesa 7 Mesa 8 56…" at bounding box center [370, 177] width 359 height 244
click at [197, 87] on div "Mesa 1 44.7 €" at bounding box center [214, 83] width 34 height 34
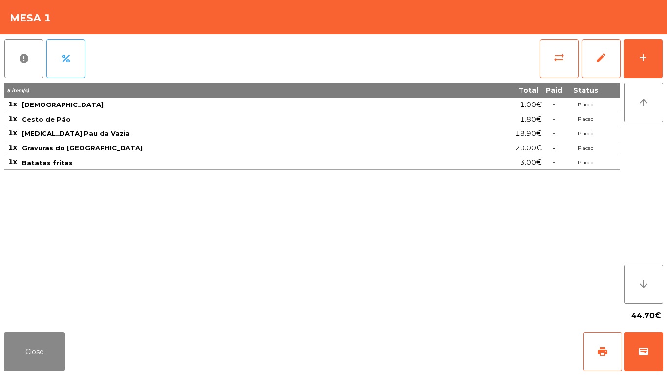
drag, startPoint x: 512, startPoint y: 52, endPoint x: 518, endPoint y: 52, distance: 5.9
click at [514, 52] on div "report percent sync_alt edit add" at bounding box center [333, 58] width 659 height 49
click at [572, 61] on button "sync_alt" at bounding box center [559, 58] width 39 height 39
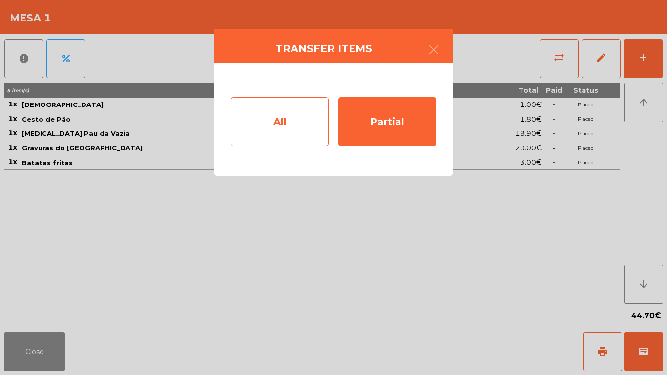
click at [251, 118] on div "All" at bounding box center [280, 121] width 98 height 49
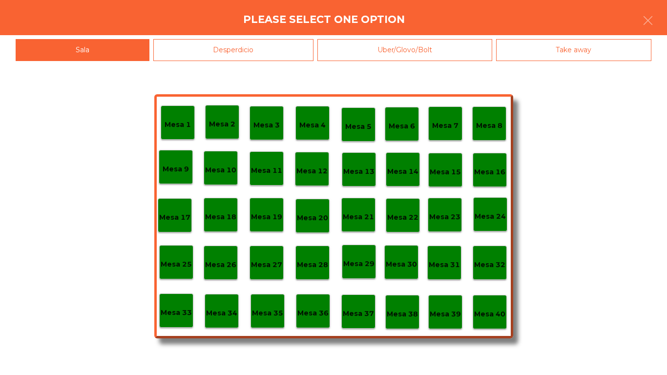
click at [492, 316] on p "Mesa 40" at bounding box center [489, 314] width 31 height 11
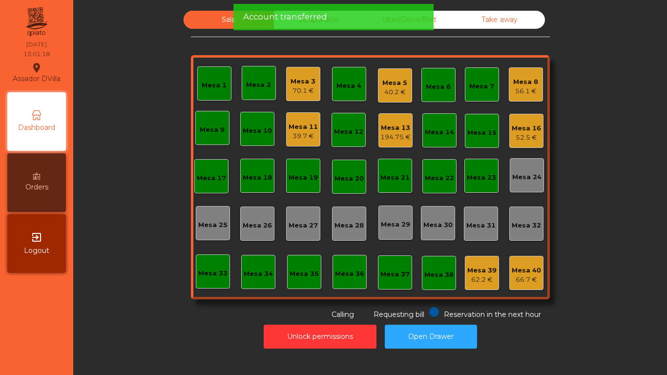
click at [382, 89] on div "40.2 €" at bounding box center [394, 92] width 25 height 10
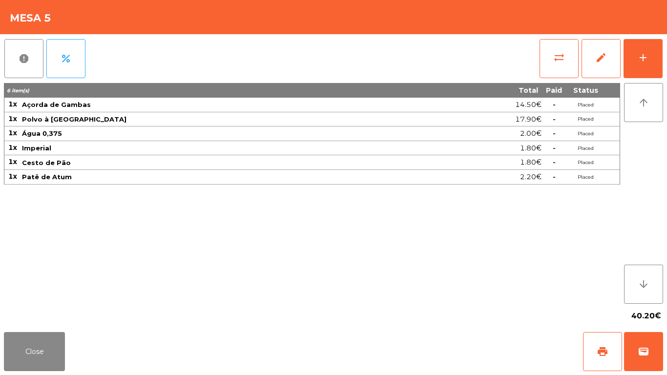
click at [32, 374] on div "Close print wallet" at bounding box center [333, 351] width 667 height 47
click at [51, 347] on button "Close" at bounding box center [34, 351] width 61 height 39
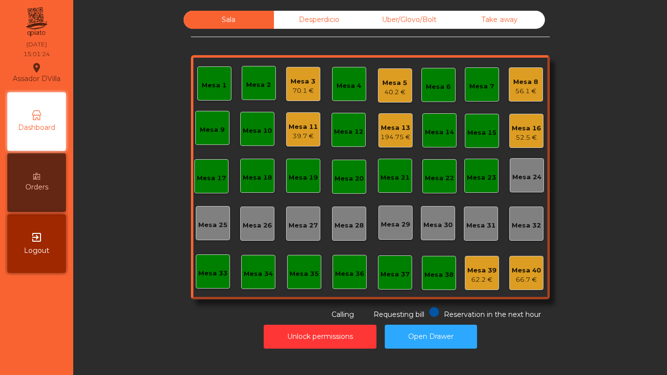
click at [513, 90] on div "56.1 €" at bounding box center [525, 91] width 25 height 10
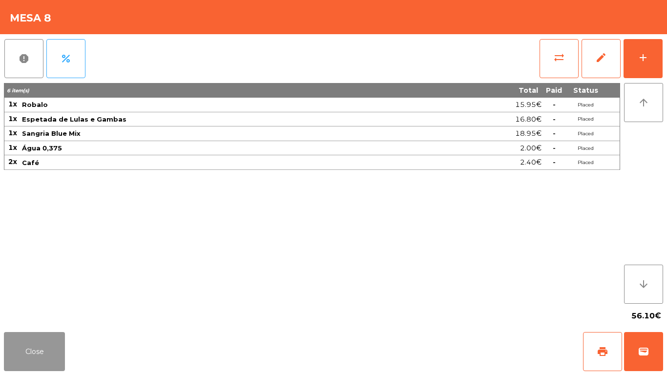
click at [32, 353] on button "Close" at bounding box center [34, 351] width 61 height 39
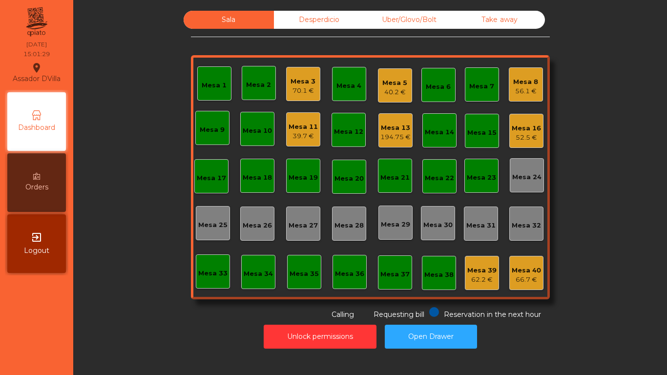
click at [298, 131] on div "Mesa 11" at bounding box center [303, 127] width 29 height 10
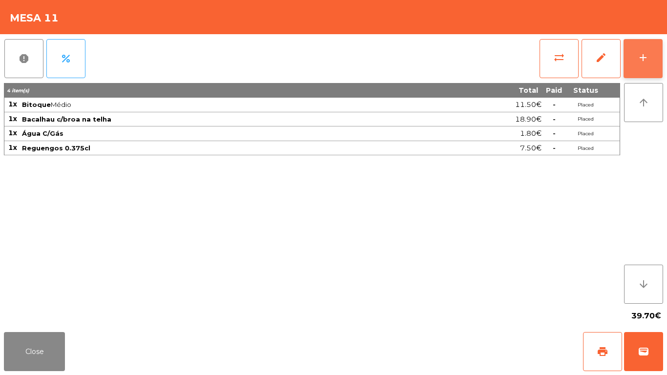
click at [647, 62] on div "add" at bounding box center [643, 58] width 12 height 12
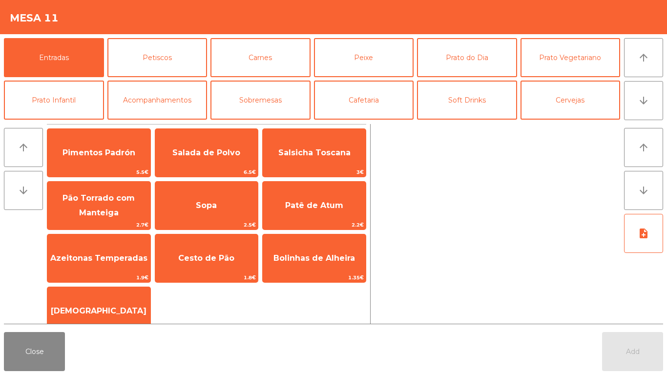
drag, startPoint x: 210, startPoint y: 261, endPoint x: 153, endPoint y: 260, distance: 57.6
click at [208, 260] on span "Cesto de Pão" at bounding box center [206, 257] width 56 height 9
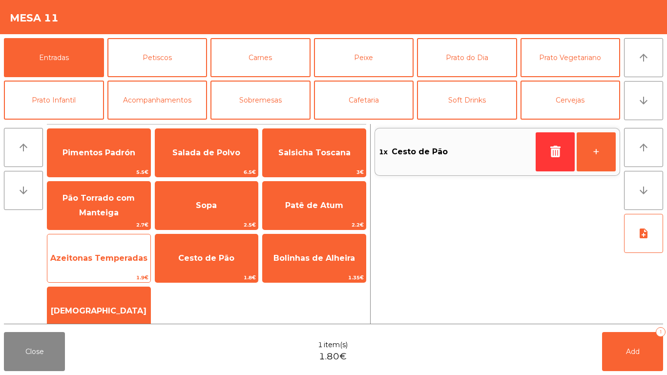
drag, startPoint x: 124, startPoint y: 261, endPoint x: 142, endPoint y: 260, distance: 17.6
click at [125, 261] on span "Azeitonas Temperadas" at bounding box center [98, 257] width 97 height 9
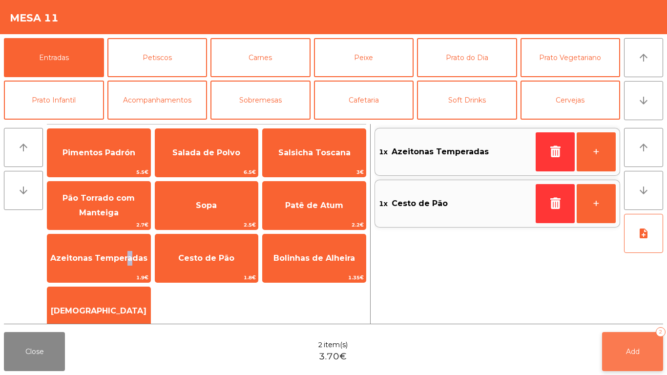
click at [626, 342] on button "Add 2" at bounding box center [632, 351] width 61 height 39
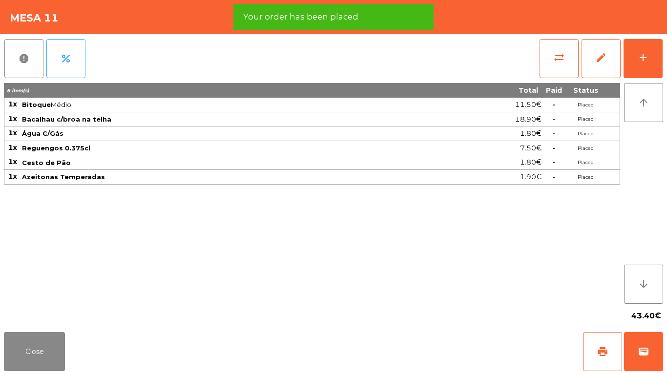
drag, startPoint x: 73, startPoint y: 375, endPoint x: 77, endPoint y: 365, distance: 10.1
click at [76, 373] on div "Close print wallet" at bounding box center [333, 351] width 667 height 47
drag, startPoint x: 38, startPoint y: 367, endPoint x: 155, endPoint y: 250, distance: 166.1
click at [38, 366] on button "Close" at bounding box center [34, 351] width 61 height 39
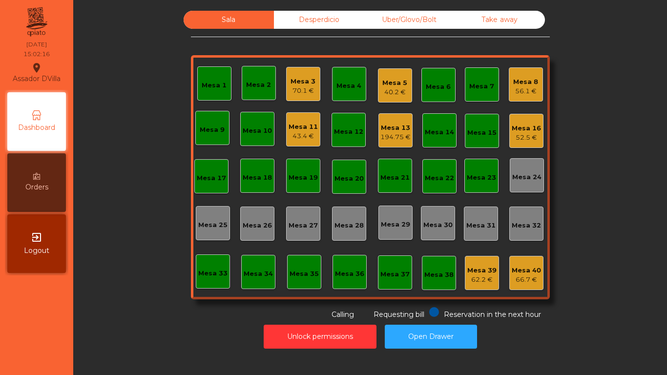
click at [398, 131] on div "Mesa 13" at bounding box center [395, 128] width 30 height 10
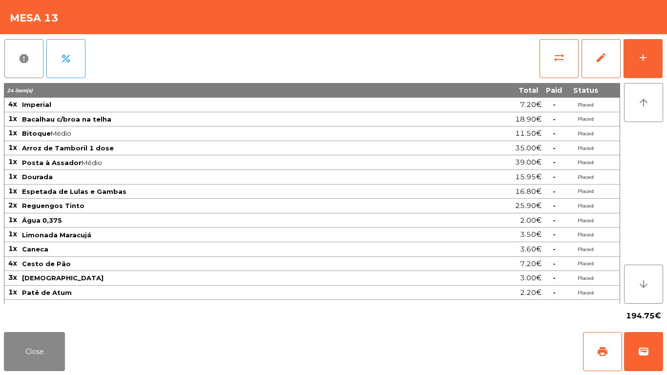
scroll to position [11, 0]
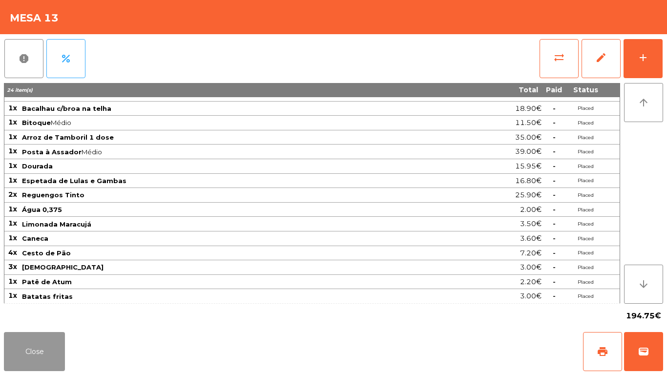
drag, startPoint x: 44, startPoint y: 354, endPoint x: 132, endPoint y: 312, distance: 97.2
click at [45, 353] on button "Close" at bounding box center [34, 351] width 61 height 39
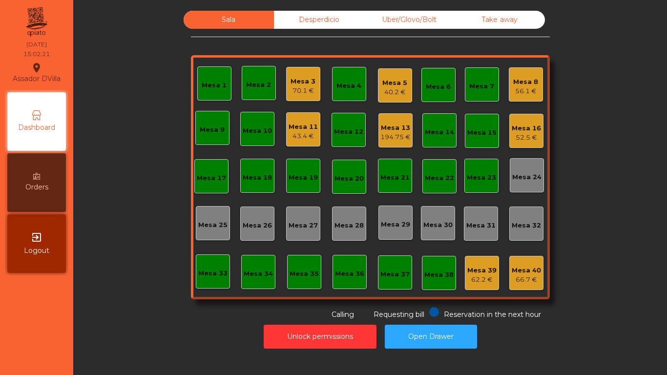
click at [532, 120] on div "Mesa 16 52.5 €" at bounding box center [526, 131] width 29 height 23
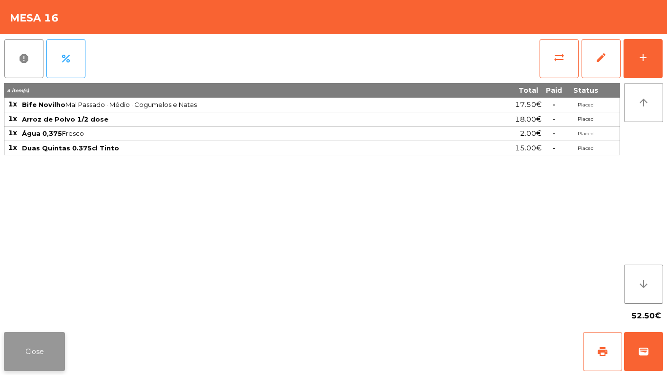
click at [50, 353] on button "Close" at bounding box center [34, 351] width 61 height 39
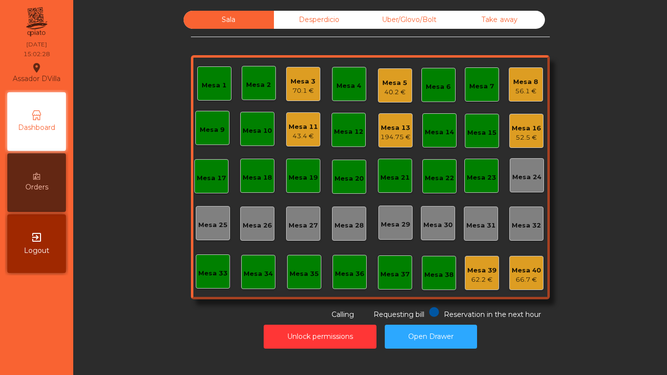
click at [477, 265] on div "Mesa 39 62.2 €" at bounding box center [481, 273] width 29 height 23
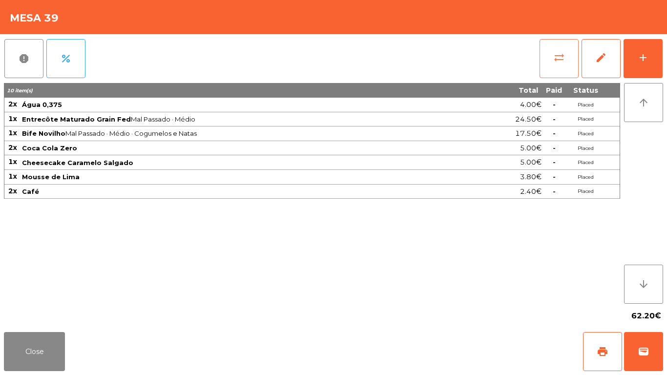
click at [553, 59] on button "sync_alt" at bounding box center [559, 58] width 39 height 39
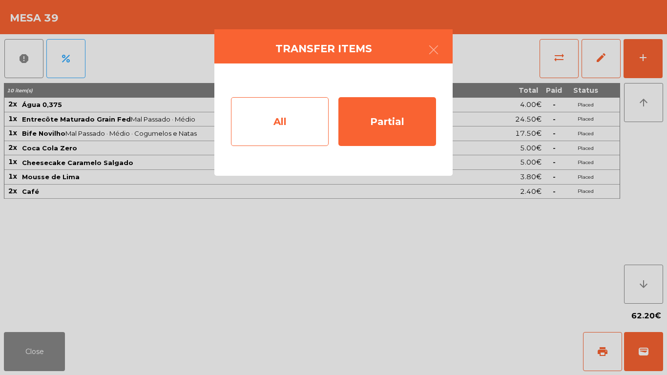
click at [242, 114] on div "All" at bounding box center [280, 121] width 98 height 49
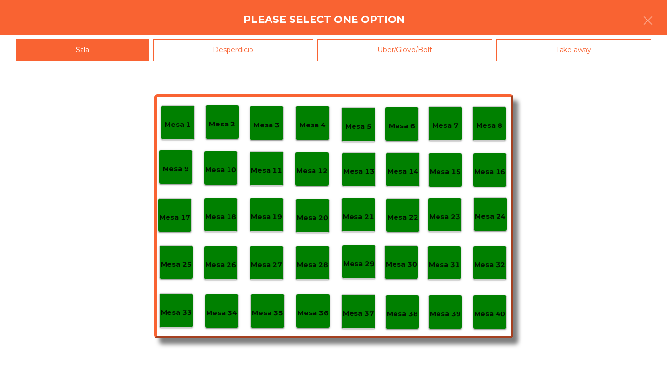
click at [493, 320] on div "Mesa 40" at bounding box center [490, 312] width 34 height 34
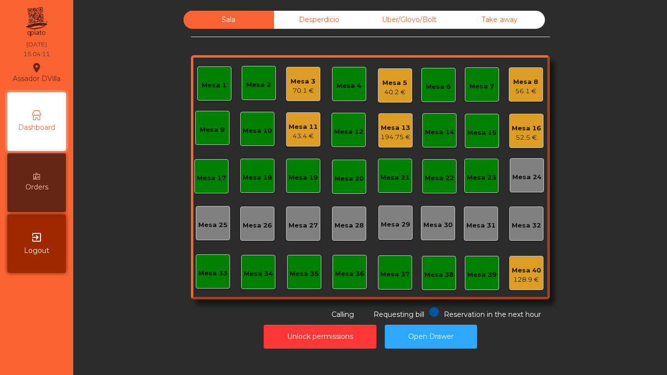
click at [286, 81] on div "Mesa 3 70.1 €" at bounding box center [303, 84] width 34 height 34
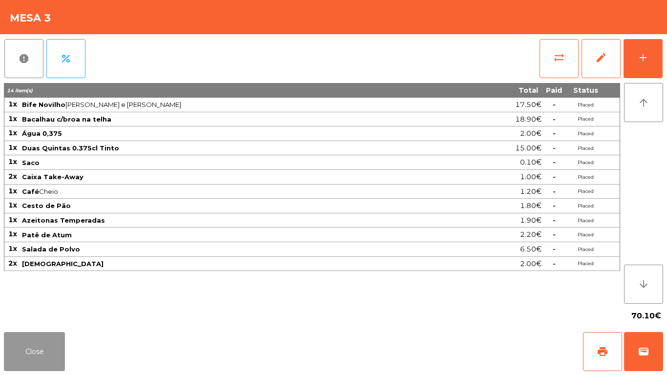
click at [35, 335] on button "Close" at bounding box center [34, 351] width 61 height 39
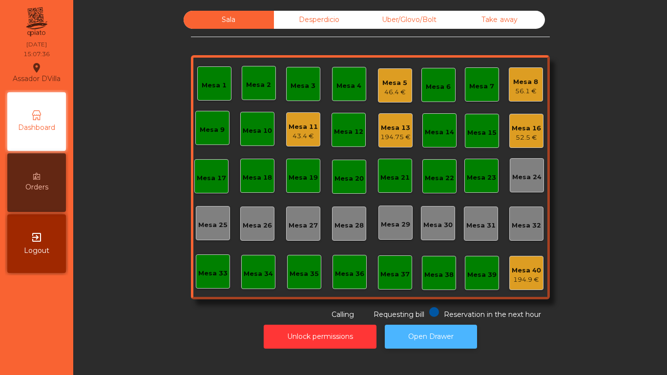
click at [424, 333] on button "Open Drawer" at bounding box center [431, 337] width 92 height 24
click at [447, 345] on button "Open Drawer" at bounding box center [431, 337] width 92 height 24
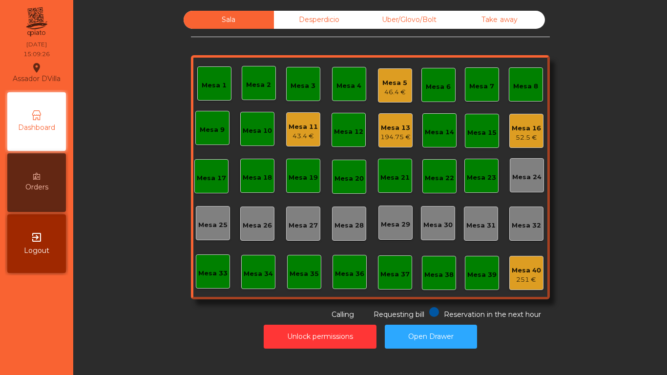
click at [371, 47] on div "Sala Desperdicio Uber/Glovo/Bolt Take away Mesa 1 Mesa 2 Mesa 3 Mesa 4 Mesa 5 4…" at bounding box center [370, 165] width 359 height 309
click at [370, 49] on div "Sala Desperdicio Uber/Glovo/Bolt Take away Mesa 1 Mesa 2 Mesa 3 Mesa 4 Mesa 5 4…" at bounding box center [370, 165] width 359 height 309
click at [523, 124] on div "Mesa 16" at bounding box center [526, 129] width 29 height 10
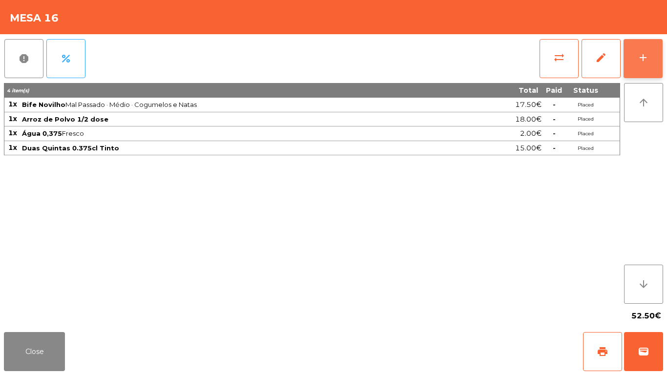
click at [654, 45] on button "add" at bounding box center [643, 58] width 39 height 39
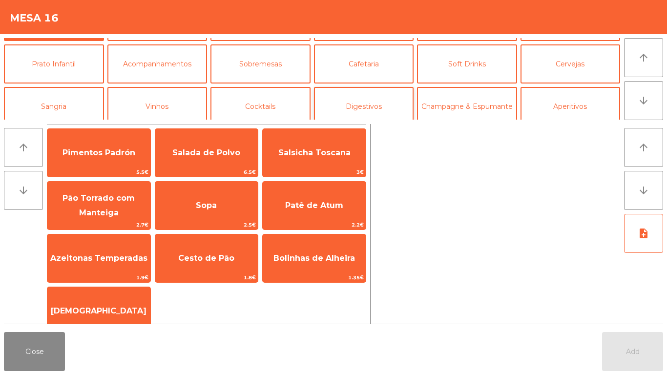
scroll to position [85, 0]
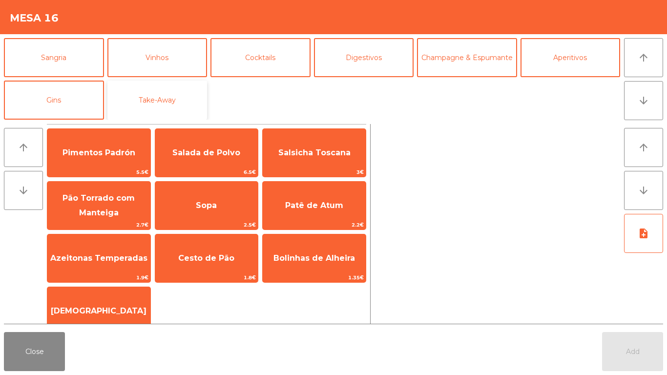
click at [125, 84] on button "Take-Away" at bounding box center [157, 100] width 100 height 39
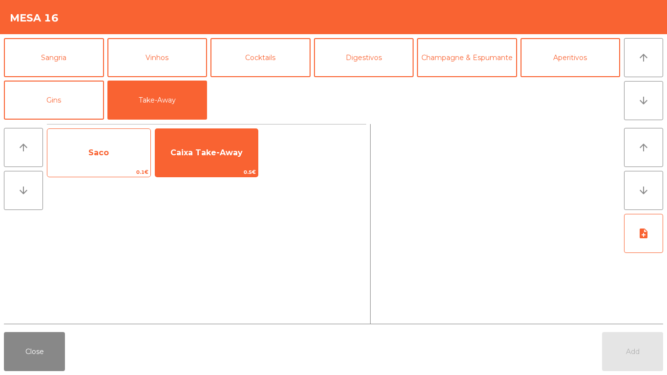
click at [129, 135] on div "Saco 0.1€" at bounding box center [99, 152] width 104 height 49
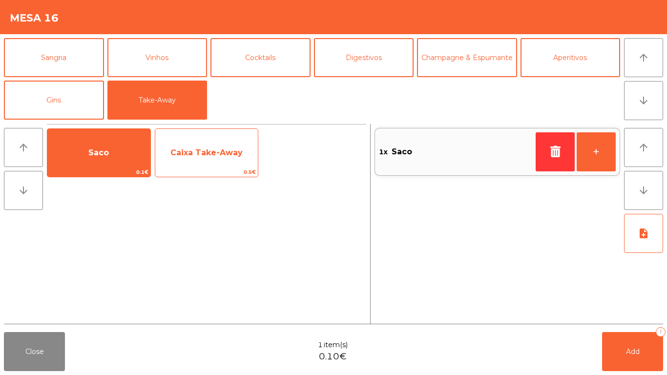
click at [201, 136] on div "Caixa Take-Away 0.5€" at bounding box center [207, 152] width 104 height 49
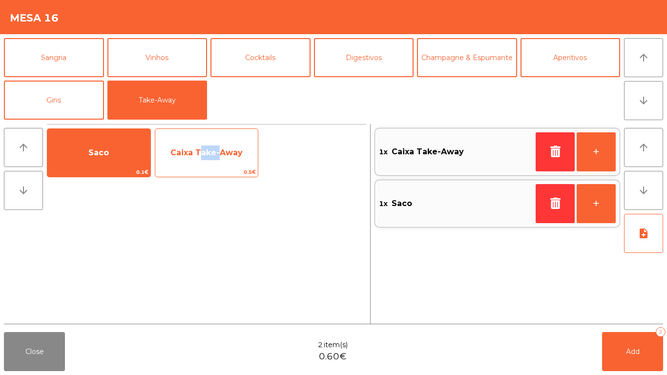
drag, startPoint x: 201, startPoint y: 136, endPoint x: 240, endPoint y: 170, distance: 51.9
click at [201, 137] on div "Caixa Take-Away 0.5€" at bounding box center [207, 152] width 104 height 49
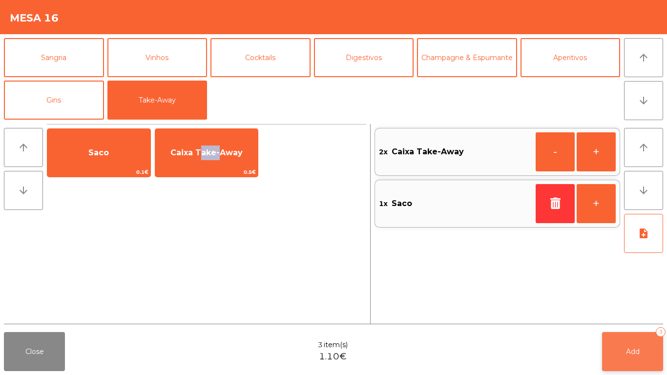
click at [612, 340] on button "Add 3" at bounding box center [632, 351] width 61 height 39
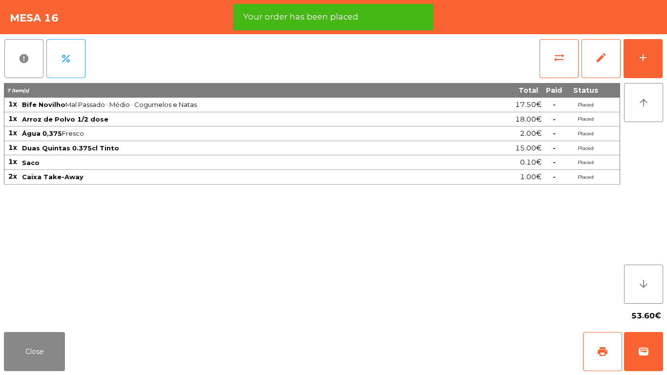
click at [36, 329] on div "Close print wallet" at bounding box center [333, 351] width 667 height 47
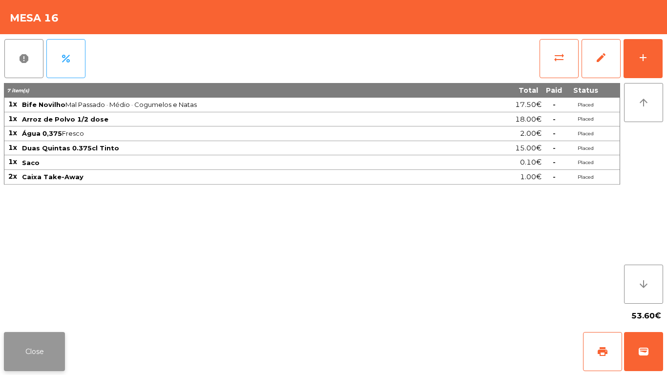
click at [57, 336] on button "Close" at bounding box center [34, 351] width 61 height 39
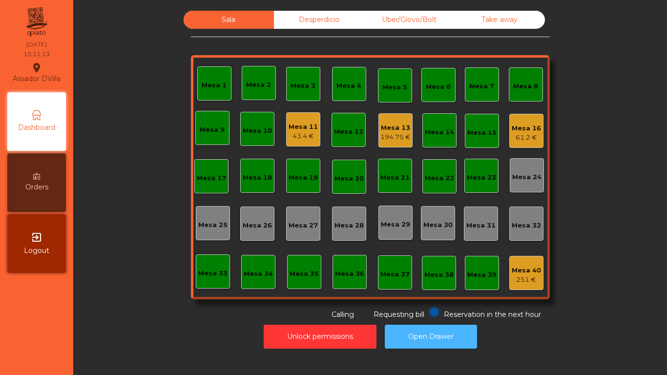
click at [450, 333] on button "Open Drawer" at bounding box center [431, 337] width 92 height 24
click at [531, 141] on div "61.2 €" at bounding box center [526, 138] width 29 height 10
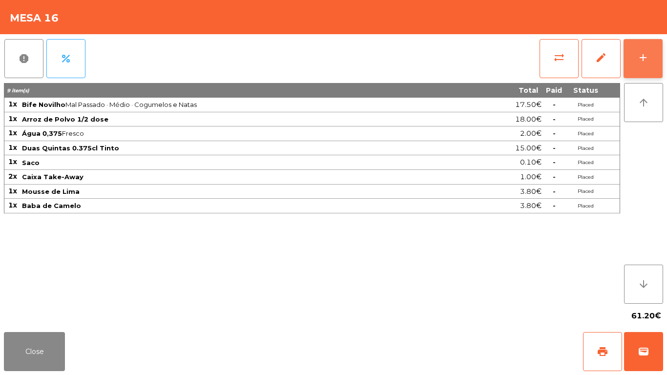
click at [659, 60] on button "add" at bounding box center [643, 58] width 39 height 39
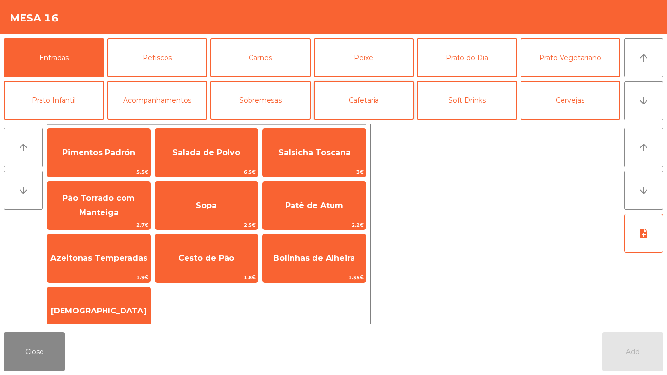
click at [366, 113] on button "Cafetaria" at bounding box center [364, 100] width 100 height 39
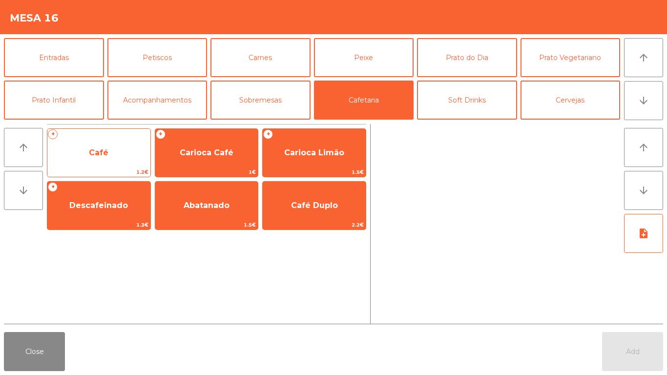
click at [104, 153] on span "Café" at bounding box center [99, 152] width 20 height 9
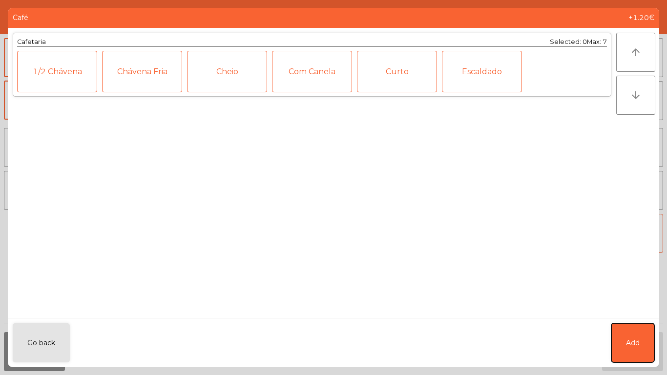
click at [642, 346] on button "Add" at bounding box center [632, 342] width 43 height 39
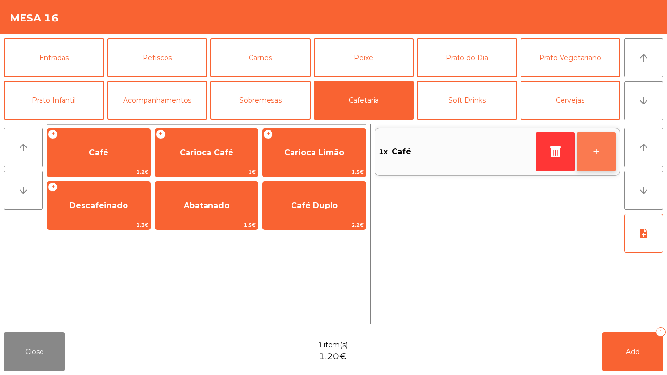
click at [598, 156] on button "+" at bounding box center [596, 151] width 39 height 39
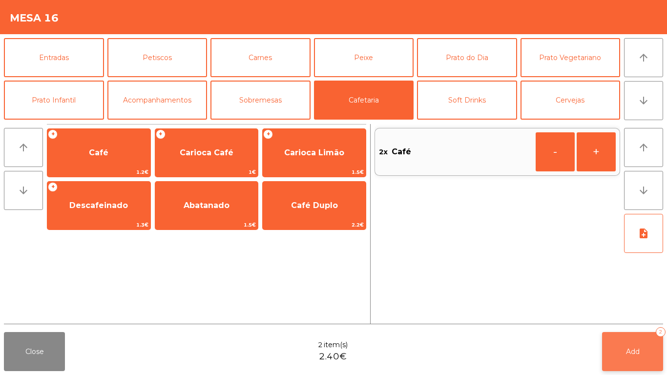
click at [639, 332] on button "Add 2" at bounding box center [632, 351] width 61 height 39
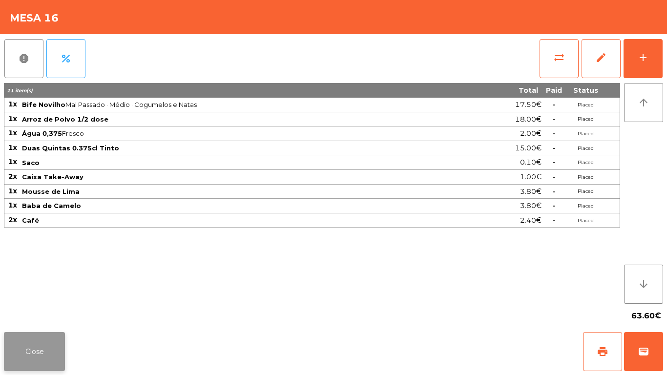
click at [14, 352] on button "Close" at bounding box center [34, 351] width 61 height 39
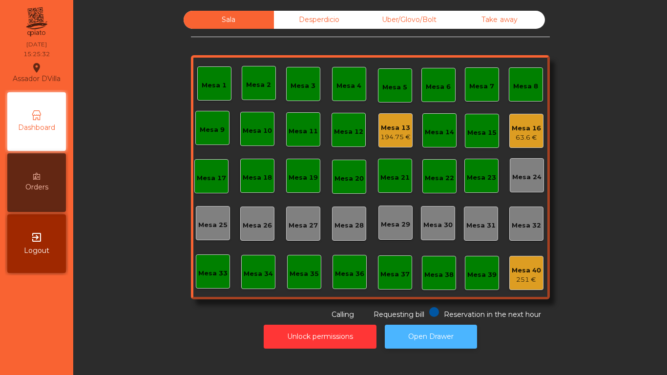
click at [433, 338] on button "Open Drawer" at bounding box center [431, 337] width 92 height 24
click at [98, 277] on div "Sala Desperdicio Uber/Glovo/Bolt Take away Mesa 1 Mesa 2 [GEOGRAPHIC_DATA] 4 Me…" at bounding box center [369, 165] width 567 height 309
click at [211, 78] on div "Mesa 1" at bounding box center [214, 83] width 34 height 34
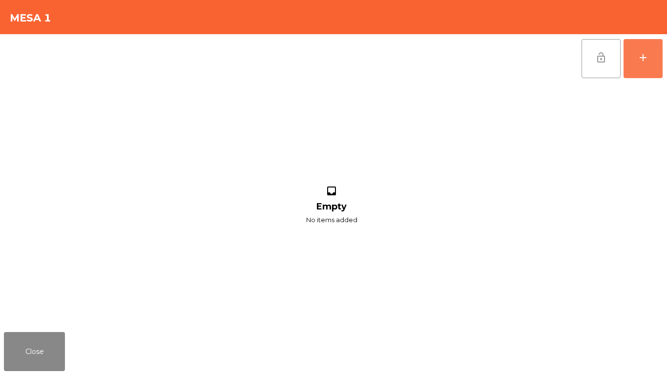
drag, startPoint x: 637, startPoint y: 63, endPoint x: 612, endPoint y: 55, distance: 26.1
click at [637, 63] on button "add" at bounding box center [643, 58] width 39 height 39
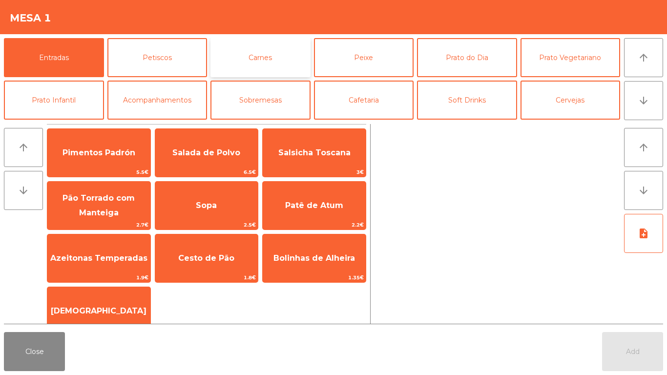
click at [253, 62] on button "Carnes" at bounding box center [260, 57] width 100 height 39
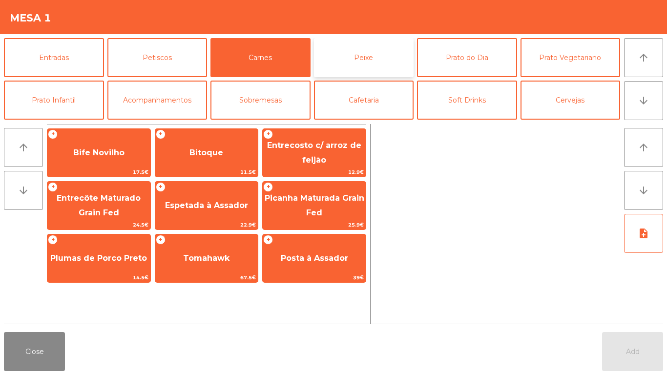
click at [318, 64] on button "Peixe" at bounding box center [364, 57] width 100 height 39
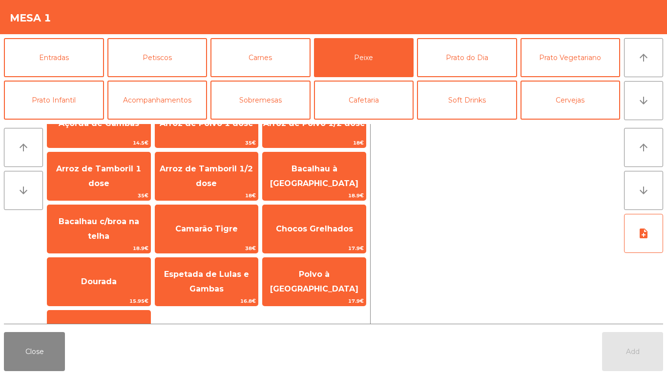
scroll to position [68, 0]
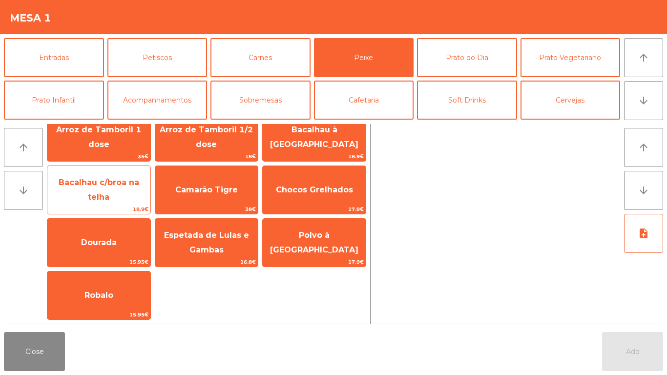
click at [124, 205] on span "18.9€" at bounding box center [98, 209] width 103 height 9
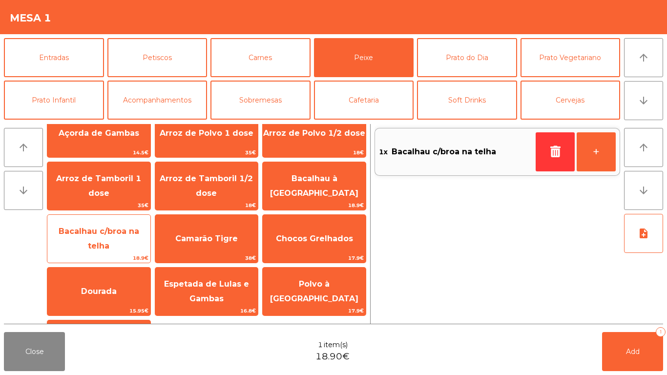
scroll to position [49, 0]
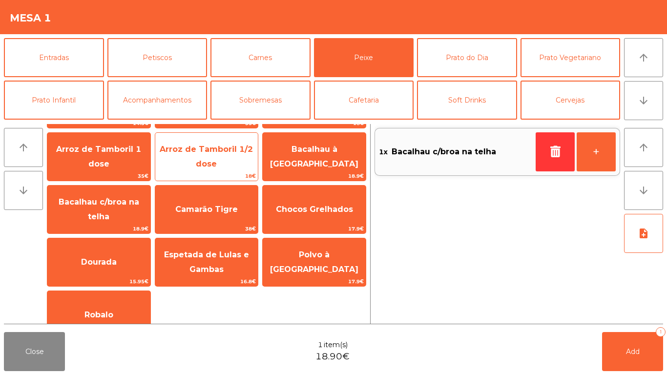
click at [219, 160] on span "Arroz de Tamboril 1/2 dose" at bounding box center [206, 157] width 103 height 42
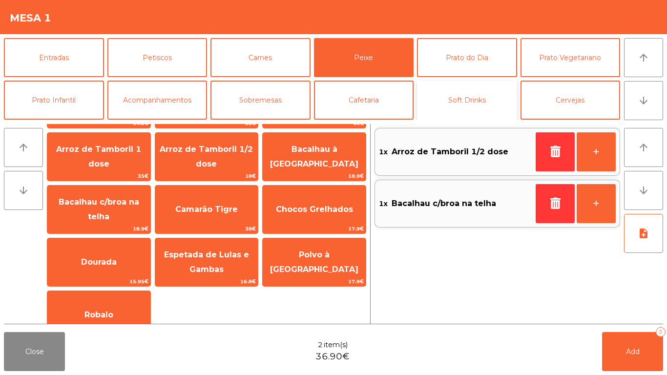
click at [451, 104] on button "Soft Drinks" at bounding box center [467, 100] width 100 height 39
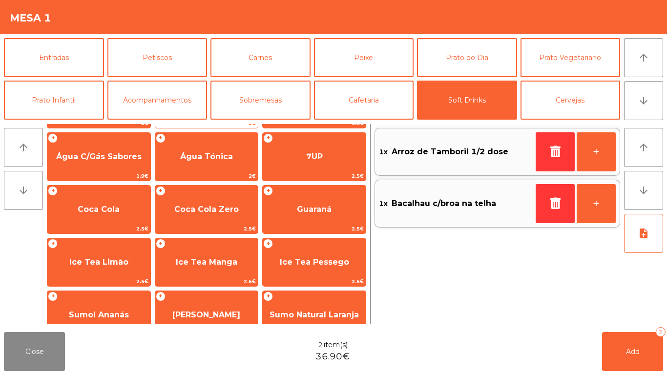
scroll to position [0, 0]
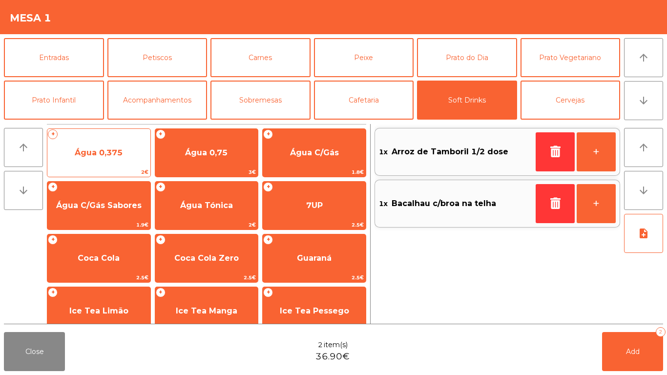
click at [131, 164] on span "Água 0,375" at bounding box center [98, 153] width 103 height 26
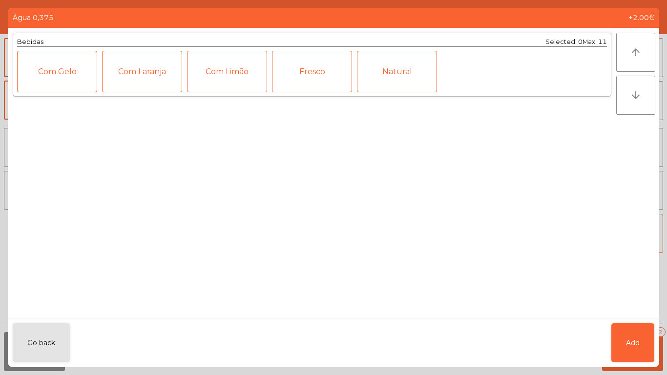
click at [657, 363] on ngb-modal-window "Água 0,375 +2.00€ Bebidas Selected: 0 Max: 11 Com Gelo Com Laranja Com Limão Fr…" at bounding box center [333, 187] width 667 height 375
click at [635, 347] on span "Add" at bounding box center [633, 343] width 14 height 10
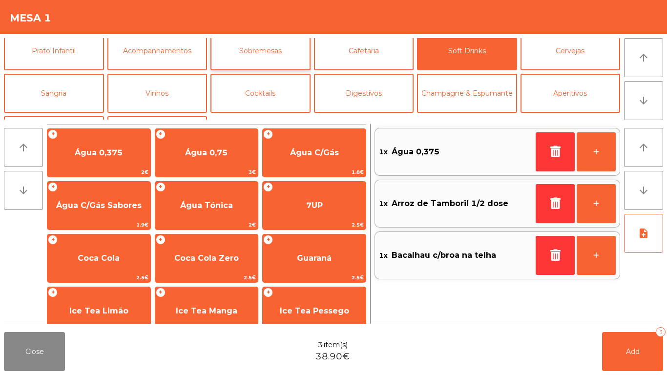
scroll to position [85, 0]
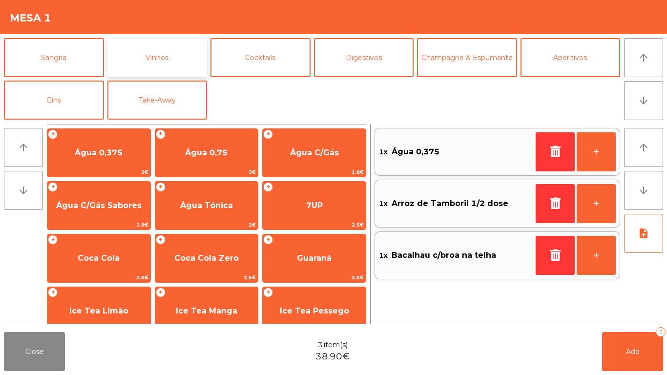
click at [157, 61] on button "Vinhos" at bounding box center [157, 57] width 100 height 39
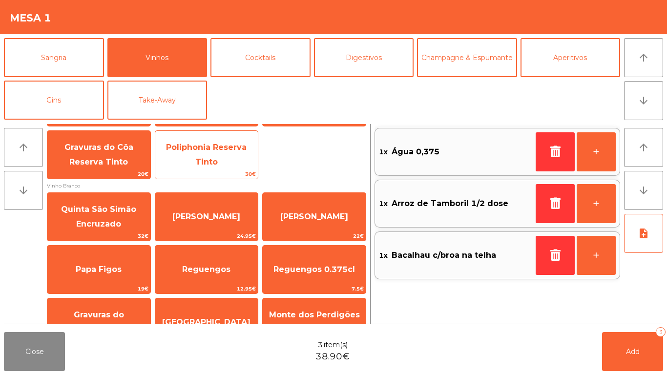
scroll to position [342, 0]
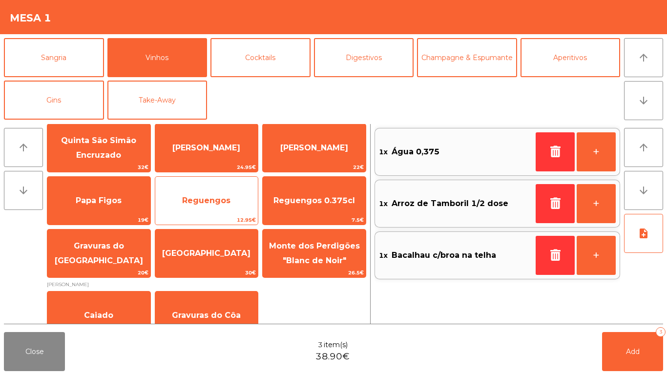
click at [224, 209] on span "Reguengos" at bounding box center [206, 201] width 103 height 26
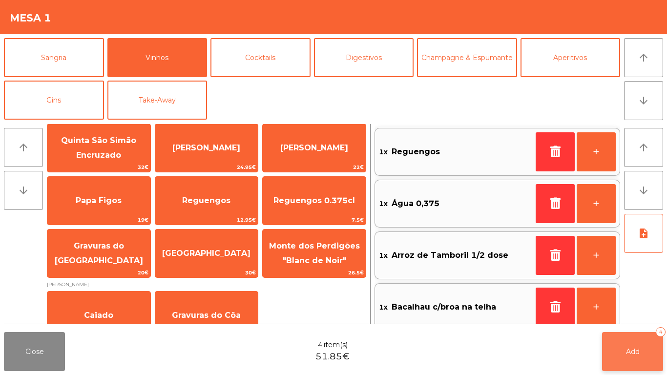
click at [634, 354] on span "Add" at bounding box center [633, 351] width 14 height 9
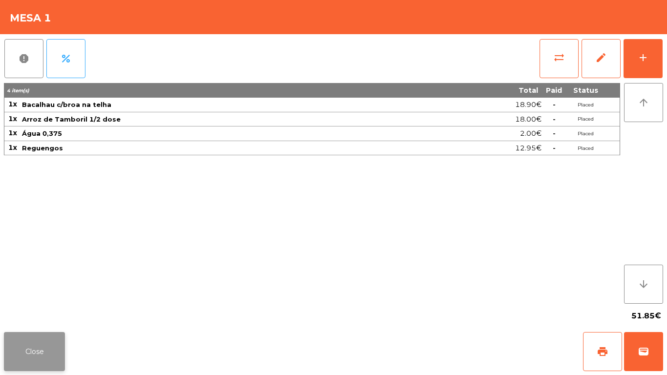
click at [41, 351] on button "Close" at bounding box center [34, 351] width 61 height 39
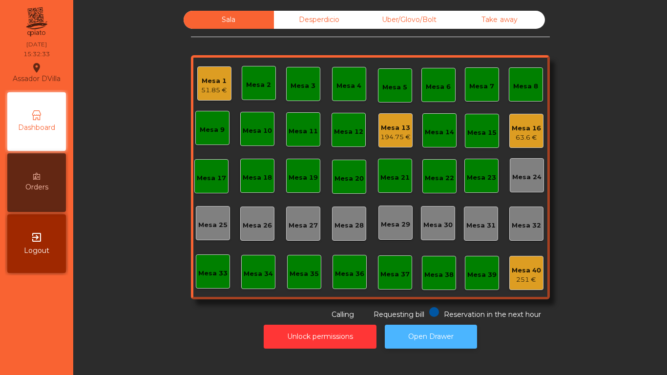
click at [419, 335] on button "Open Drawer" at bounding box center [431, 337] width 92 height 24
click at [390, 126] on div "Mesa 13" at bounding box center [395, 128] width 30 height 10
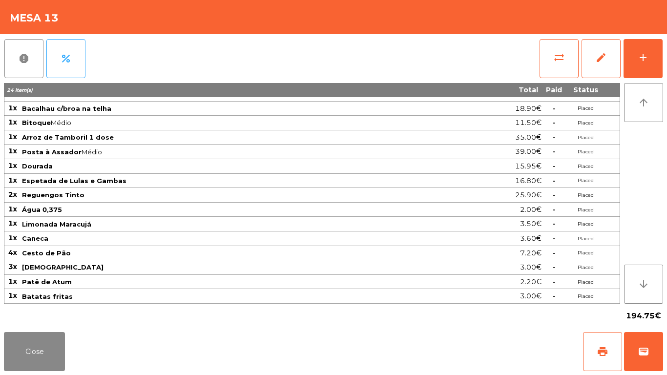
scroll to position [0, 0]
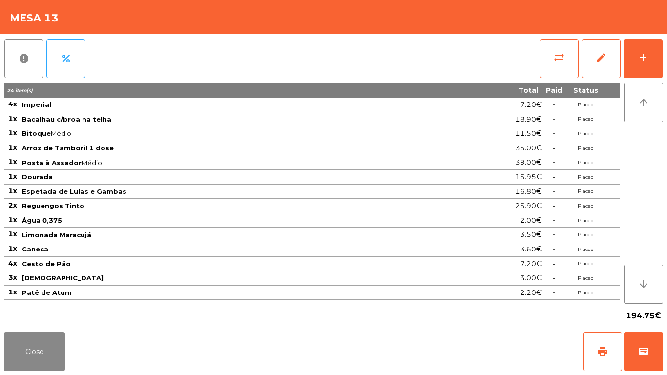
click at [664, 55] on div "report percent sync_alt edit add 24 item(s) Total Paid Status 4x Imperial 7.20€…" at bounding box center [333, 181] width 667 height 294
click at [653, 62] on button "add" at bounding box center [643, 58] width 39 height 39
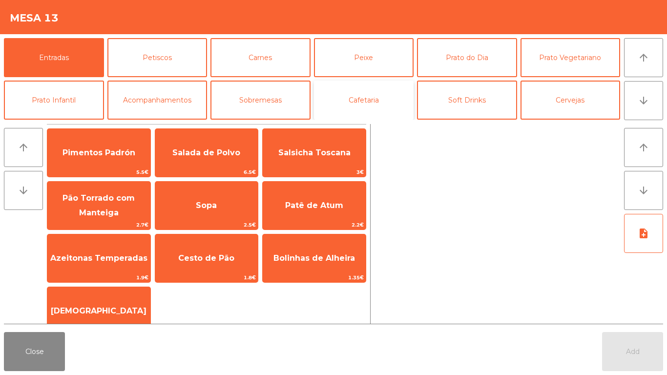
click at [364, 96] on button "Cafetaria" at bounding box center [364, 100] width 100 height 39
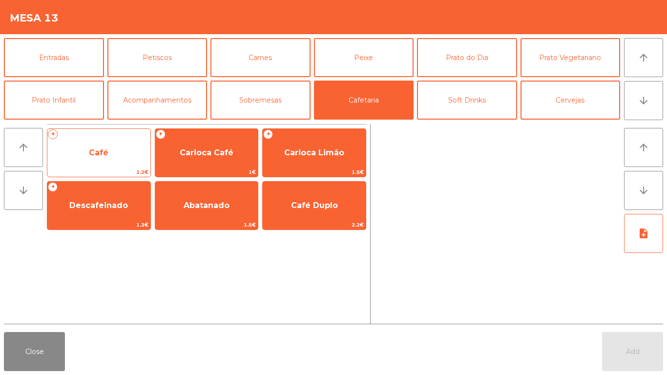
click at [97, 153] on span "Café" at bounding box center [99, 152] width 20 height 9
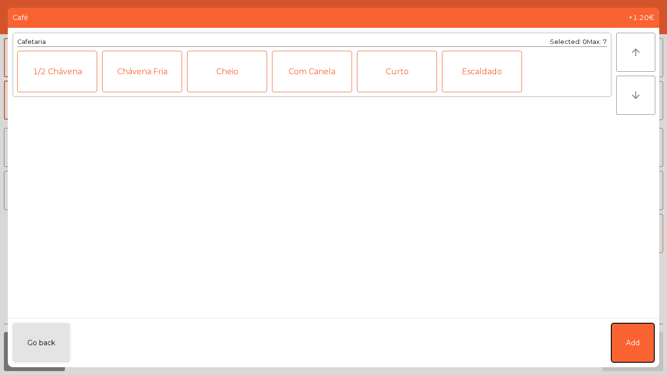
click at [639, 348] on span "Add" at bounding box center [633, 343] width 14 height 10
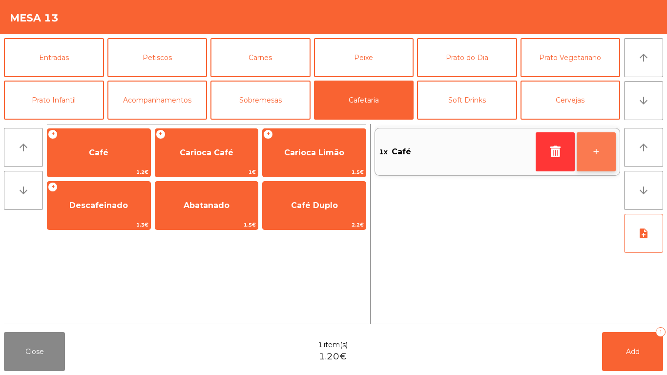
click at [615, 160] on button "+" at bounding box center [596, 151] width 39 height 39
click at [604, 168] on button "+" at bounding box center [596, 151] width 39 height 39
click at [606, 145] on button "+" at bounding box center [596, 151] width 39 height 39
click at [592, 147] on button "+" at bounding box center [596, 151] width 39 height 39
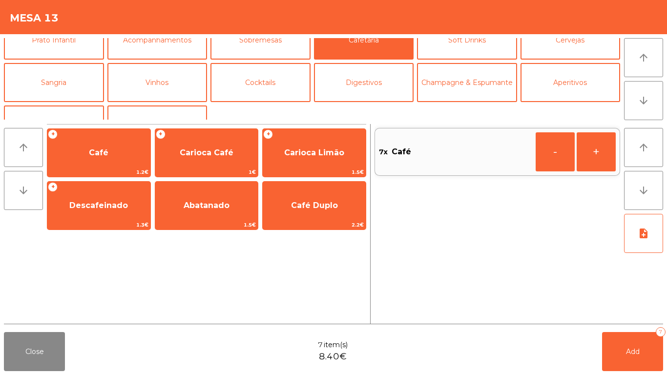
scroll to position [58, 0]
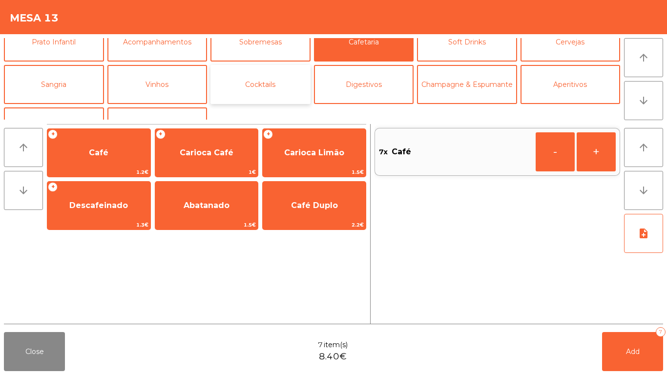
click at [248, 86] on button "Cocktails" at bounding box center [260, 84] width 100 height 39
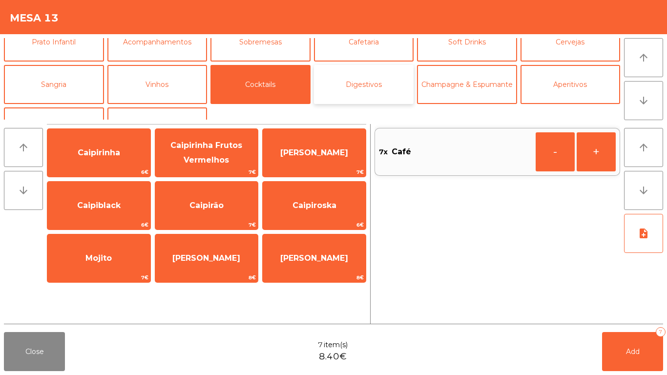
click at [358, 87] on button "Digestivos" at bounding box center [364, 84] width 100 height 39
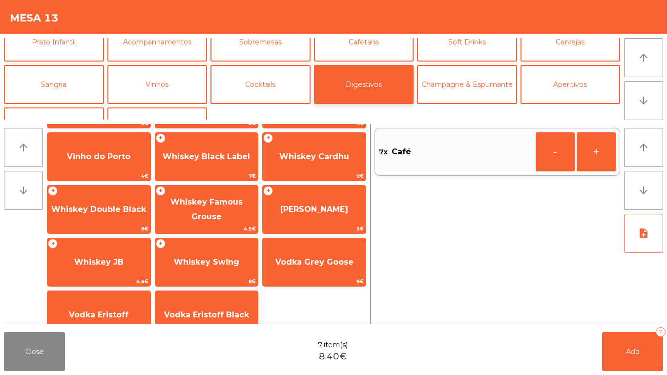
scroll to position [0, 0]
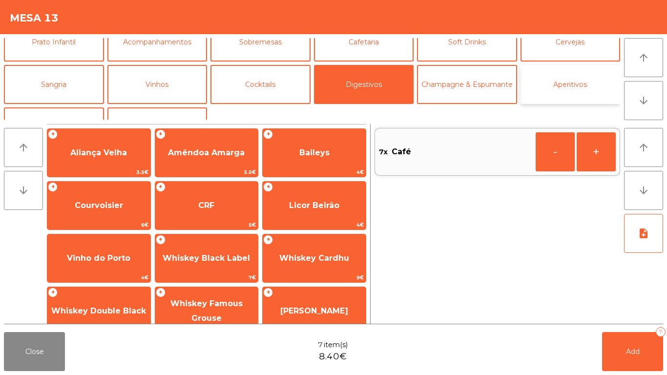
click at [575, 83] on button "Aperitivos" at bounding box center [571, 84] width 100 height 39
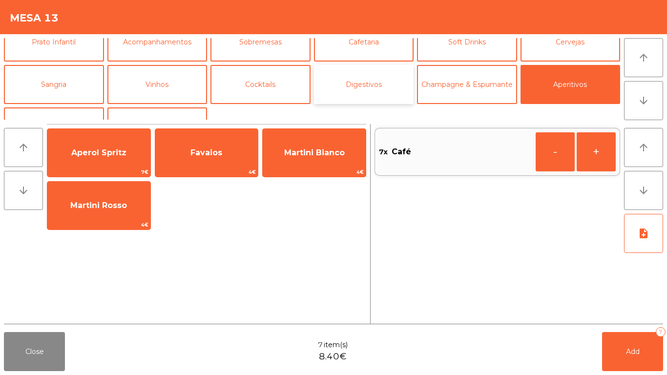
click at [373, 84] on button "Digestivos" at bounding box center [364, 84] width 100 height 39
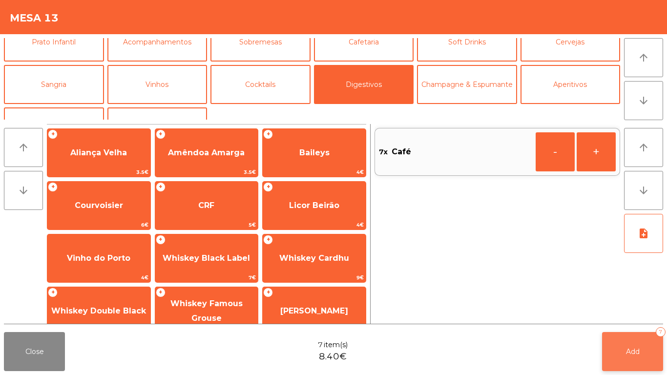
click at [655, 348] on button "Add 7" at bounding box center [632, 351] width 61 height 39
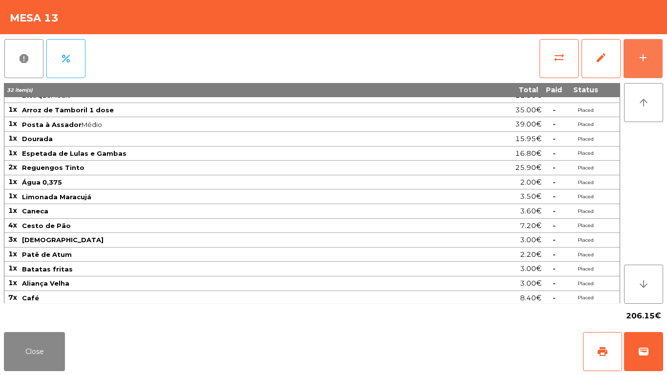
scroll to position [40, 0]
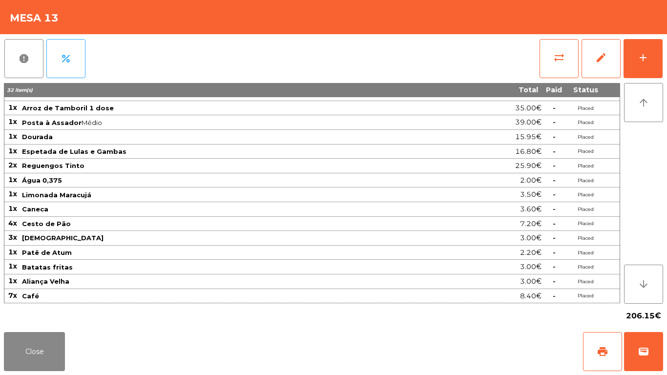
click at [664, 64] on div "report percent sync_alt edit add 32 item(s) Total Paid Status 4x Imperial 7.20€…" at bounding box center [333, 181] width 667 height 294
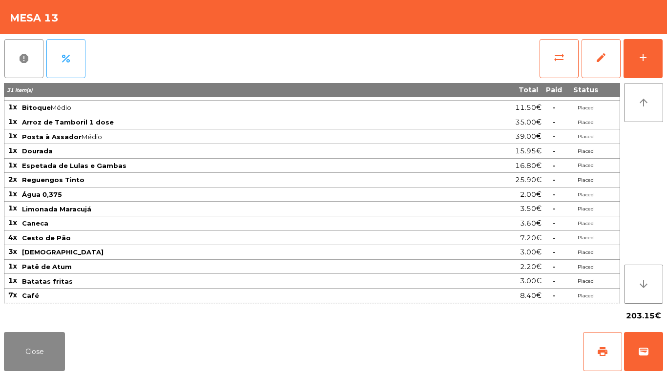
scroll to position [26, 0]
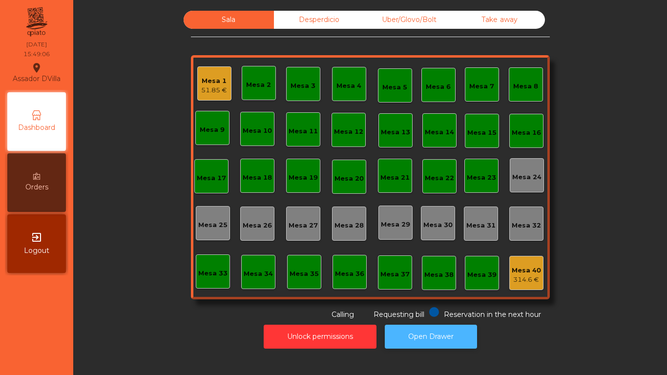
click at [436, 335] on button "Open Drawer" at bounding box center [431, 337] width 92 height 24
click at [214, 69] on div "Mesa 1 51.85 €" at bounding box center [214, 83] width 34 height 34
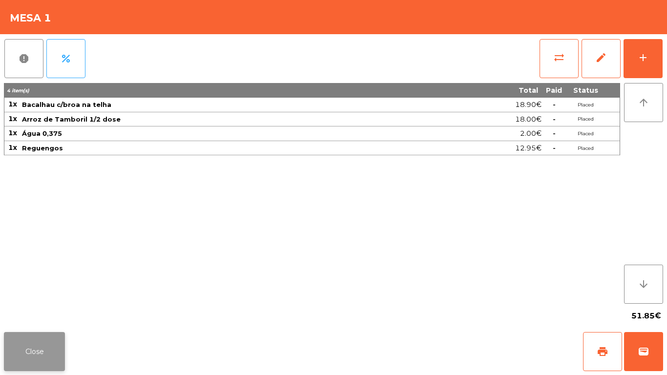
click at [56, 346] on button "Close" at bounding box center [34, 351] width 61 height 39
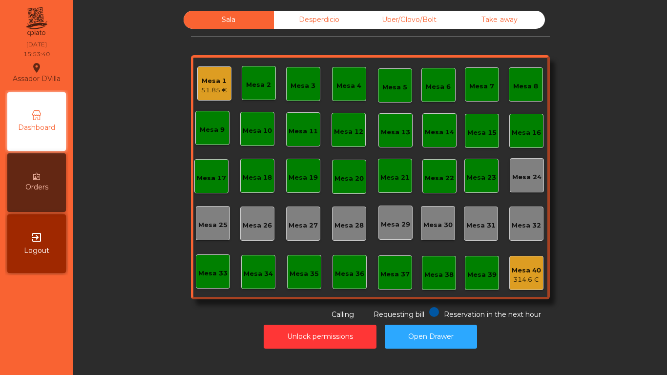
click at [328, 19] on div "Desperdicio" at bounding box center [319, 20] width 90 height 18
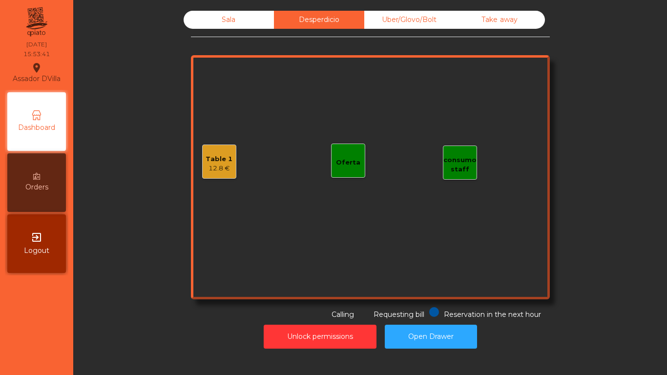
click at [242, 19] on div "Sala" at bounding box center [229, 20] width 90 height 18
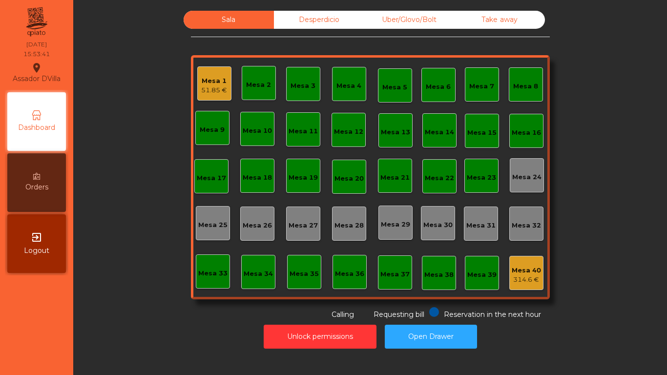
click at [301, 22] on div "Desperdicio" at bounding box center [319, 20] width 90 height 18
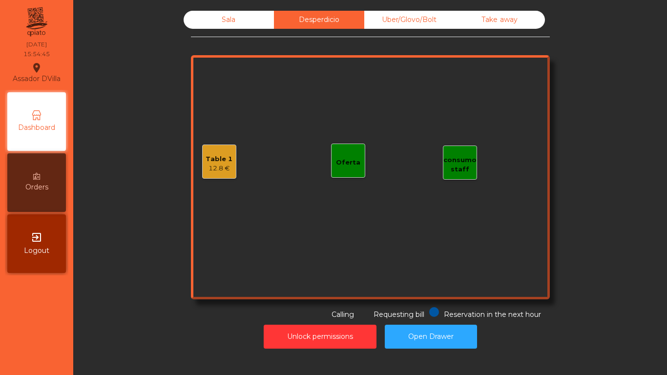
click at [525, 22] on div "Take away" at bounding box center [500, 20] width 90 height 18
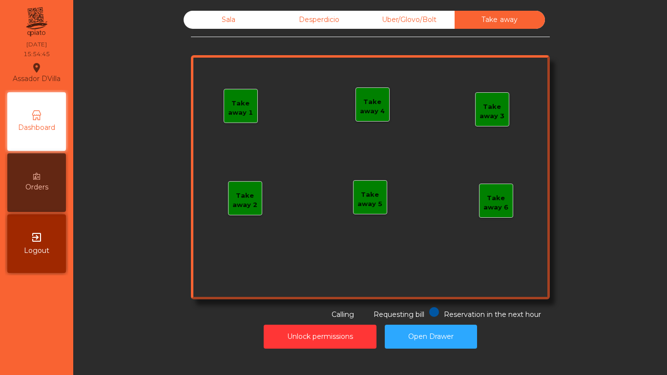
click at [230, 94] on div "Take away 1" at bounding box center [241, 106] width 34 height 34
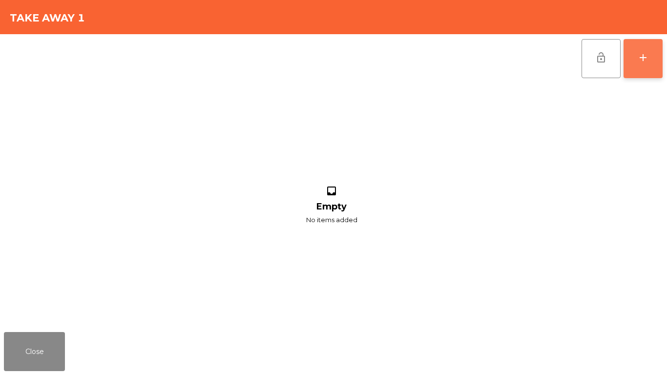
click at [637, 58] on button "add" at bounding box center [643, 58] width 39 height 39
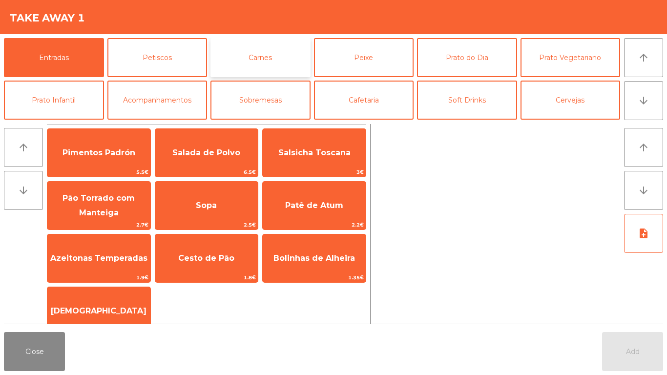
click at [266, 58] on button "Carnes" at bounding box center [260, 57] width 100 height 39
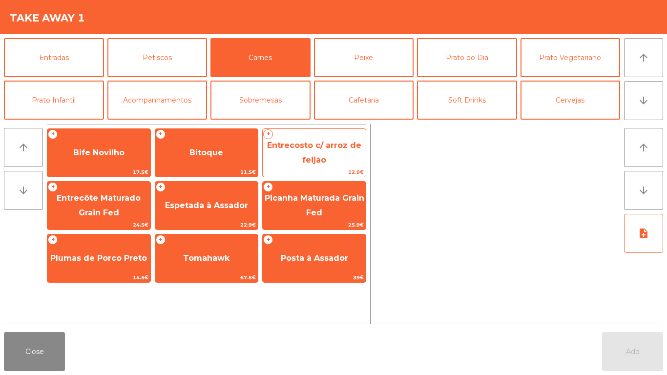
click at [303, 161] on span "Entrecosto c/ arroz de feijão" at bounding box center [314, 153] width 94 height 24
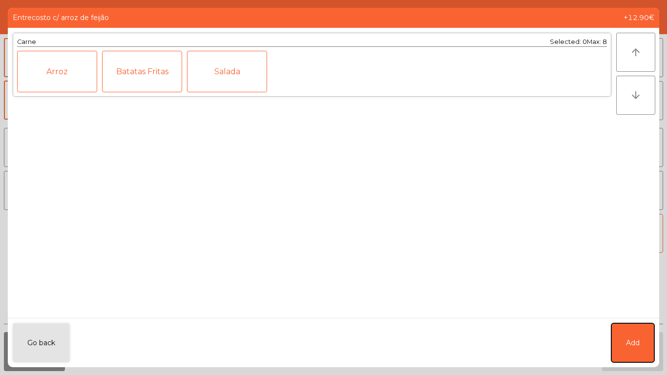
click at [618, 342] on button "Add" at bounding box center [632, 342] width 43 height 39
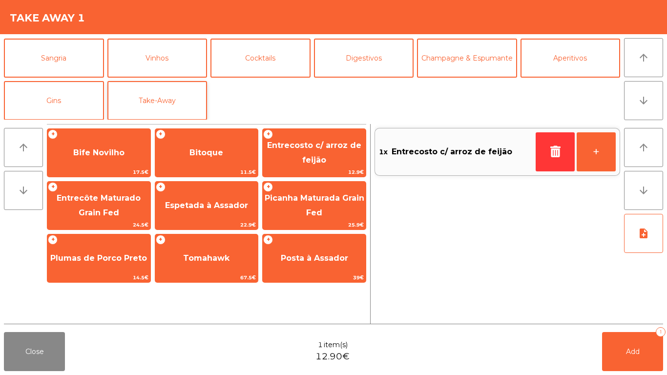
scroll to position [85, 0]
click at [126, 105] on button "Take-Away" at bounding box center [157, 100] width 100 height 39
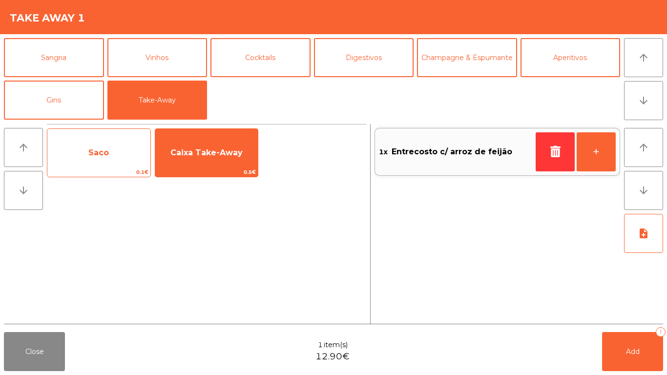
click at [84, 159] on span "Saco" at bounding box center [98, 153] width 103 height 26
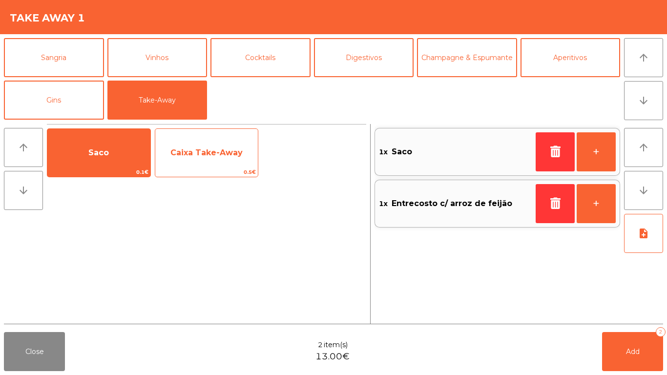
click at [175, 159] on span "Caixa Take-Away" at bounding box center [206, 153] width 103 height 26
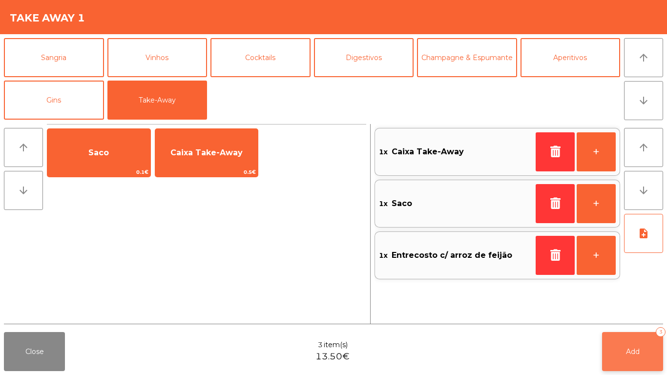
click at [657, 349] on button "Add 3" at bounding box center [632, 351] width 61 height 39
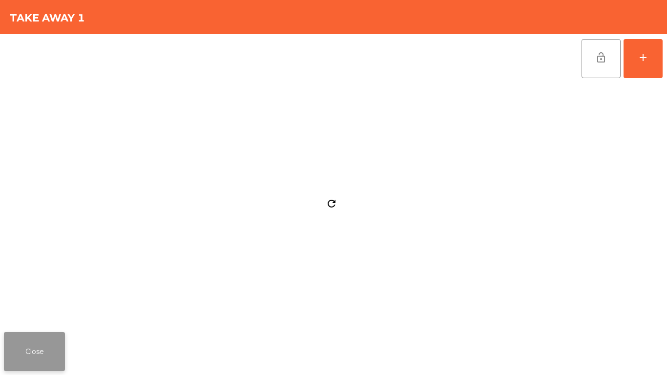
click at [59, 344] on button "Close" at bounding box center [34, 351] width 61 height 39
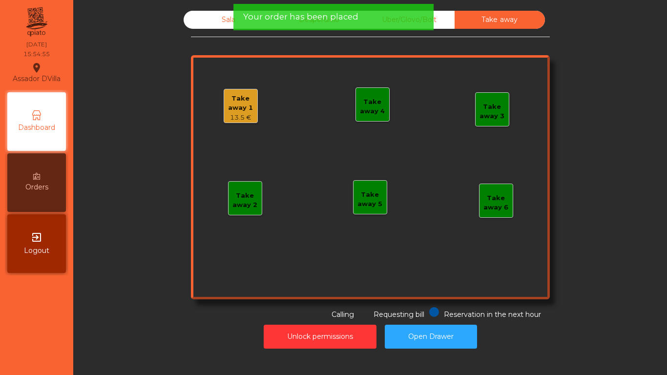
click at [64, 329] on nav "Assador DVilla location_on [DATE] 15:54:55 Dashboard Orders exit_to_app Logout" at bounding box center [36, 187] width 73 height 375
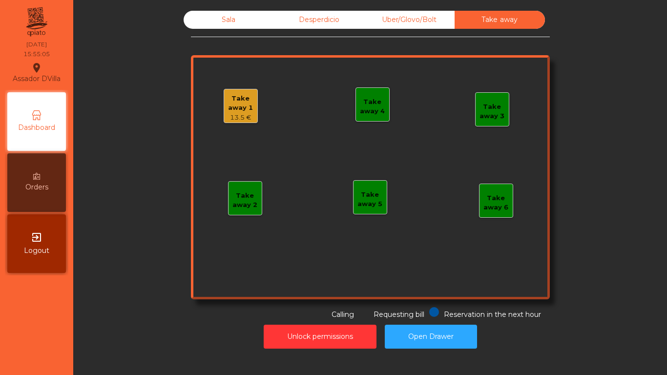
click at [240, 16] on div "Sala" at bounding box center [229, 20] width 90 height 18
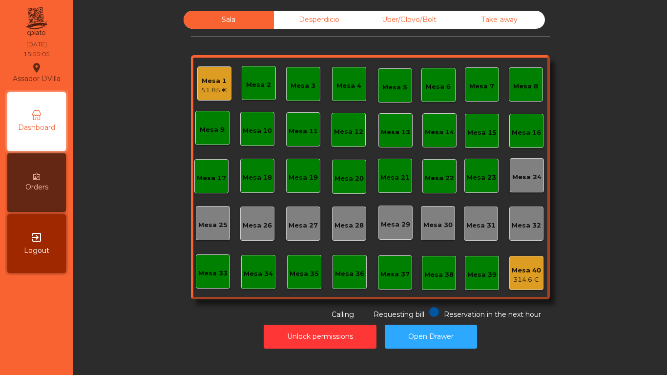
click at [148, 63] on div "Sala Desperdicio Uber/Glovo/Bolt Take away Mesa 1 51.85 € Mesa 2 Mesa 3 Mesa 4 …" at bounding box center [369, 165] width 567 height 309
click at [206, 97] on div "Mesa 1 51.85 €" at bounding box center [214, 83] width 34 height 34
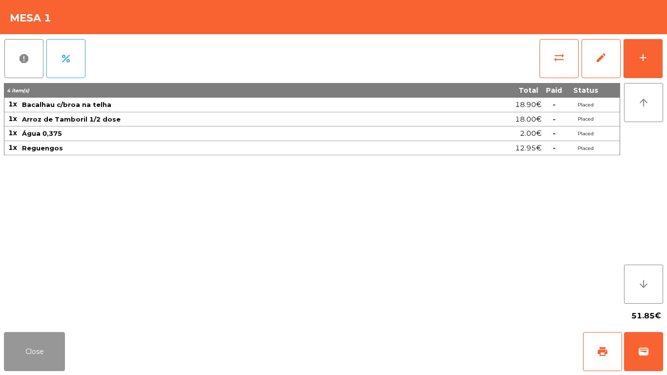
click at [46, 338] on button "Close" at bounding box center [34, 351] width 61 height 39
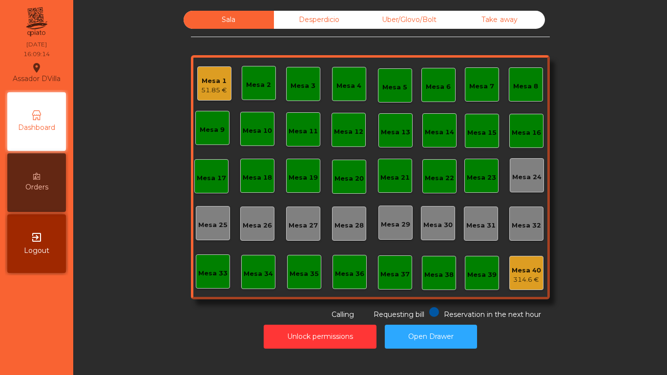
click at [209, 78] on div "Mesa 1" at bounding box center [214, 81] width 26 height 10
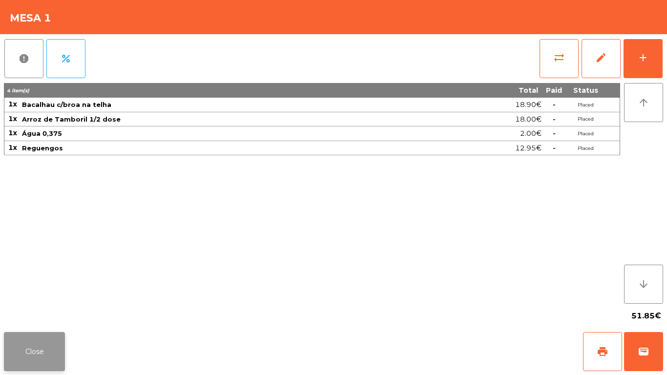
click at [40, 345] on button "Close" at bounding box center [34, 351] width 61 height 39
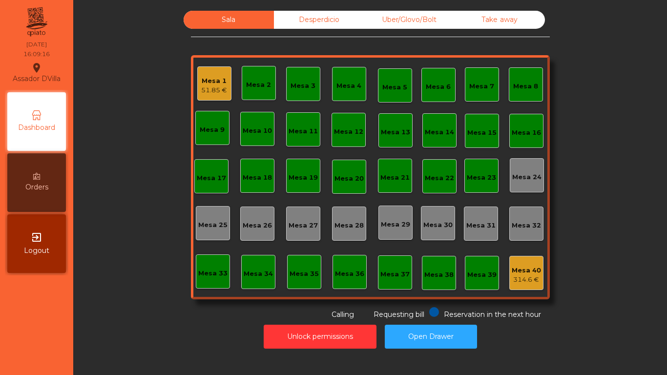
click at [202, 91] on div "51.85 €" at bounding box center [214, 90] width 26 height 10
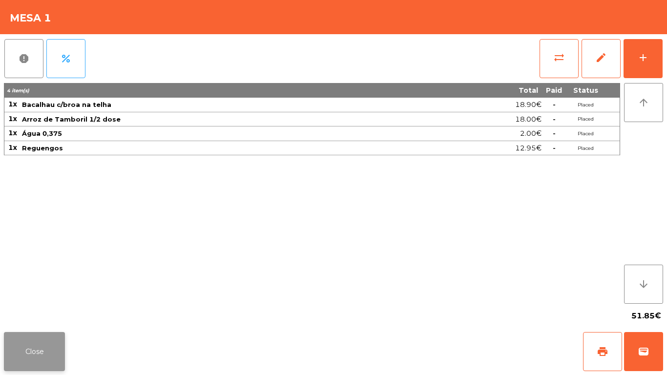
click at [43, 351] on button "Close" at bounding box center [34, 351] width 61 height 39
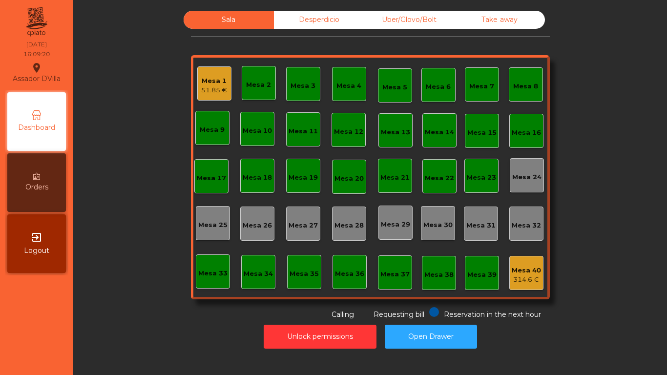
click at [171, 105] on div "Sala Desperdicio Uber/Glovo/Bolt Take away Mesa 1 51.85 € Mesa 2 Mesa 3 Mesa 4 …" at bounding box center [369, 165] width 567 height 309
click at [219, 85] on div "51.85 €" at bounding box center [214, 90] width 26 height 10
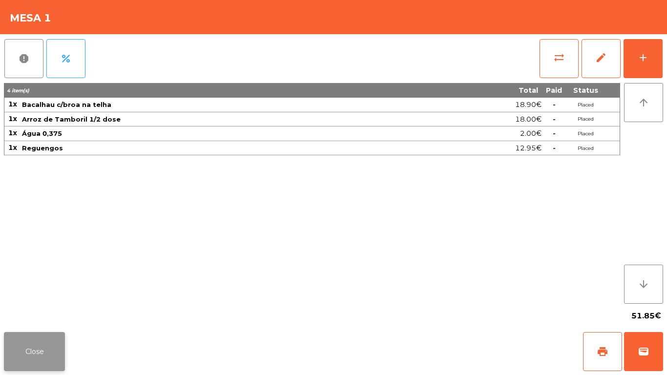
click at [50, 335] on button "Close" at bounding box center [34, 351] width 61 height 39
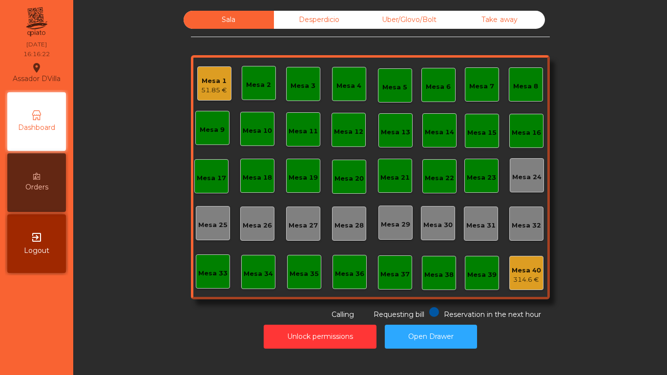
click at [98, 297] on div "Sala Desperdicio Uber/Glovo/Bolt Take away Mesa 1 51.85 € Mesa 2 Mesa 3 Mesa 4 …" at bounding box center [369, 165] width 567 height 309
click at [207, 93] on div "51.85 €" at bounding box center [214, 90] width 26 height 10
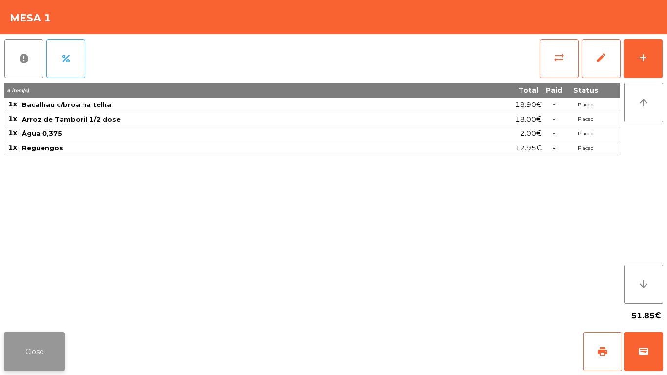
drag, startPoint x: 36, startPoint y: 339, endPoint x: 395, endPoint y: 29, distance: 474.0
click at [37, 339] on button "Close" at bounding box center [34, 351] width 61 height 39
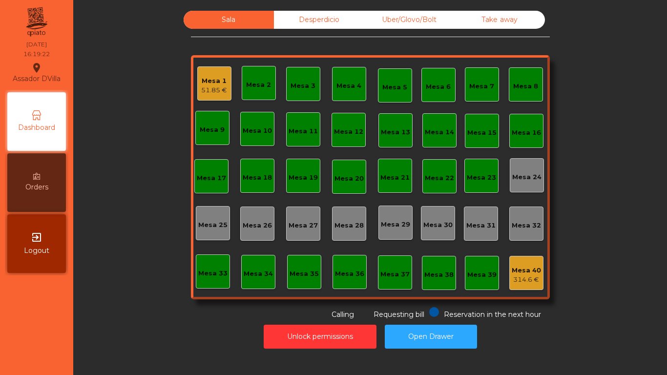
drag, startPoint x: 393, startPoint y: 28, endPoint x: 459, endPoint y: 11, distance: 68.6
click at [393, 28] on div "Uber/Glovo/Bolt" at bounding box center [409, 20] width 90 height 18
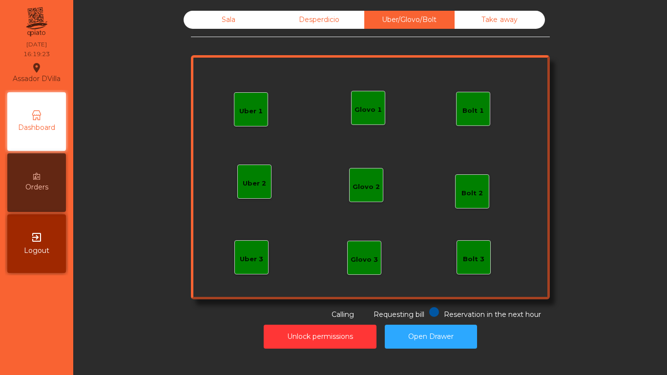
drag, startPoint x: 482, startPoint y: 24, endPoint x: 188, endPoint y: 7, distance: 294.5
click at [476, 23] on div "Take away" at bounding box center [500, 20] width 90 height 18
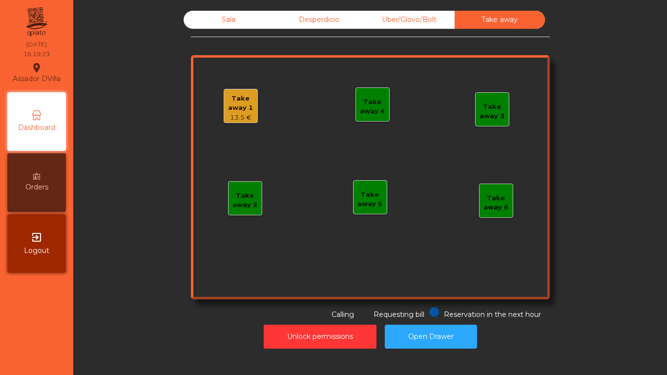
drag, startPoint x: 285, startPoint y: 21, endPoint x: 250, endPoint y: 8, distance: 37.2
click at [279, 19] on div "Desperdicio" at bounding box center [319, 20] width 90 height 18
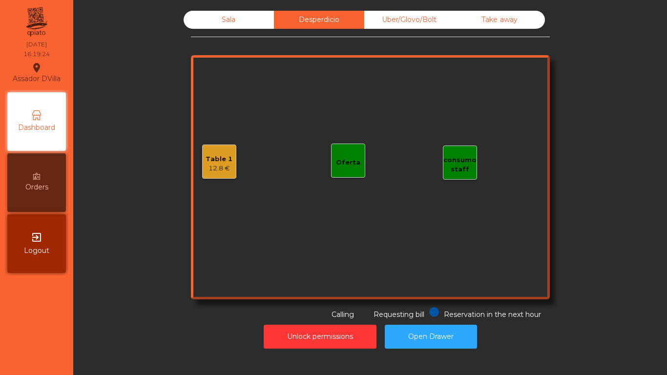
click at [250, 8] on div "Sala Desperdicio Uber/Glovo/Bolt Take away Table 1 12.8 € consumo staff Oferta …" at bounding box center [370, 180] width 582 height 348
click at [208, 23] on div "Sala" at bounding box center [229, 20] width 90 height 18
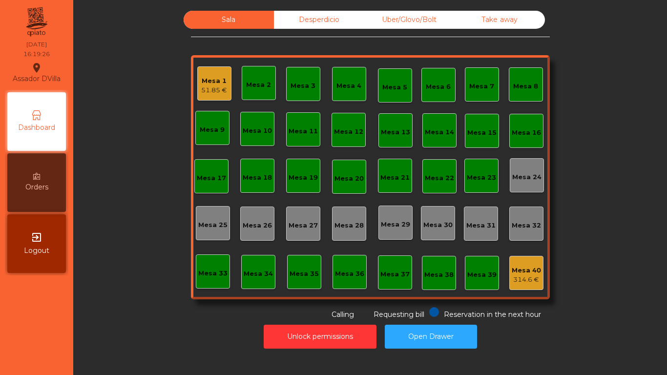
click at [179, 64] on div "Sala Desperdicio Uber/Glovo/Bolt Take away Mesa 1 51.85 € Mesa 2 Mesa 3 Mesa 4 …" at bounding box center [369, 165] width 567 height 309
click at [223, 83] on div "Mesa 1" at bounding box center [214, 81] width 26 height 10
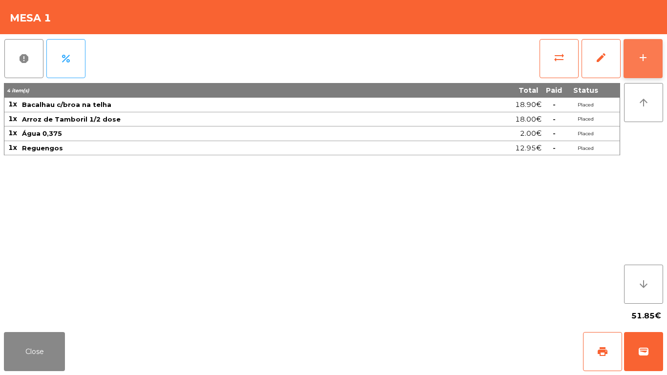
click at [642, 57] on div "add" at bounding box center [643, 58] width 12 height 12
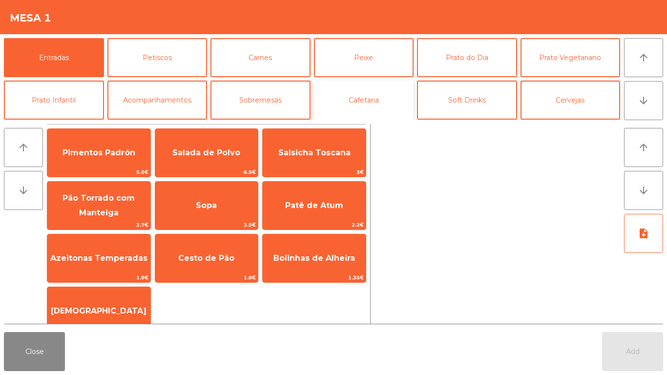
click at [345, 105] on button "Cafetaria" at bounding box center [364, 100] width 100 height 39
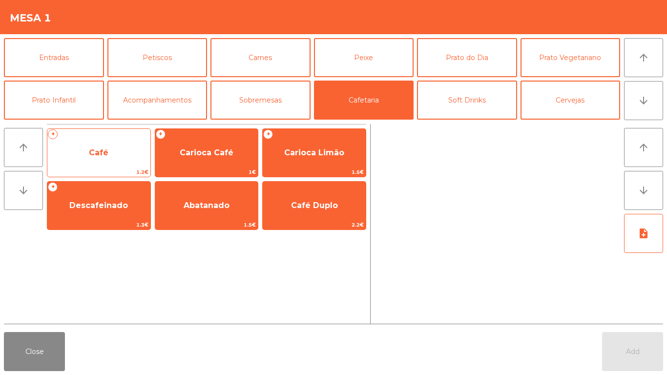
click at [94, 160] on span "Café" at bounding box center [98, 153] width 103 height 26
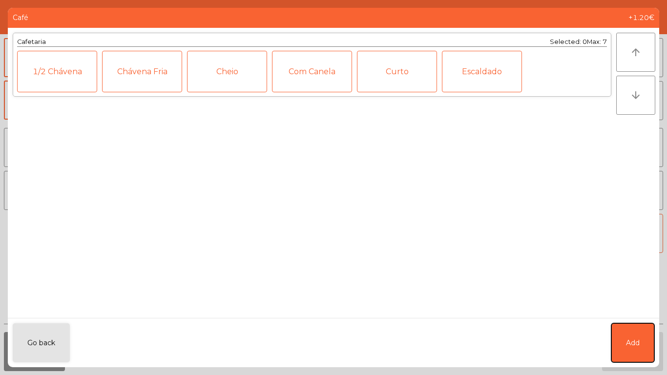
click at [633, 345] on span "Add" at bounding box center [633, 343] width 14 height 10
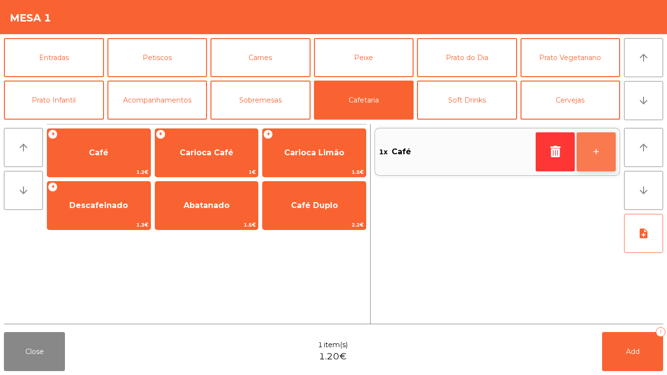
click at [590, 149] on button "+" at bounding box center [596, 151] width 39 height 39
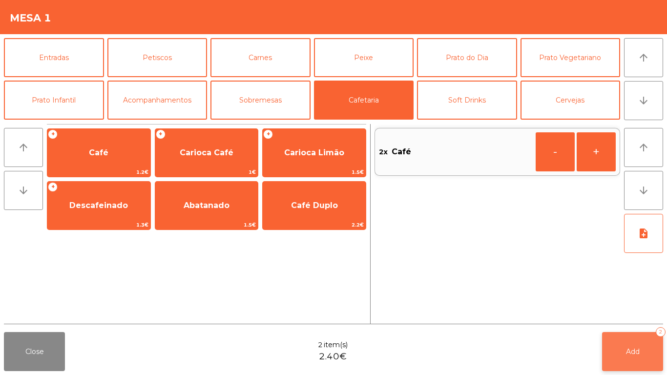
click at [653, 358] on button "Add 2" at bounding box center [632, 351] width 61 height 39
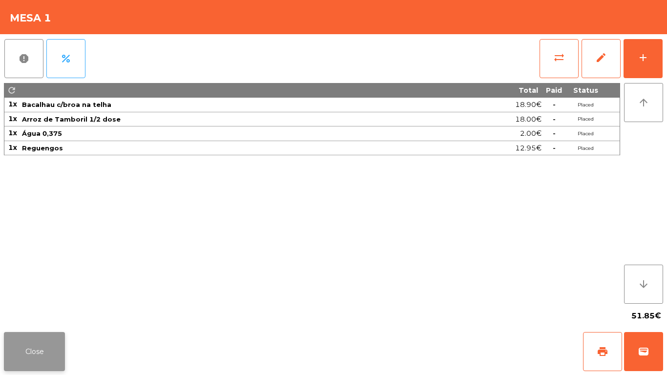
click at [45, 353] on button "Close" at bounding box center [34, 351] width 61 height 39
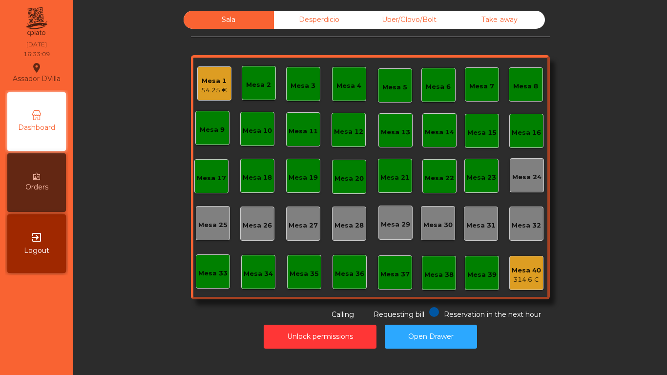
click at [201, 89] on div "54.25 €" at bounding box center [214, 90] width 26 height 10
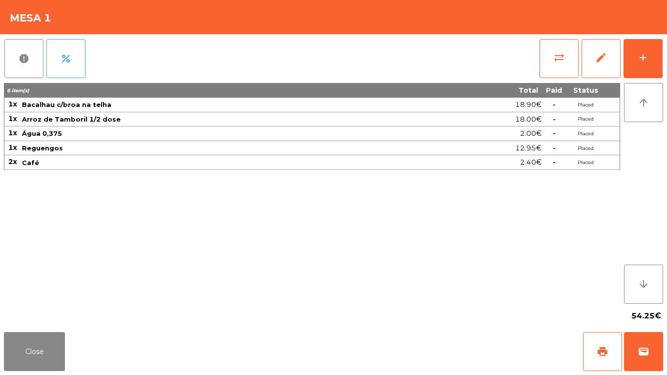
click at [33, 375] on div "Close print wallet" at bounding box center [333, 351] width 667 height 47
click at [36, 362] on button "Close" at bounding box center [34, 351] width 61 height 39
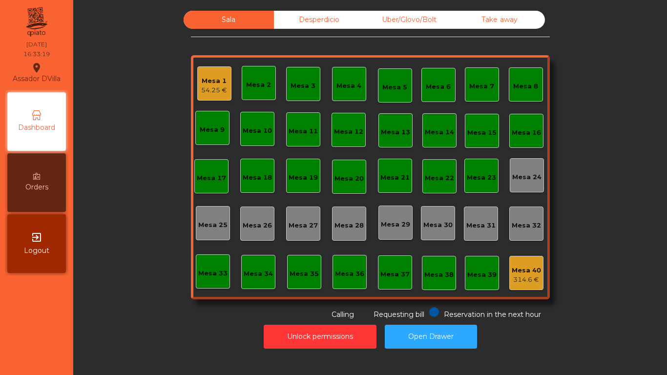
click at [293, 18] on div "Desperdicio" at bounding box center [319, 20] width 90 height 18
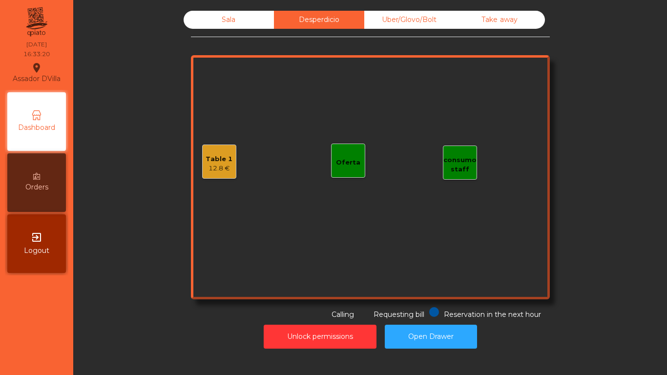
click at [512, 16] on div "Take away" at bounding box center [500, 20] width 90 height 18
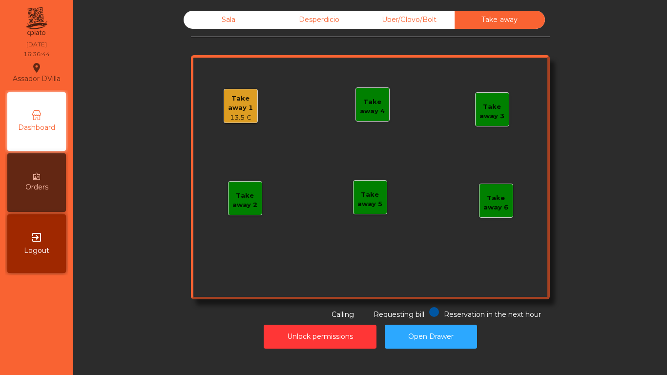
click at [205, 13] on div "Sala" at bounding box center [229, 20] width 90 height 18
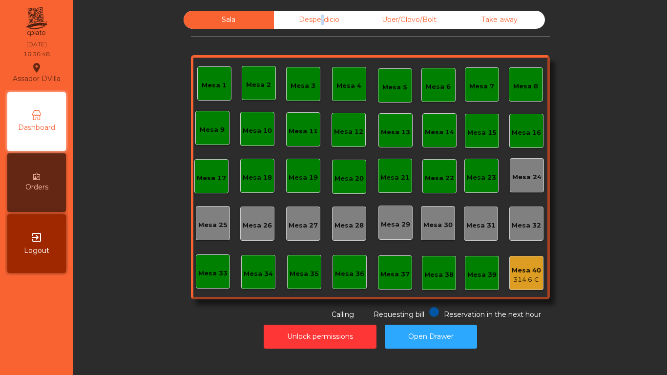
click at [314, 11] on div "Desperdicio" at bounding box center [319, 20] width 90 height 18
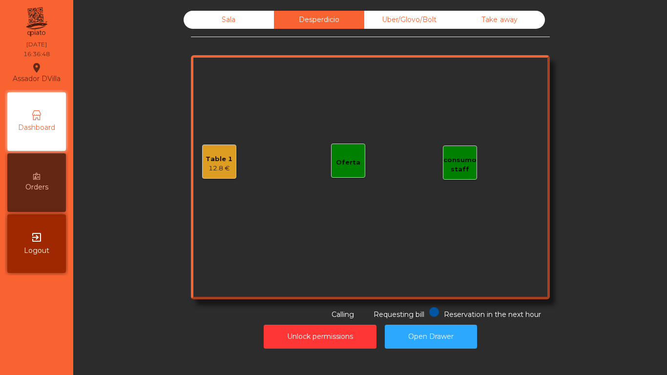
click at [249, 14] on div "Sala" at bounding box center [229, 20] width 90 height 18
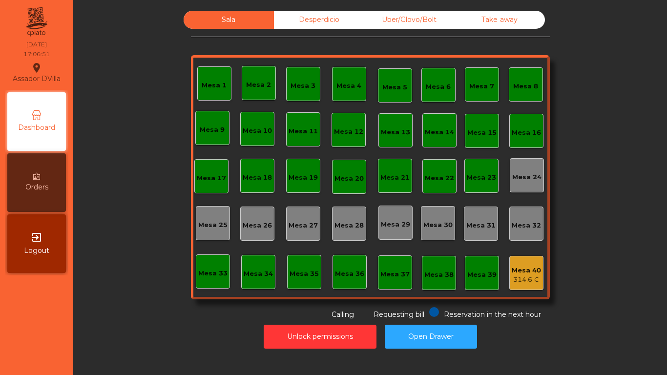
click at [142, 155] on div "Sala Desperdicio Uber/Glovo/Bolt Take away Mesa 1 Mesa 2 Mesa 3 [GEOGRAPHIC_DAT…" at bounding box center [369, 165] width 567 height 309
